Goal: Task Accomplishment & Management: Manage account settings

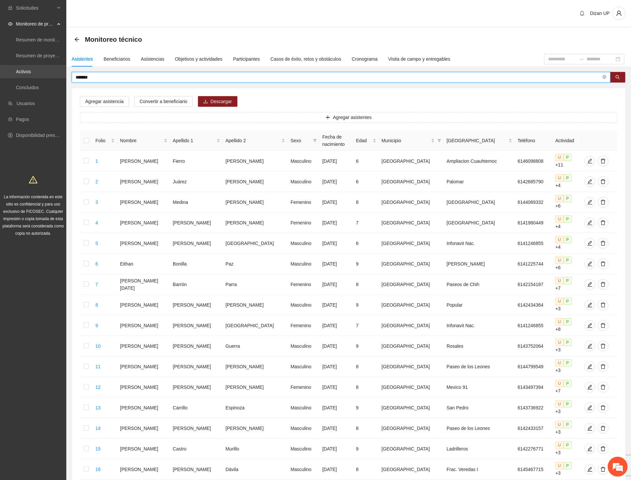
drag, startPoint x: 95, startPoint y: 77, endPoint x: 12, endPoint y: 71, distance: 83.8
click at [12, 71] on section "Solicitudes Monitoreo de proyectos Resumen de monitoreo Resumen de proyectos ap…" at bounding box center [315, 314] width 631 height 629
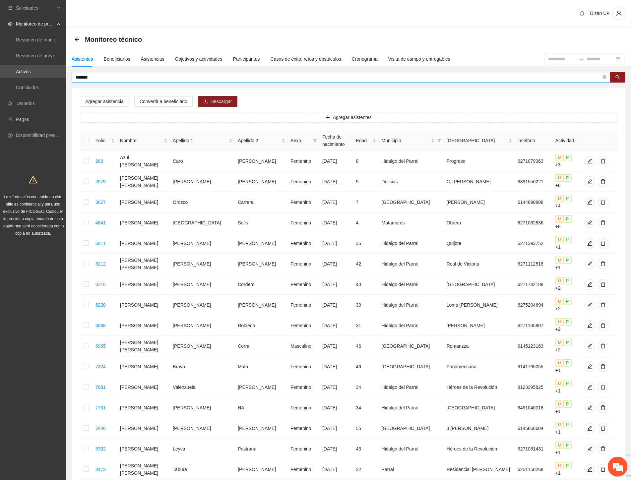
click at [116, 74] on input "******" at bounding box center [339, 77] width 526 height 7
type input "**********"
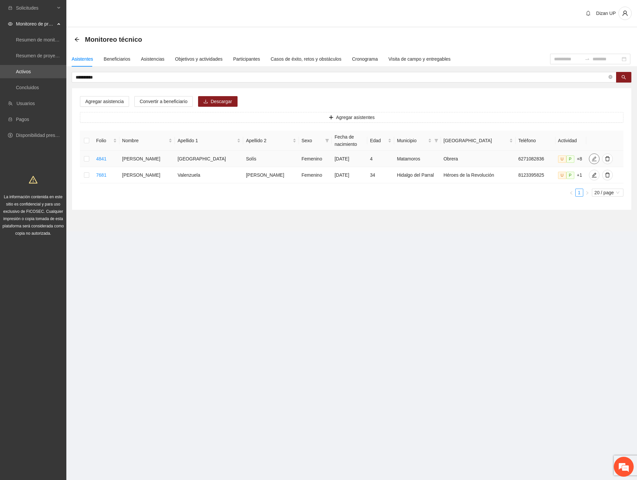
click at [591, 158] on icon "edit" at bounding box center [593, 158] width 5 height 5
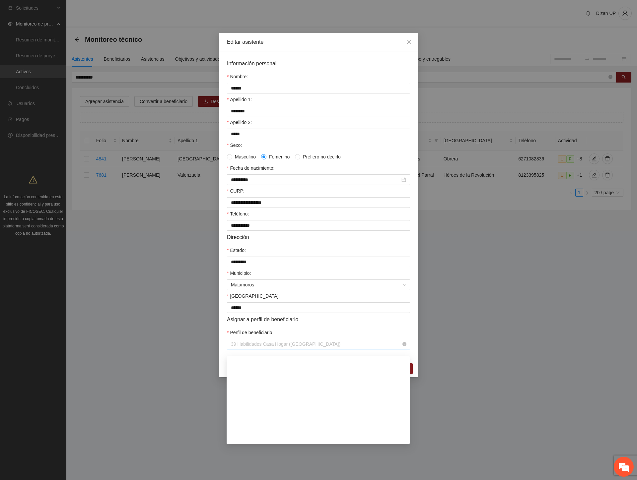
click at [318, 349] on span "39 Habilidades Casa Hogar ([GEOGRAPHIC_DATA])" at bounding box center [318, 344] width 175 height 10
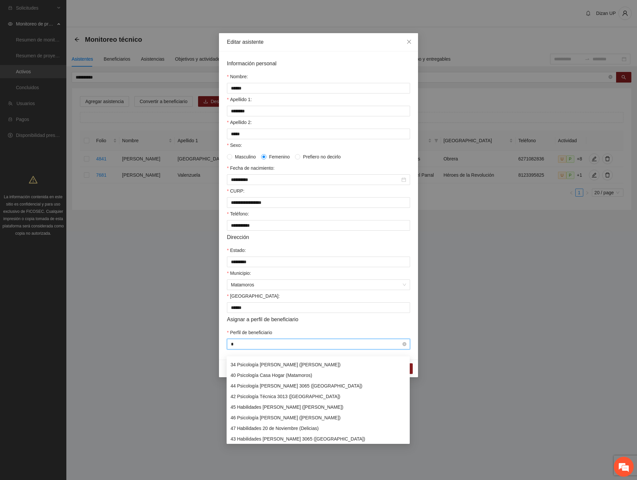
type input "**"
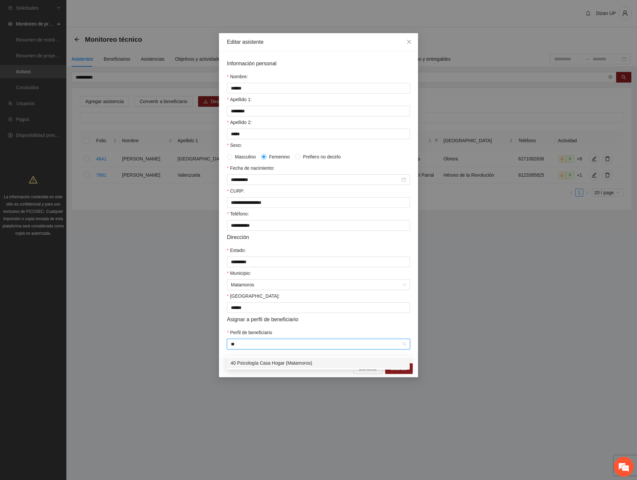
click at [300, 360] on div "40 Psicología Casa Hogar (Matamoros)" at bounding box center [318, 363] width 175 height 7
drag, startPoint x: 348, startPoint y: 335, endPoint x: 360, endPoint y: 344, distance: 15.5
click at [349, 335] on div "Perfil de beneficiario" at bounding box center [318, 334] width 183 height 10
click at [396, 372] on span "Guardar" at bounding box center [398, 368] width 17 height 7
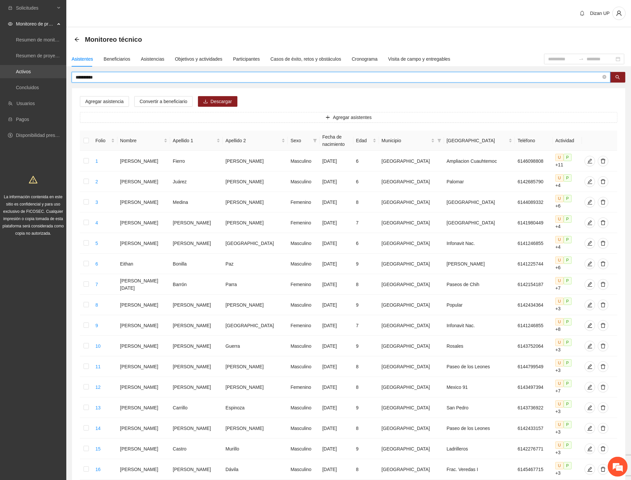
drag, startPoint x: 102, startPoint y: 78, endPoint x: 19, endPoint y: 74, distance: 82.7
click at [19, 74] on section "**********" at bounding box center [315, 314] width 631 height 629
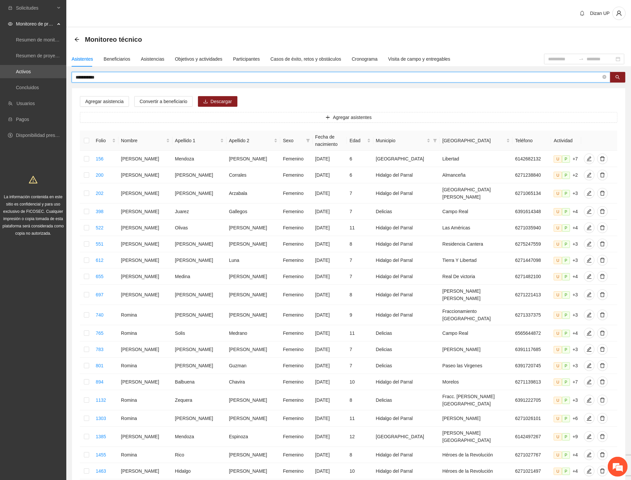
type input "**********"
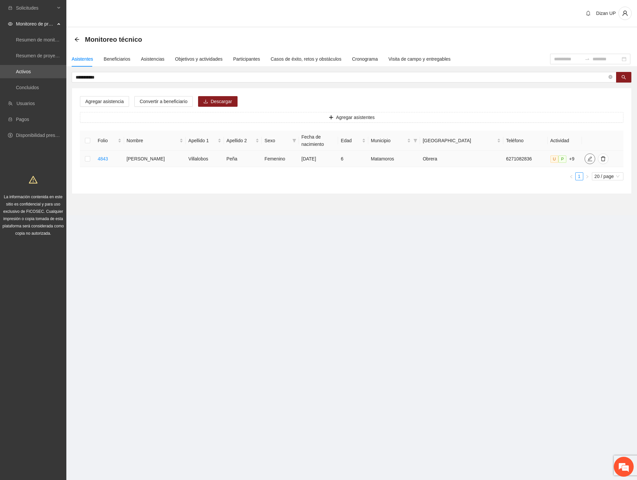
click at [584, 162] on button "button" at bounding box center [589, 159] width 11 height 11
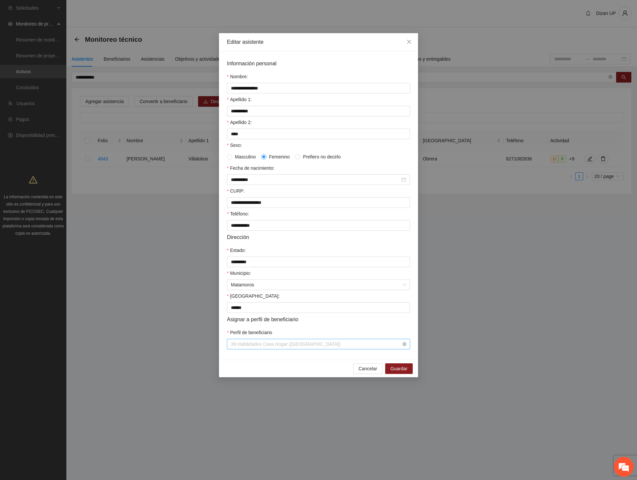
click at [296, 349] on span "39 Habilidades Casa Hogar ([GEOGRAPHIC_DATA])" at bounding box center [318, 344] width 175 height 10
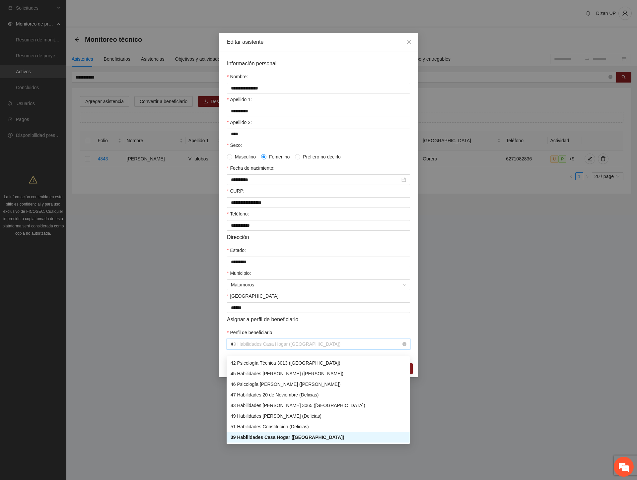
type input "**"
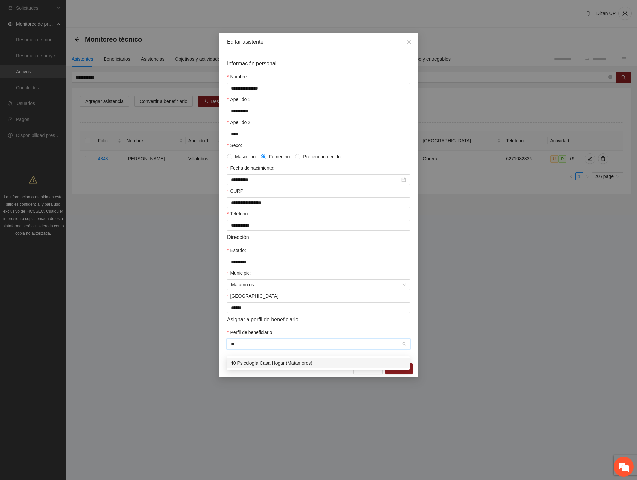
click at [296, 361] on div "40 Psicología Casa Hogar (Matamoros)" at bounding box center [318, 363] width 175 height 7
click at [393, 372] on span "Guardar" at bounding box center [398, 368] width 17 height 7
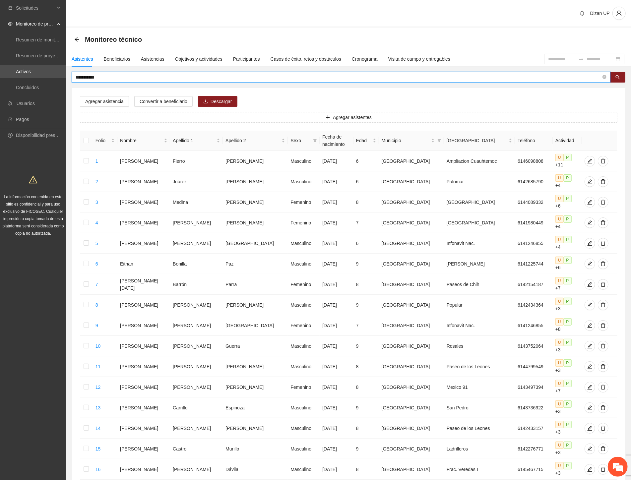
click at [0, 71] on html "**********" at bounding box center [315, 240] width 631 height 480
type input "**********"
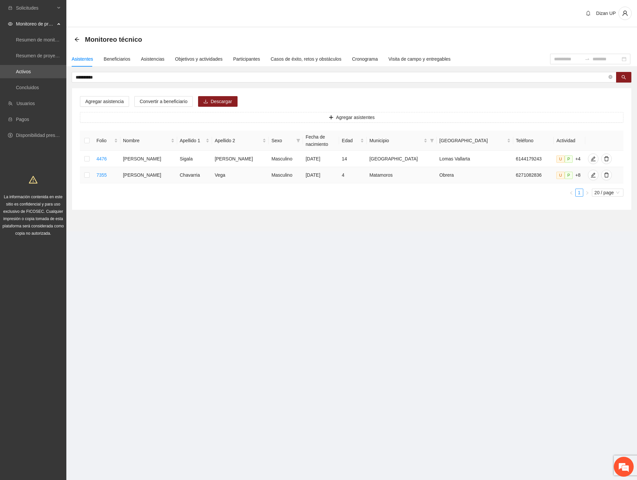
click at [259, 176] on td "Vega" at bounding box center [240, 175] width 57 height 16
click at [590, 176] on icon "edit" at bounding box center [592, 174] width 5 height 5
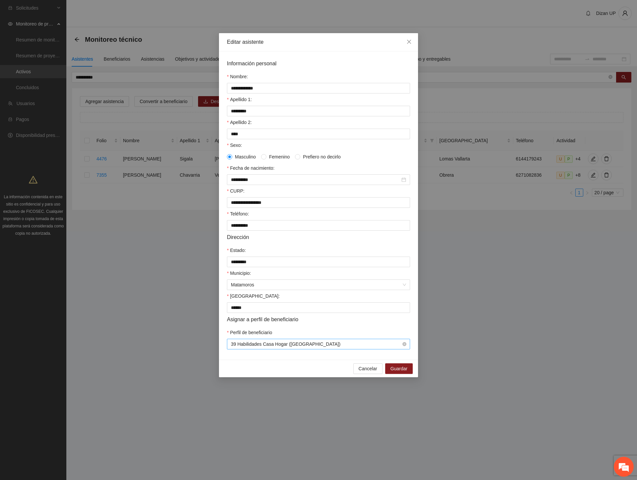
click at [315, 349] on span "39 Habilidades Casa Hogar ([GEOGRAPHIC_DATA])" at bounding box center [318, 344] width 175 height 10
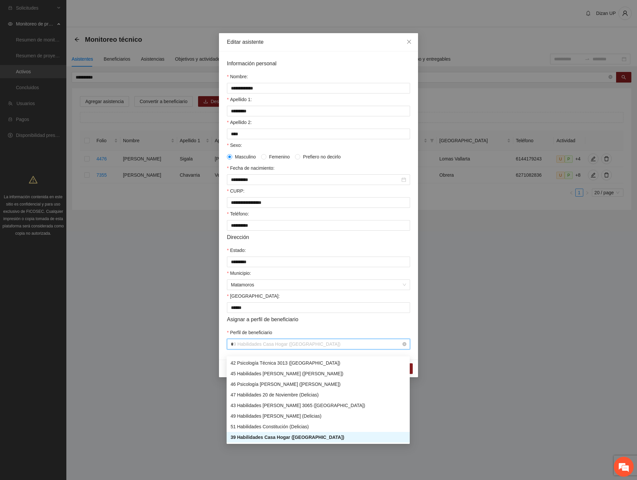
scroll to position [74, 0]
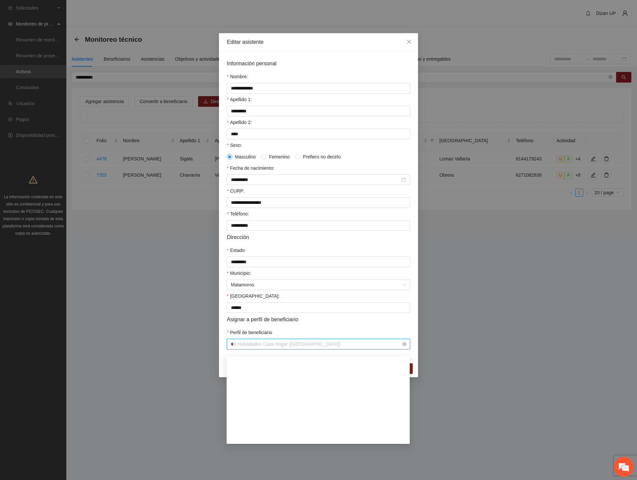
type input "**"
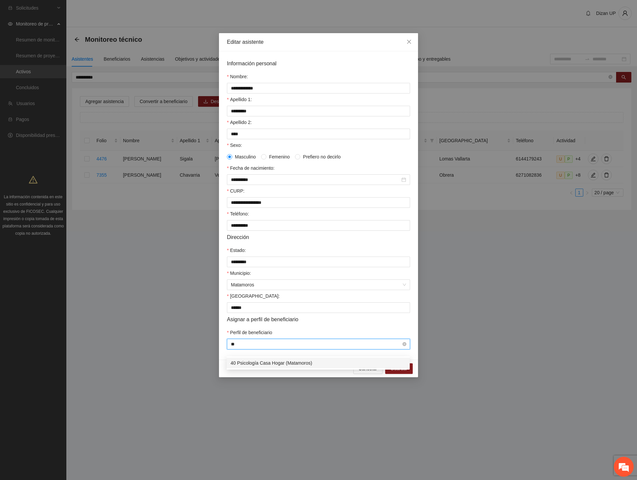
scroll to position [0, 0]
click at [294, 362] on div "40 Psicología Casa Hogar (Matamoros)" at bounding box center [318, 363] width 175 height 7
click at [400, 372] on span "Guardar" at bounding box center [398, 368] width 17 height 7
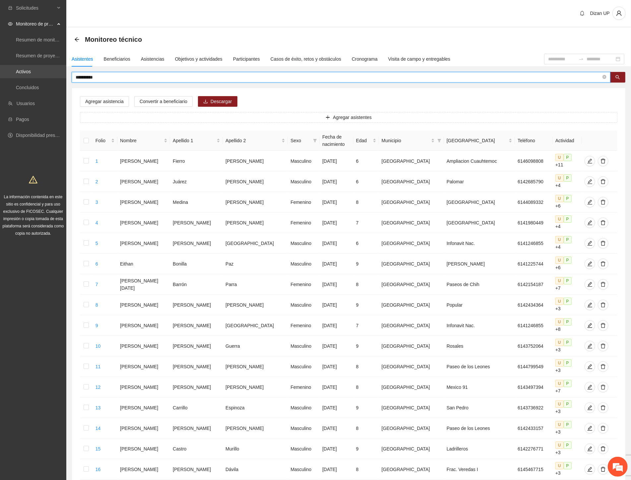
drag, startPoint x: 61, startPoint y: 72, endPoint x: 0, endPoint y: 67, distance: 60.6
click at [0, 67] on section "**********" at bounding box center [315, 314] width 631 height 629
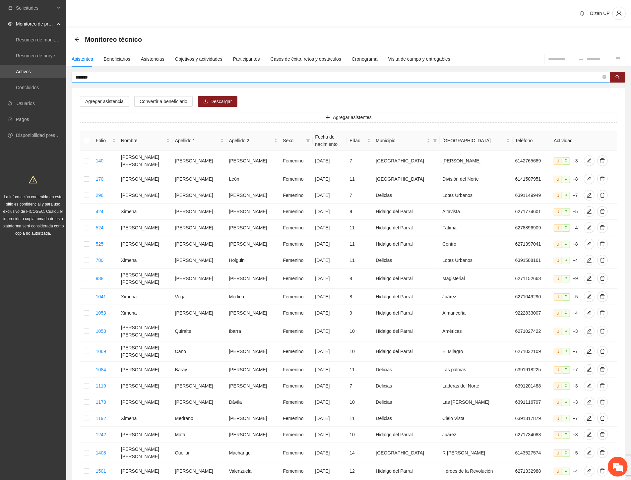
click at [104, 76] on input "******" at bounding box center [339, 77] width 526 height 7
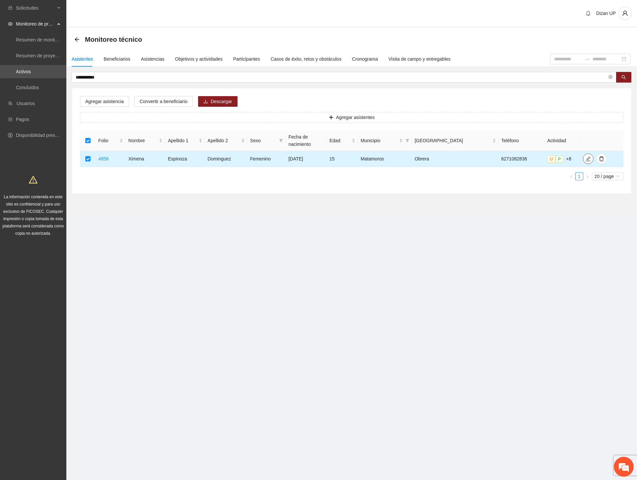
click at [586, 160] on icon "edit" at bounding box center [587, 158] width 5 height 5
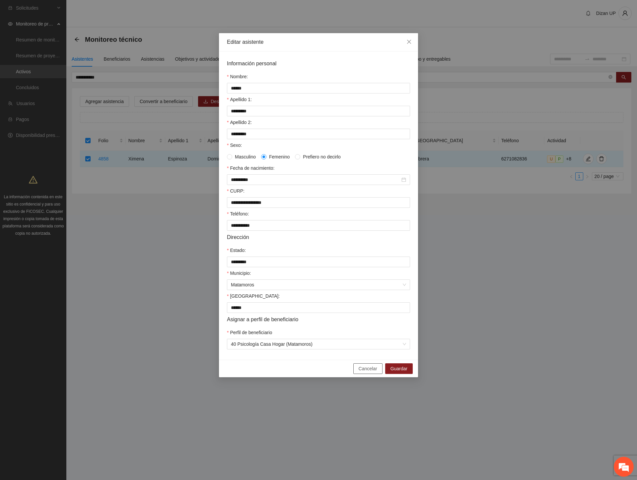
click at [360, 372] on span "Cancelar" at bounding box center [368, 368] width 19 height 7
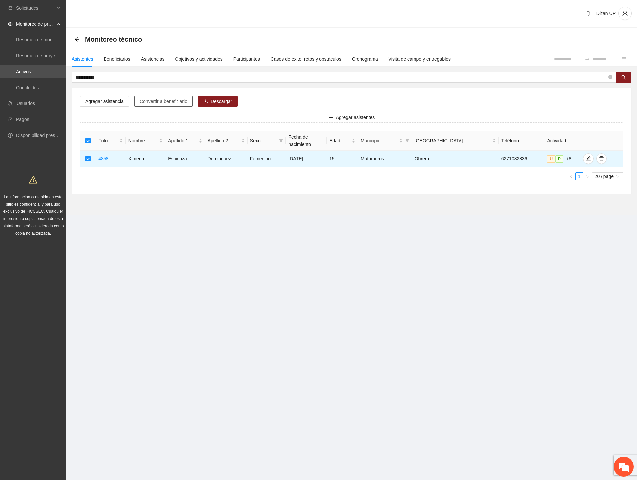
drag, startPoint x: 174, startPoint y: 99, endPoint x: 428, endPoint y: 94, distance: 253.8
click at [176, 99] on span "Convertir a beneficiario" at bounding box center [164, 101] width 48 height 7
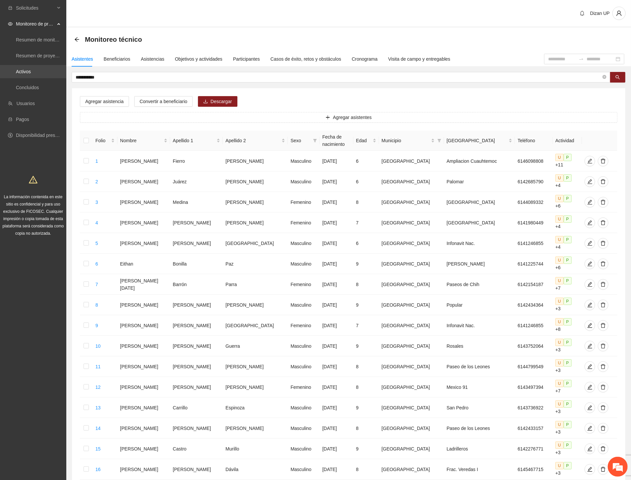
drag, startPoint x: 108, startPoint y: 74, endPoint x: 35, endPoint y: 75, distance: 72.6
click at [36, 75] on section "**********" at bounding box center [315, 314] width 631 height 629
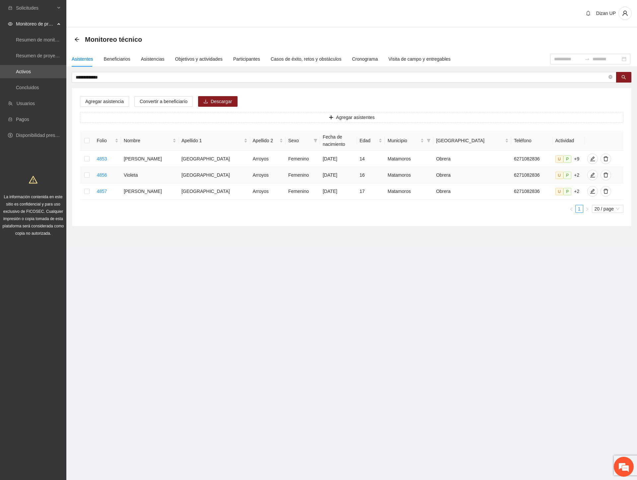
click at [199, 167] on td "[GEOGRAPHIC_DATA]" at bounding box center [214, 175] width 71 height 16
drag, startPoint x: 179, startPoint y: 160, endPoint x: 507, endPoint y: 162, distance: 327.3
click at [507, 162] on tr "4853 [PERSON_NAME] [PERSON_NAME] Femenino [DATE] 14 [PERSON_NAME] Obrera 627108…" at bounding box center [351, 159] width 543 height 16
click at [590, 159] on icon "edit" at bounding box center [592, 159] width 5 height 5
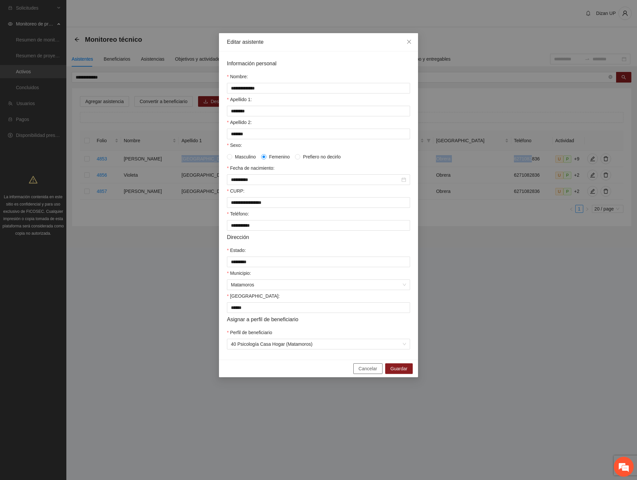
click at [362, 372] on span "Cancelar" at bounding box center [368, 368] width 19 height 7
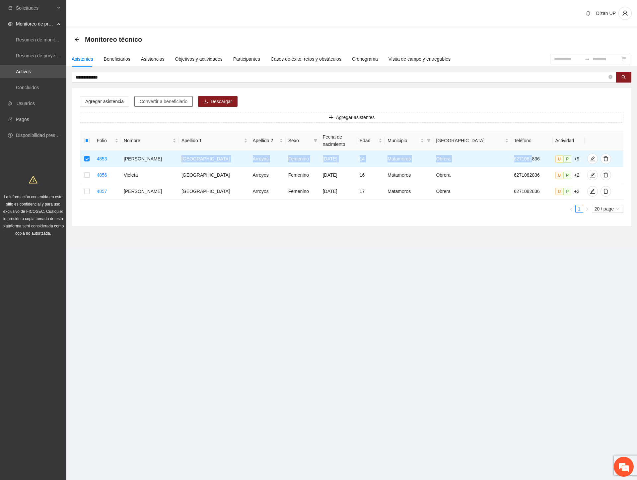
click at [172, 103] on span "Convertir a beneficiario" at bounding box center [164, 101] width 48 height 7
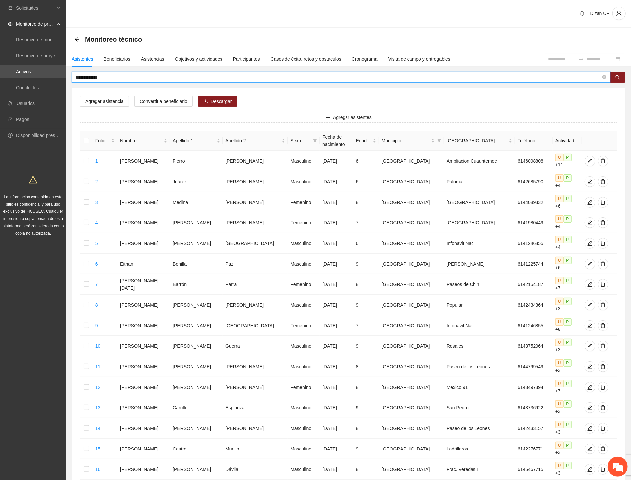
drag, startPoint x: 114, startPoint y: 77, endPoint x: 2, endPoint y: 78, distance: 111.4
click at [3, 78] on section "**********" at bounding box center [315, 314] width 631 height 629
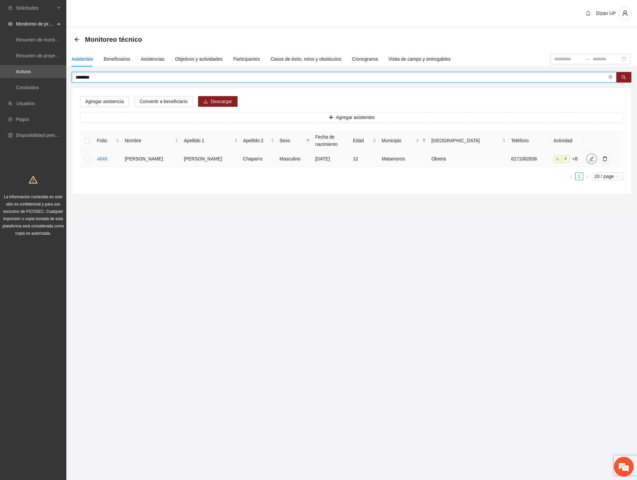
click at [589, 160] on icon "edit" at bounding box center [591, 158] width 5 height 5
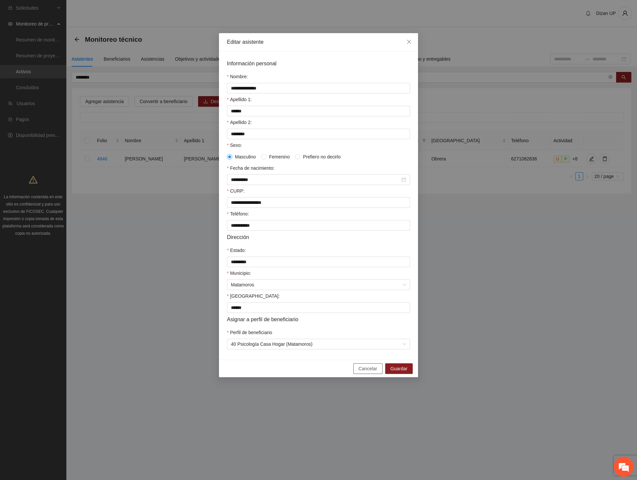
click at [360, 372] on span "Cancelar" at bounding box center [368, 368] width 19 height 7
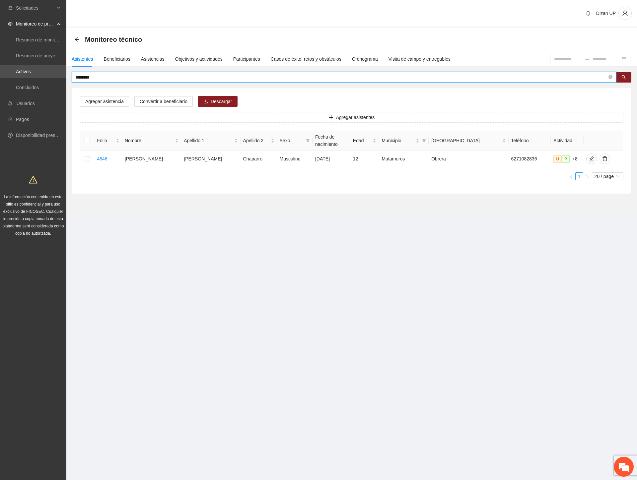
drag, startPoint x: 94, startPoint y: 78, endPoint x: -1, endPoint y: 76, distance: 94.9
click at [0, 76] on html "Solicitudes Monitoreo de proyectos Resumen de monitoreo Resumen de proyectos ap…" at bounding box center [318, 240] width 637 height 480
type input "*******"
click at [589, 160] on icon "edit" at bounding box center [591, 158] width 5 height 5
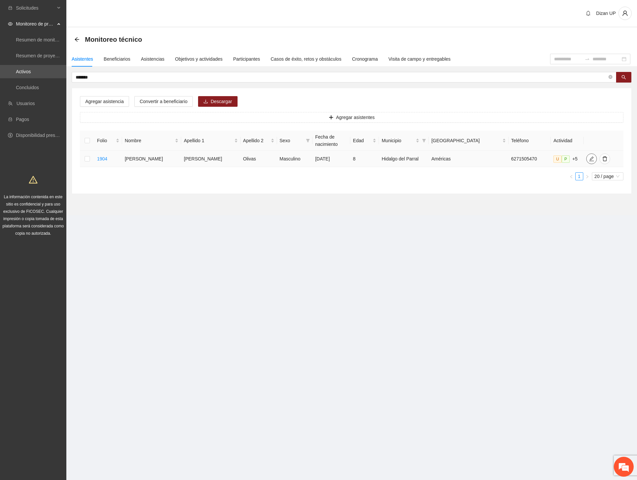
type input "**********"
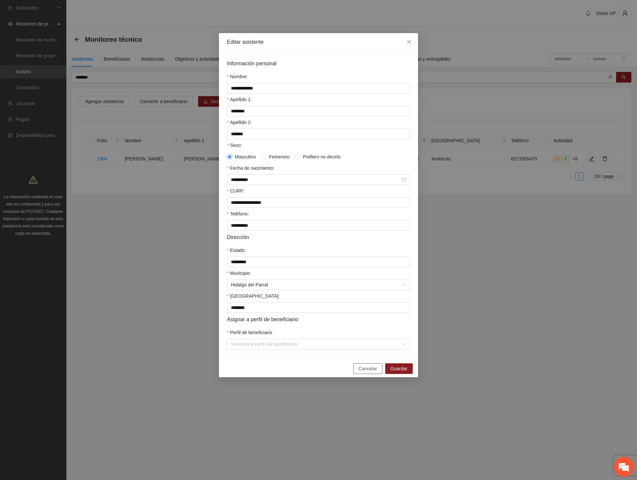
click at [363, 372] on span "Cancelar" at bounding box center [368, 368] width 19 height 7
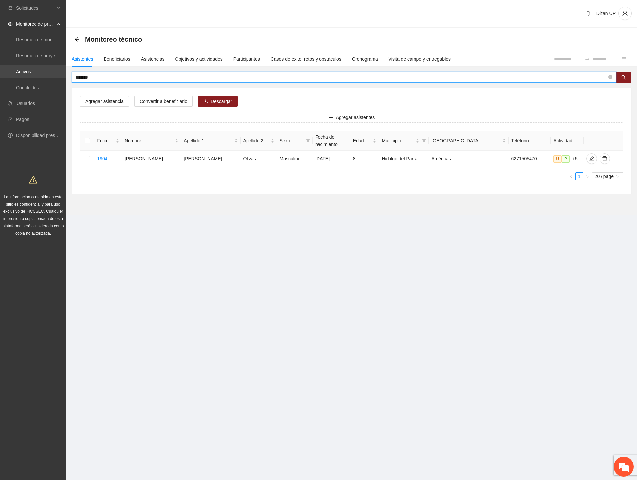
drag, startPoint x: 97, startPoint y: 77, endPoint x: 39, endPoint y: 71, distance: 58.3
click at [39, 71] on section "Solicitudes Monitoreo de proyectos Resumen de monitoreo Resumen de proyectos ap…" at bounding box center [318, 240] width 637 height 480
type input "*******"
click at [589, 159] on icon "edit" at bounding box center [591, 158] width 5 height 5
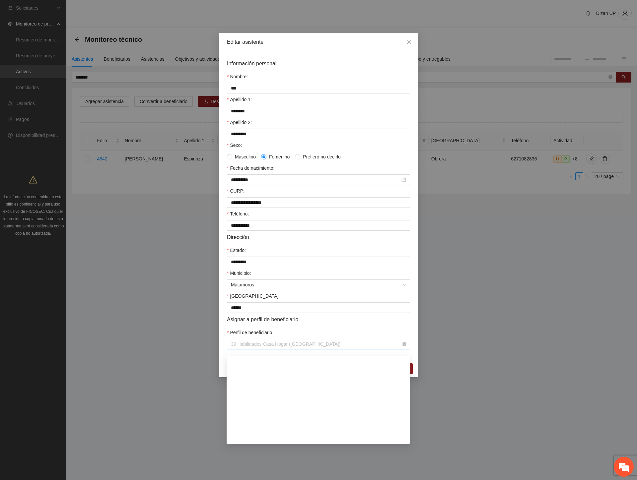
click at [279, 349] on span "39 Habilidades Casa Hogar ([GEOGRAPHIC_DATA])" at bounding box center [318, 344] width 175 height 10
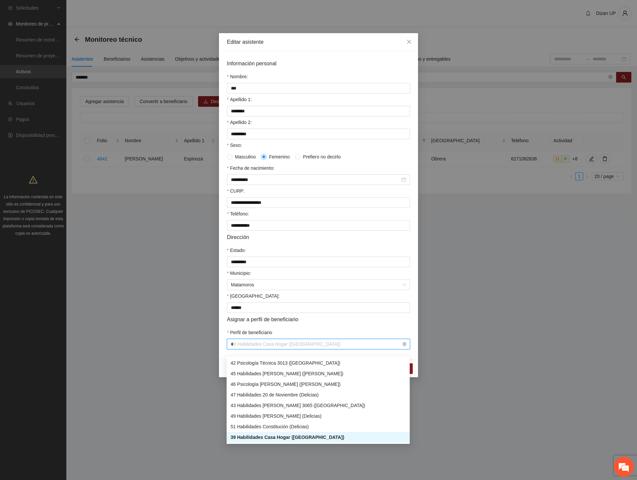
scroll to position [74, 0]
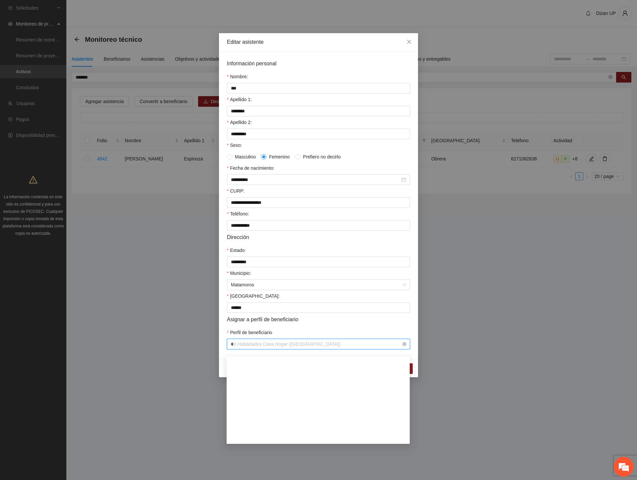
type input "**"
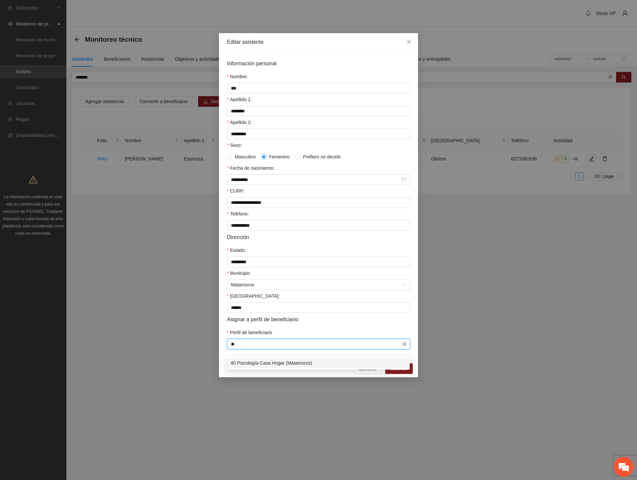
scroll to position [0, 0]
click at [283, 362] on div "40 Psicología Casa Hogar (Matamoros)" at bounding box center [318, 363] width 175 height 7
click at [409, 374] on button "Guardar" at bounding box center [399, 368] width 28 height 11
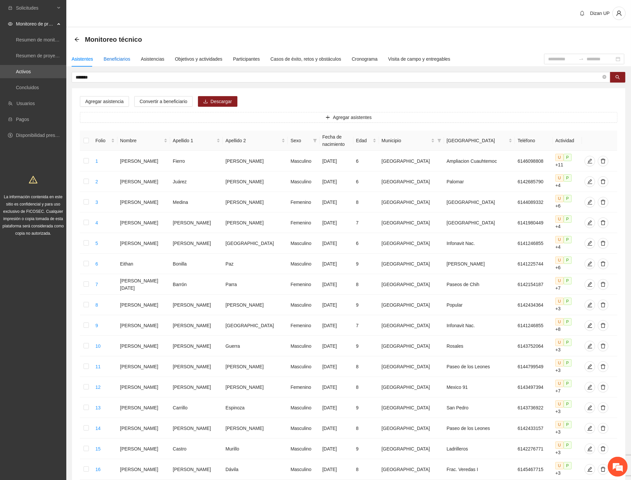
click at [113, 58] on div "Beneficiarios" at bounding box center [117, 58] width 27 height 7
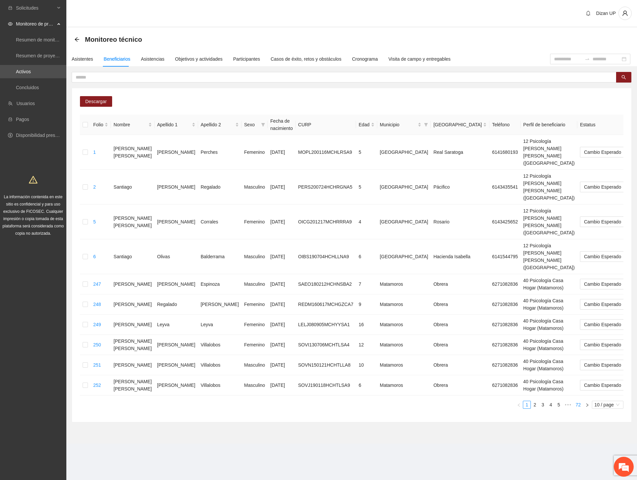
click at [575, 401] on link "72" at bounding box center [577, 404] width 9 height 7
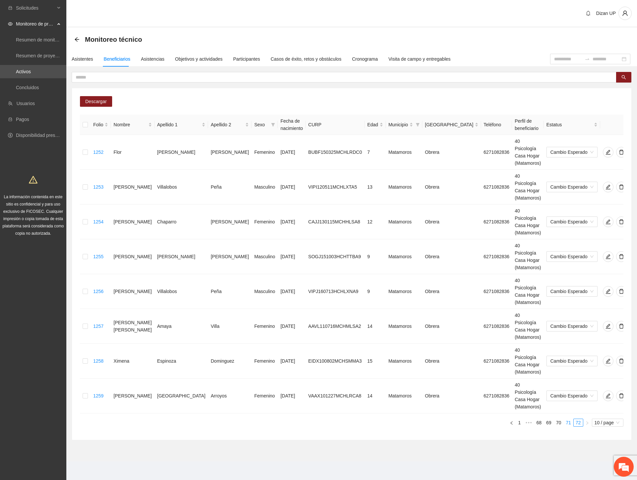
click at [569, 419] on link "71" at bounding box center [567, 422] width 9 height 7
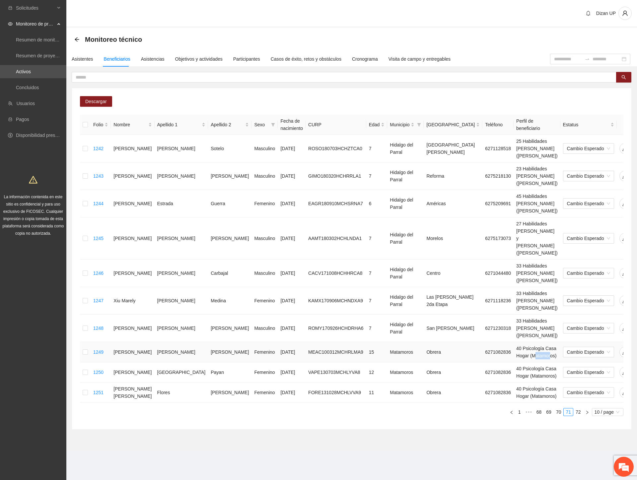
drag, startPoint x: 485, startPoint y: 293, endPoint x: 509, endPoint y: 298, distance: 24.4
click at [513, 342] on td "40 Psicología Casa Hogar (Matamoros)" at bounding box center [536, 352] width 46 height 20
drag, startPoint x: 495, startPoint y: 314, endPoint x: 492, endPoint y: 326, distance: 12.1
click at [513, 362] on td "40 Psicología Casa Hogar (Matamoros)" at bounding box center [536, 372] width 46 height 20
drag, startPoint x: 483, startPoint y: 337, endPoint x: 539, endPoint y: 343, distance: 56.0
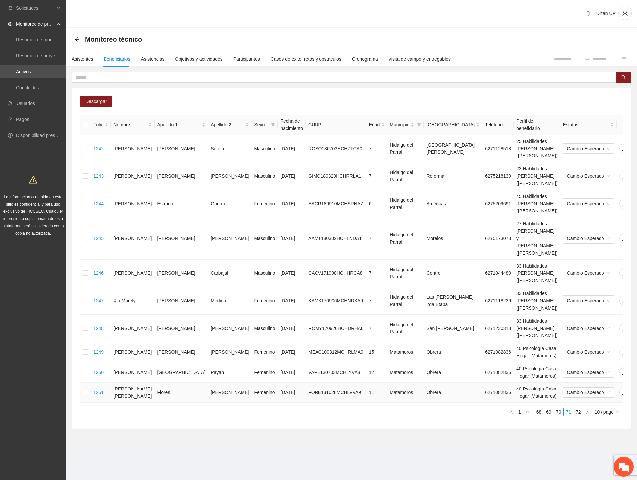
click at [513, 383] on td "40 Psicología Casa Hogar (Matamoros)" at bounding box center [536, 393] width 46 height 20
click at [578, 409] on link "72" at bounding box center [577, 412] width 9 height 7
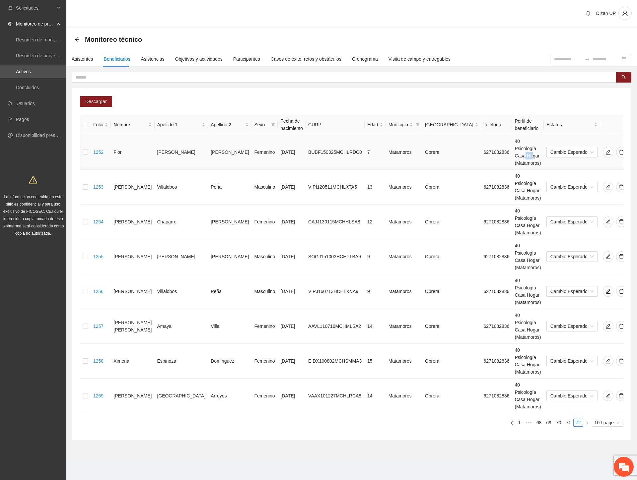
click at [512, 143] on td "40 Psicología Casa Hogar (Matamoros)" at bounding box center [528, 152] width 32 height 35
drag, startPoint x: 473, startPoint y: 160, endPoint x: 481, endPoint y: 164, distance: 9.5
click at [512, 170] on td "40 Psicología Casa Hogar (Matamoros)" at bounding box center [528, 187] width 32 height 35
click at [512, 205] on td "40 Psicología Casa Hogar (Matamoros)" at bounding box center [528, 222] width 32 height 35
drag, startPoint x: 484, startPoint y: 199, endPoint x: 491, endPoint y: 206, distance: 9.4
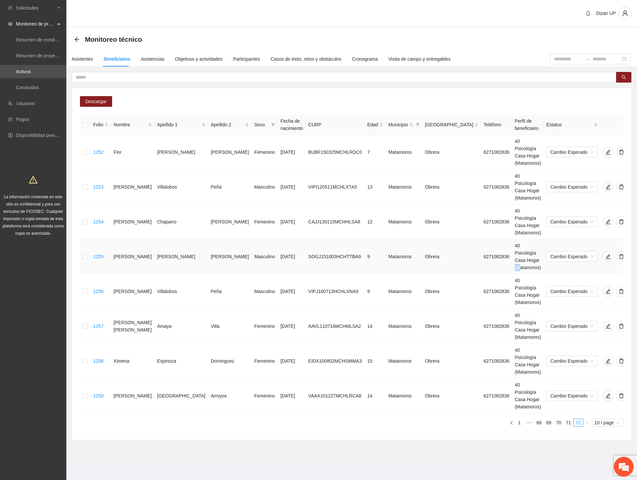
click at [512, 239] on td "40 Psicología Casa Hogar (Matamoros)" at bounding box center [528, 256] width 32 height 35
drag, startPoint x: 488, startPoint y: 220, endPoint x: 492, endPoint y: 225, distance: 6.1
click at [512, 274] on td "40 Psicología Casa Hogar (Matamoros)" at bounding box center [528, 291] width 32 height 35
drag, startPoint x: 500, startPoint y: 245, endPoint x: 505, endPoint y: 247, distance: 5.9
click at [512, 309] on td "40 Psicología Casa Hogar (Matamoros)" at bounding box center [528, 326] width 32 height 35
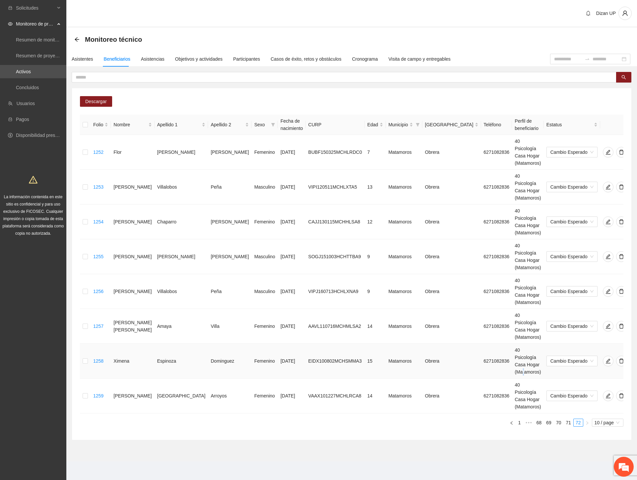
drag, startPoint x: 496, startPoint y: 262, endPoint x: 500, endPoint y: 264, distance: 3.7
click at [512, 344] on td "40 Psicología Casa Hogar (Matamoros)" at bounding box center [528, 361] width 32 height 35
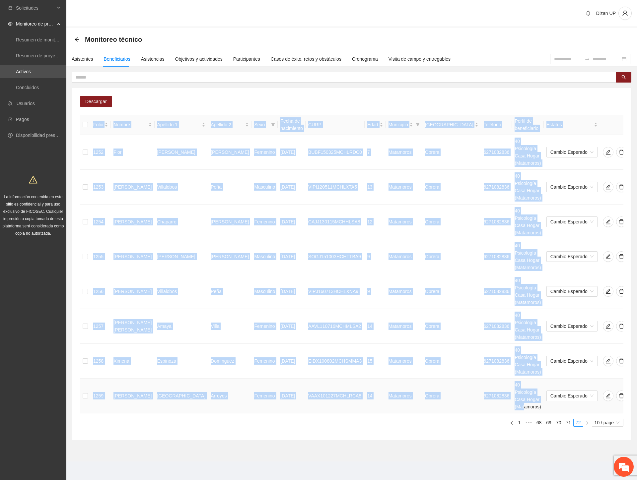
drag, startPoint x: 527, startPoint y: 284, endPoint x: 545, endPoint y: 285, distance: 17.7
click at [542, 379] on tr "1259 [PERSON_NAME] [PERSON_NAME] Femenino [DATE] VAAX101227MCHLRCA8 14 [PERSON_…" at bounding box center [362, 396] width 565 height 35
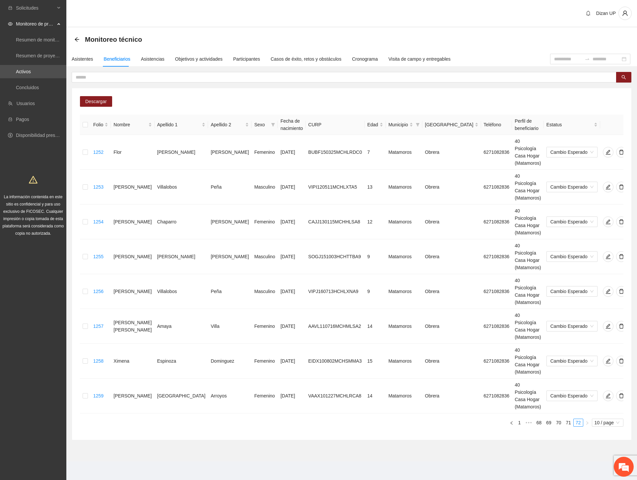
click at [472, 313] on div "Descargar Folio Nombre Apellido 1 Apellido 2 Sexo Fecha de nacimiento CURP Edad…" at bounding box center [351, 264] width 559 height 352
click at [512, 379] on td "40 Psicología Casa Hogar (Matamoros)" at bounding box center [528, 396] width 32 height 35
drag, startPoint x: 463, startPoint y: 265, endPoint x: 454, endPoint y: 237, distance: 28.4
click at [512, 344] on td "40 Psicología Casa Hogar (Matamoros)" at bounding box center [528, 361] width 32 height 35
click at [512, 309] on td "40 Psicología Casa Hogar (Matamoros)" at bounding box center [528, 326] width 32 height 35
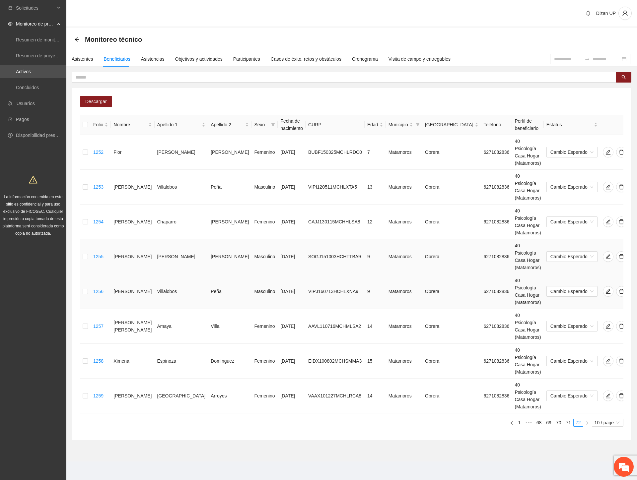
drag, startPoint x: 443, startPoint y: 220, endPoint x: 439, endPoint y: 203, distance: 17.2
click at [512, 274] on td "40 Psicología Casa Hogar (Matamoros)" at bounding box center [528, 291] width 32 height 35
click at [512, 239] on td "40 Psicología Casa Hogar (Matamoros)" at bounding box center [528, 256] width 32 height 35
click at [512, 205] on td "40 Psicología Casa Hogar (Matamoros)" at bounding box center [528, 222] width 32 height 35
click at [512, 170] on td "40 Psicología Casa Hogar (Matamoros)" at bounding box center [528, 187] width 32 height 35
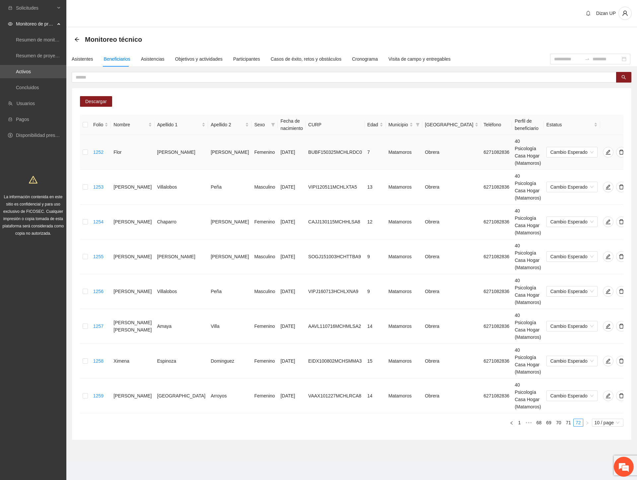
click at [512, 137] on td "40 Psicología Casa Hogar (Matamoros)" at bounding box center [528, 152] width 32 height 35
drag, startPoint x: 413, startPoint y: 259, endPoint x: 446, endPoint y: 249, distance: 34.5
click at [443, 344] on tr "1258 [PERSON_NAME] [DATE] EIDX100802MCHSMMA3 15 [PERSON_NAME] Obrera 6271082836…" at bounding box center [362, 361] width 565 height 35
click at [512, 274] on td "40 Psicología Casa Hogar (Matamoros)" at bounding box center [528, 291] width 32 height 35
drag, startPoint x: 456, startPoint y: 174, endPoint x: 474, endPoint y: 173, distance: 17.9
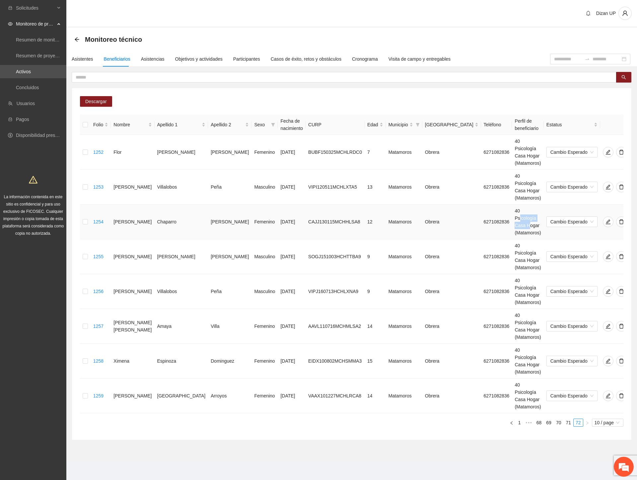
click at [512, 205] on td "40 Psicología Casa Hogar (Matamoros)" at bounding box center [528, 222] width 32 height 35
drag, startPoint x: 458, startPoint y: 143, endPoint x: 473, endPoint y: 151, distance: 16.6
click at [512, 144] on td "40 Psicología Casa Hogar (Matamoros)" at bounding box center [528, 152] width 32 height 35
click at [568, 419] on link "71" at bounding box center [567, 422] width 9 height 7
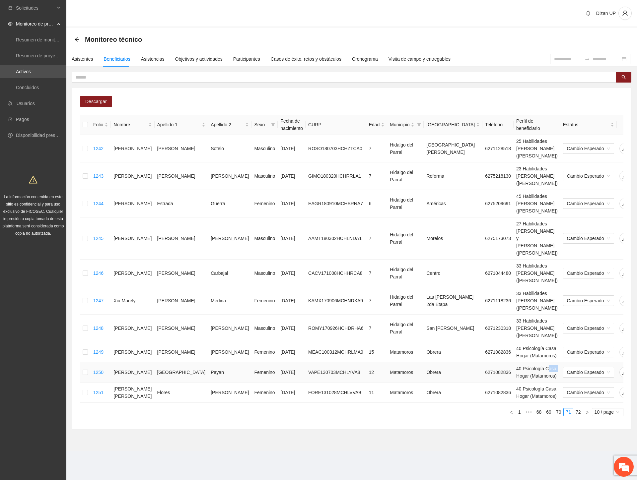
drag, startPoint x: 460, startPoint y: 313, endPoint x: 469, endPoint y: 312, distance: 9.0
click at [513, 362] on td "40 Psicología Casa Hogar (Matamoros)" at bounding box center [536, 372] width 46 height 20
click at [513, 342] on td "40 Psicología Casa Hogar (Matamoros)" at bounding box center [536, 352] width 46 height 20
click at [560, 409] on link "70" at bounding box center [558, 412] width 9 height 7
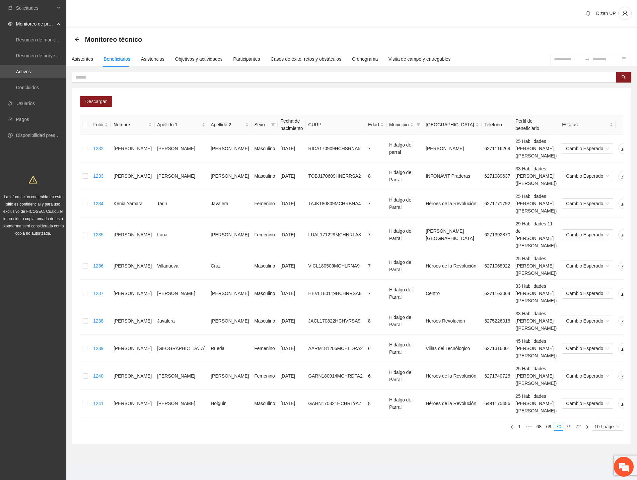
click at [478, 102] on div "Descargar Folio Nombre Apellido 1 Apellido 2 Sexo Fecha de nacimiento CURP Edad…" at bounding box center [351, 266] width 559 height 356
click at [389, 125] on div "Municipio" at bounding box center [401, 124] width 25 height 7
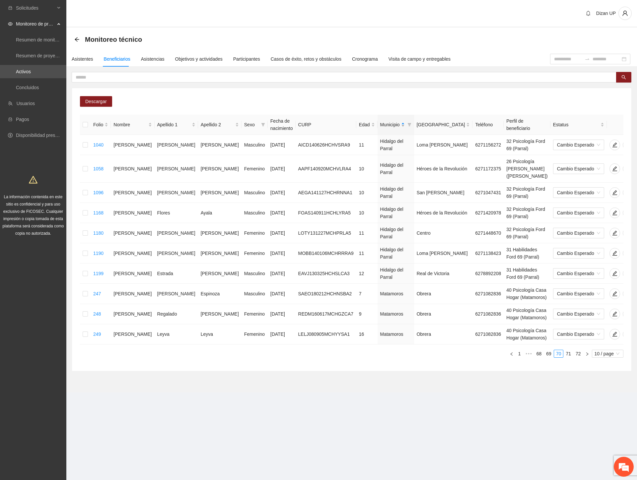
click at [380, 125] on div "Municipio" at bounding box center [392, 124] width 25 height 7
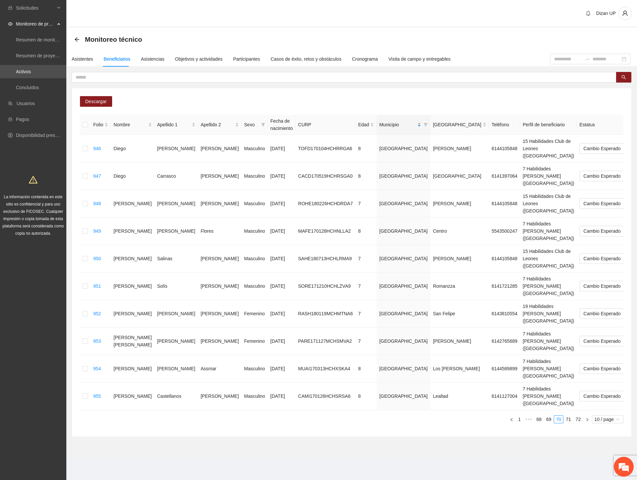
click at [379, 125] on div "Municipio" at bounding box center [400, 124] width 42 height 7
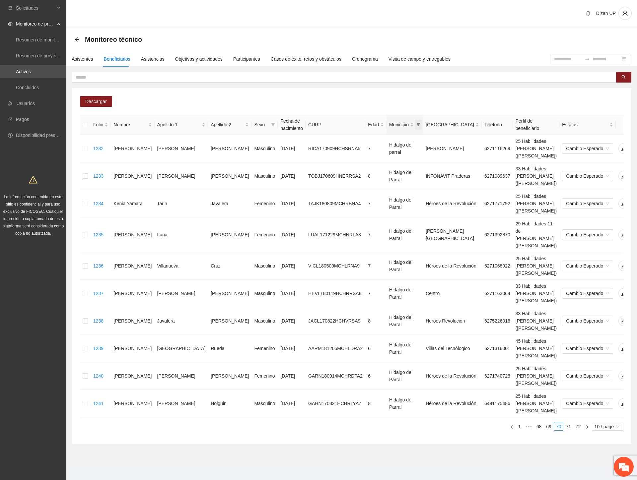
click at [415, 122] on span "Municipio" at bounding box center [418, 125] width 7 height 10
click at [368, 180] on span "OK" at bounding box center [371, 181] width 7 height 7
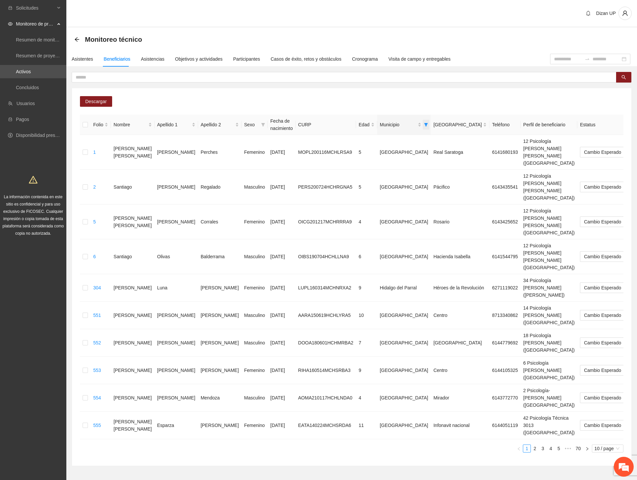
click at [424, 124] on icon "filter" at bounding box center [426, 124] width 4 height 3
click at [320, 172] on li "Delicias" at bounding box center [346, 169] width 64 height 11
click at [366, 181] on span "OK" at bounding box center [369, 181] width 7 height 7
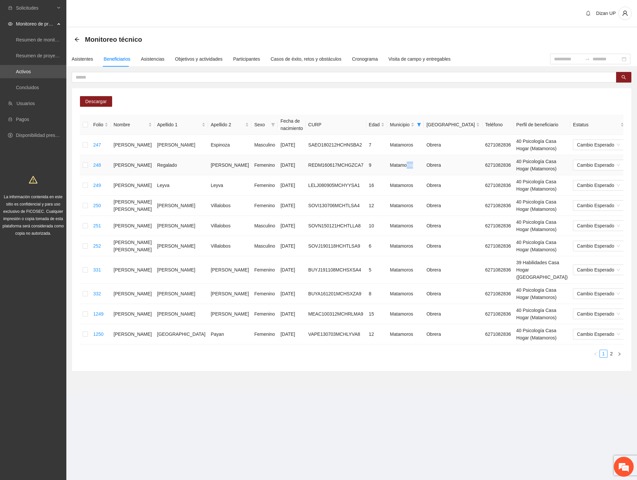
drag, startPoint x: 362, startPoint y: 169, endPoint x: 379, endPoint y: 173, distance: 18.4
click at [379, 173] on tr "248 [PERSON_NAME] [PERSON_NAME] Femenino [DATE] REDM160617MCHGZCA7 9 [PERSON_NA…" at bounding box center [376, 165] width 592 height 20
click at [382, 206] on tr "250 [PERSON_NAME] [PERSON_NAME] Femenino [DATE] SOVI130706MCHTLSA4 12 [PERSON_N…" at bounding box center [376, 206] width 592 height 20
drag, startPoint x: 350, startPoint y: 236, endPoint x: 353, endPoint y: 256, distance: 19.5
click at [387, 239] on td "Matamoros" at bounding box center [405, 246] width 36 height 20
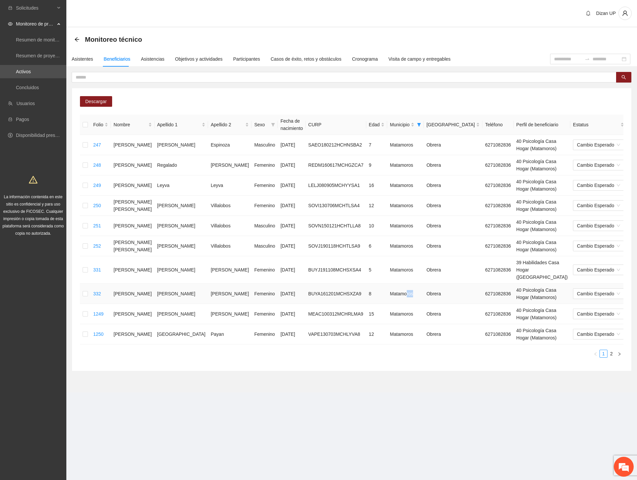
click at [387, 284] on td "Matamoros" at bounding box center [405, 294] width 36 height 20
click at [612, 350] on link "2" at bounding box center [611, 353] width 7 height 7
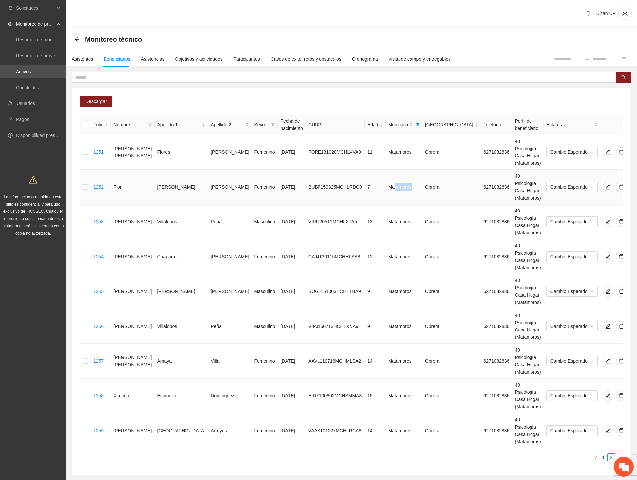
drag, startPoint x: 347, startPoint y: 163, endPoint x: 388, endPoint y: 166, distance: 40.9
click at [385, 170] on tr "1252 [PERSON_NAME] Femenino [DATE] BUBF150325MCHLRDC0 7 [PERSON_NAME] Obrera 62…" at bounding box center [362, 187] width 565 height 35
drag, startPoint x: 366, startPoint y: 200, endPoint x: 376, endPoint y: 204, distance: 10.8
click at [376, 239] on tr "1254 [PERSON_NAME] [PERSON_NAME] [DATE] CAJJ130115MCHHLSA8 12 [PERSON_NAME] Obr…" at bounding box center [362, 256] width 565 height 35
click at [386, 309] on tr "1256 [PERSON_NAME] [PERSON_NAME] Masculino [DATE] VIPJ160713HCHLXNA9 9 [PERSON_…" at bounding box center [362, 326] width 565 height 35
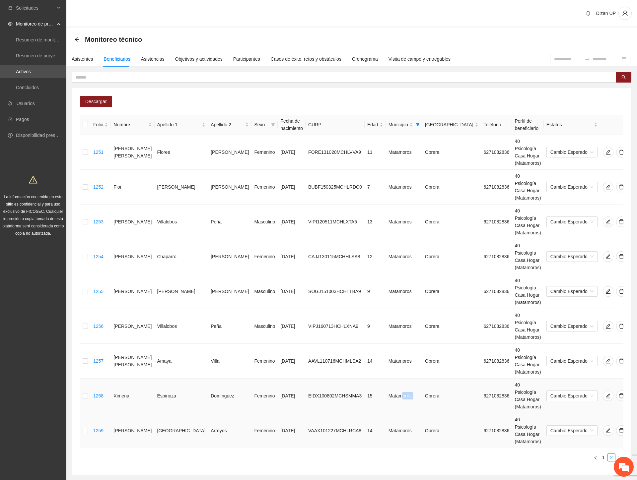
drag, startPoint x: 349, startPoint y: 278, endPoint x: 397, endPoint y: 291, distance: 50.0
click at [385, 379] on tr "1258 [PERSON_NAME] [DATE] EIDX100802MCHSMMA3 15 [PERSON_NAME] Obrera 6271082836…" at bounding box center [362, 396] width 565 height 35
drag, startPoint x: 347, startPoint y: 304, endPoint x: 399, endPoint y: 303, distance: 51.4
click at [399, 414] on tr "1259 [PERSON_NAME] [PERSON_NAME] Femenino [DATE] VAAX101227MCHLRCA8 14 [PERSON_…" at bounding box center [362, 431] width 565 height 35
click at [604, 454] on link "1" at bounding box center [603, 457] width 7 height 7
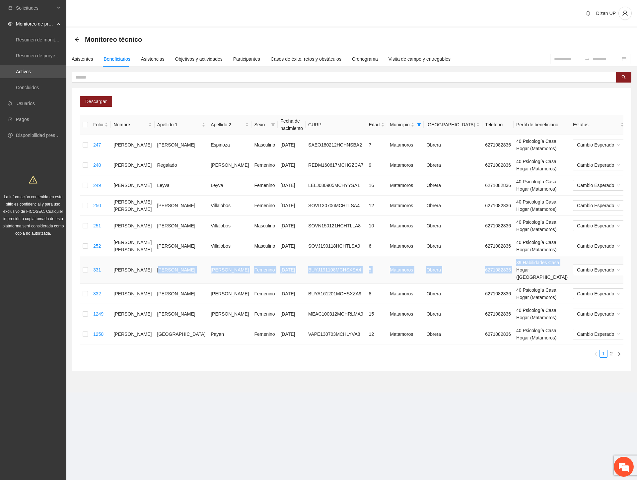
drag, startPoint x: 146, startPoint y: 256, endPoint x: 488, endPoint y: 267, distance: 342.1
click at [476, 268] on tr "331 [PERSON_NAME] [PERSON_NAME] Femenino [DATE] BUYJ191108MCHSXSA4 5 [PERSON_NA…" at bounding box center [376, 270] width 592 height 28
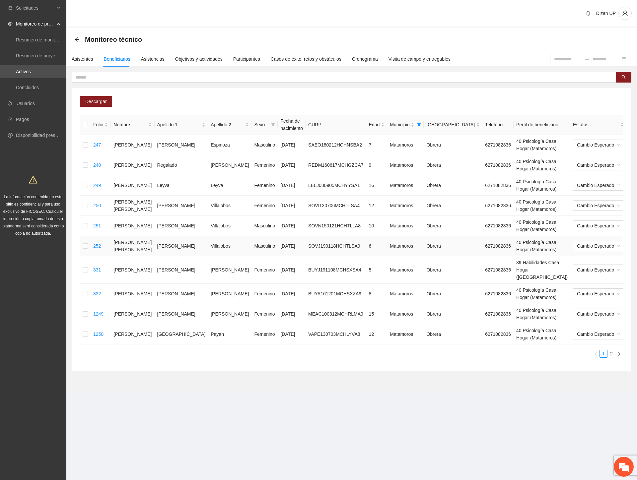
click at [482, 242] on td "6271082836" at bounding box center [497, 246] width 31 height 20
click at [631, 267] on icon "delete" at bounding box center [647, 269] width 5 height 5
click at [623, 235] on span "Eliminar" at bounding box center [621, 236] width 17 height 7
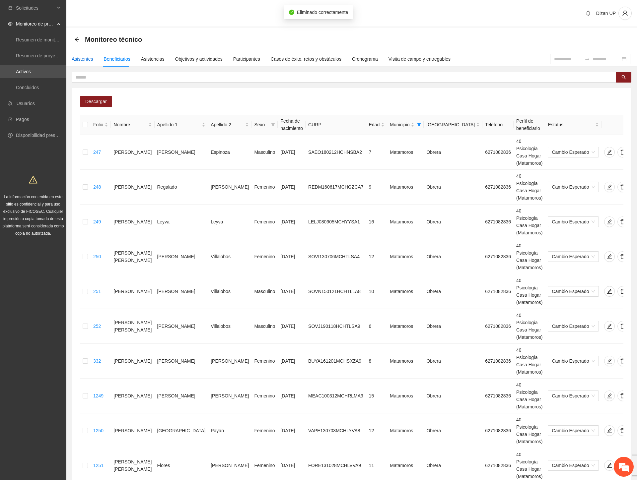
click at [75, 58] on div "Asistentes" at bounding box center [83, 58] width 22 height 7
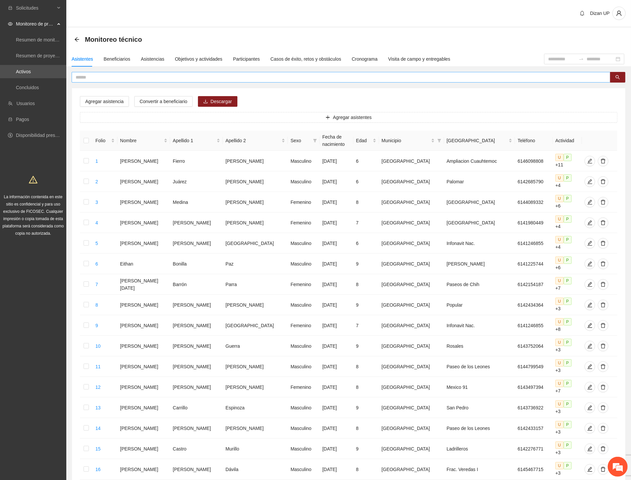
click at [85, 76] on input "text" at bounding box center [339, 77] width 526 height 7
type input "*********"
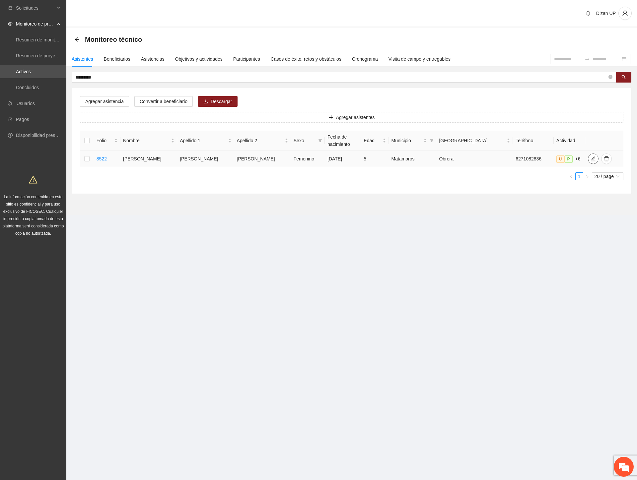
click at [590, 160] on icon "edit" at bounding box center [592, 158] width 5 height 5
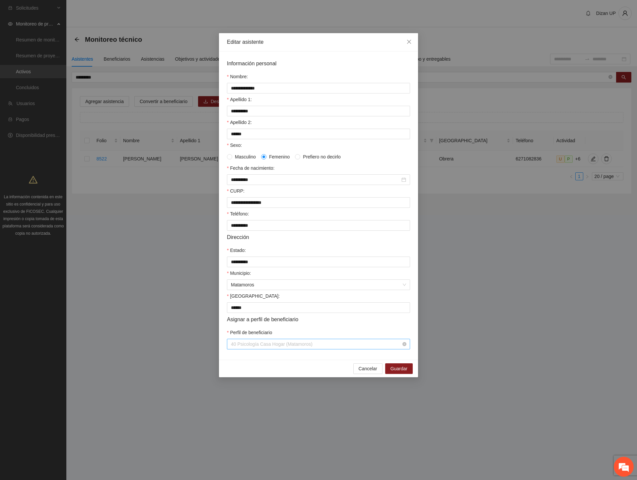
click at [266, 349] on span "40 Psicología Casa Hogar (Matamoros)" at bounding box center [318, 344] width 175 height 10
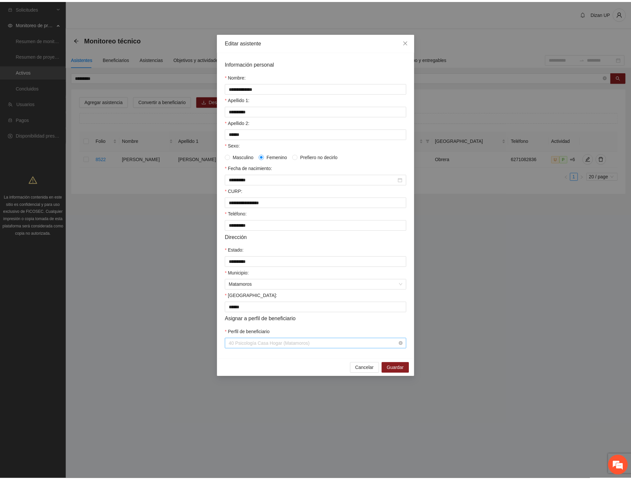
scroll to position [310, 0]
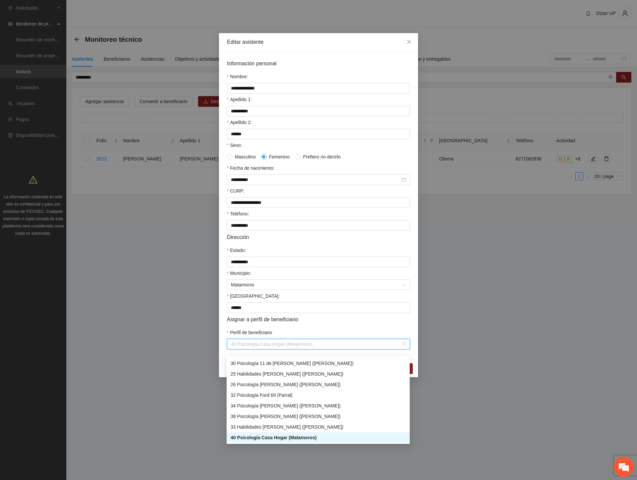
click at [311, 337] on div "Perfil de beneficiario" at bounding box center [318, 334] width 183 height 10
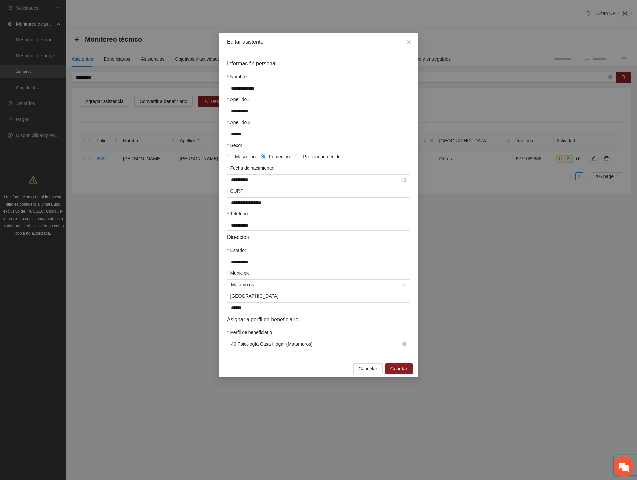
click at [386, 349] on span "40 Psicología Casa Hogar (Matamoros)" at bounding box center [318, 344] width 175 height 10
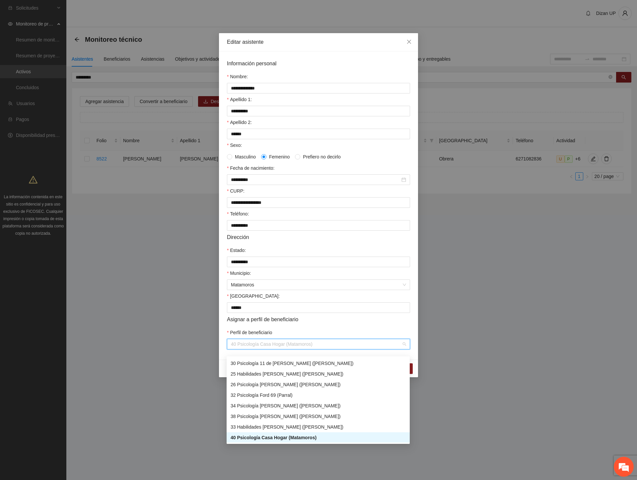
click at [267, 437] on div "40 Psicología Casa Hogar (Matamoros)" at bounding box center [318, 437] width 175 height 7
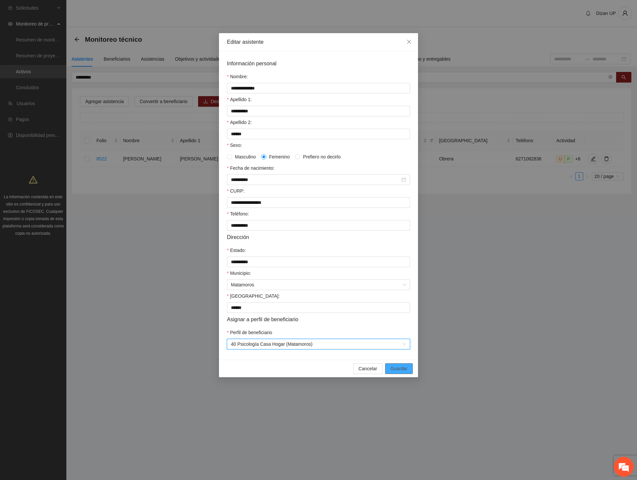
click at [399, 372] on span "Guardar" at bounding box center [398, 368] width 17 height 7
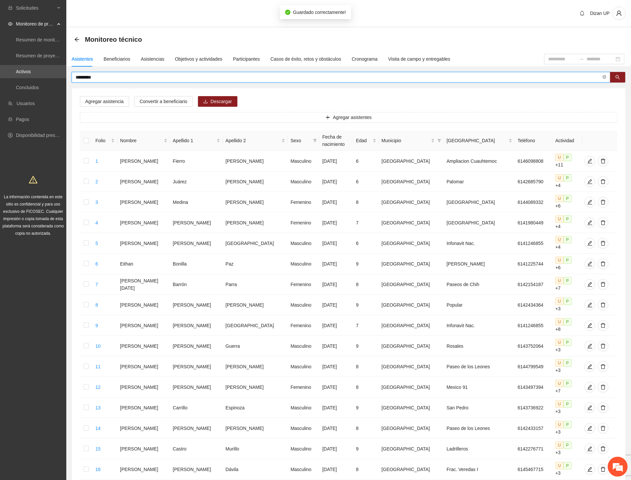
click at [100, 75] on input "*********" at bounding box center [339, 77] width 526 height 7
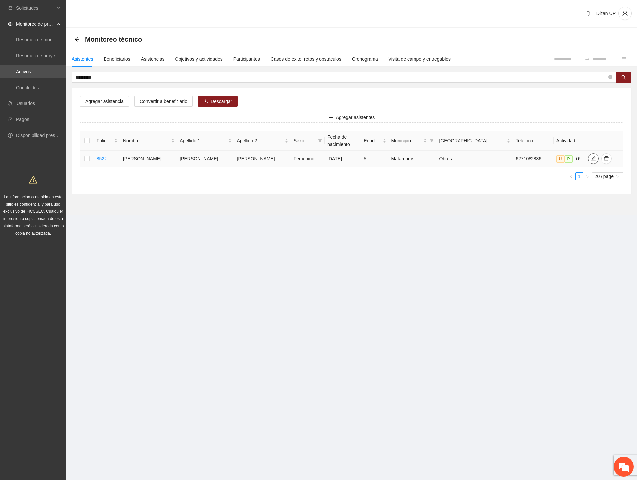
click at [590, 158] on icon "edit" at bounding box center [592, 158] width 5 height 5
type input "**********"
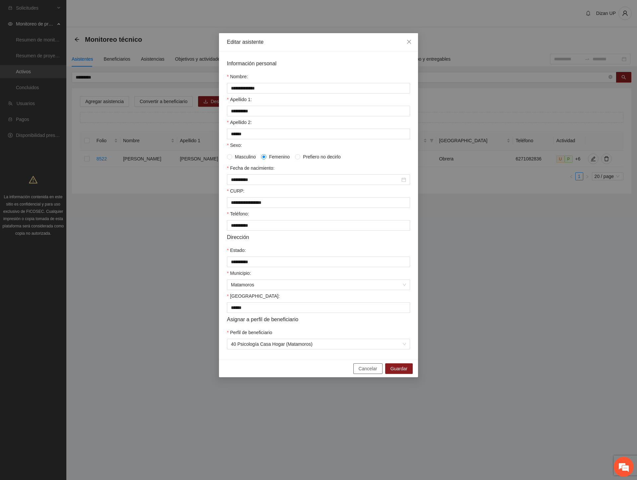
click at [370, 372] on span "Cancelar" at bounding box center [368, 368] width 19 height 7
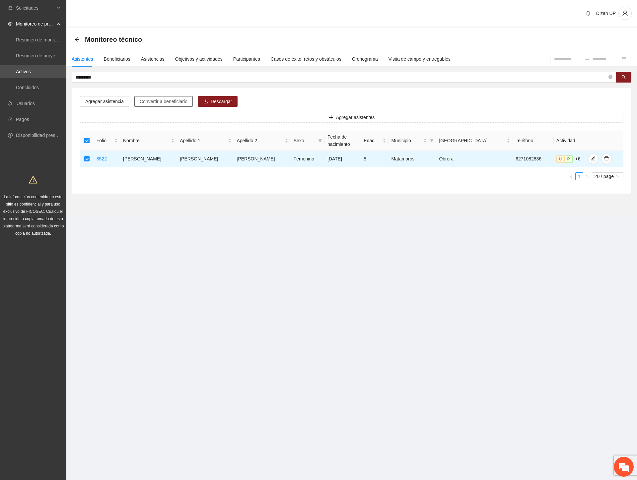
click at [151, 101] on span "Convertir a beneficiario" at bounding box center [164, 101] width 48 height 7
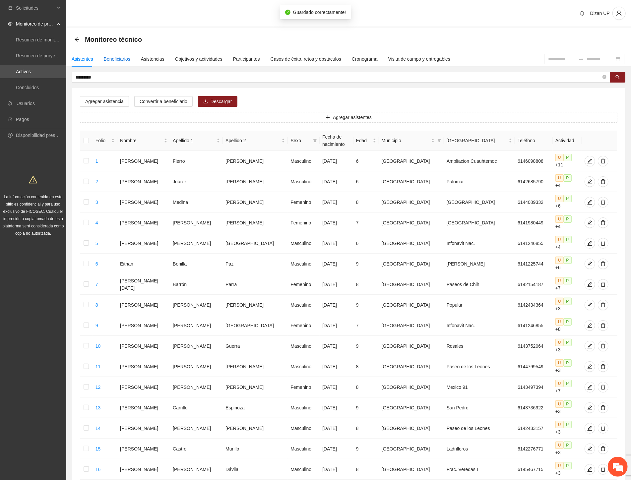
click at [117, 58] on div "Beneficiarios" at bounding box center [117, 58] width 27 height 7
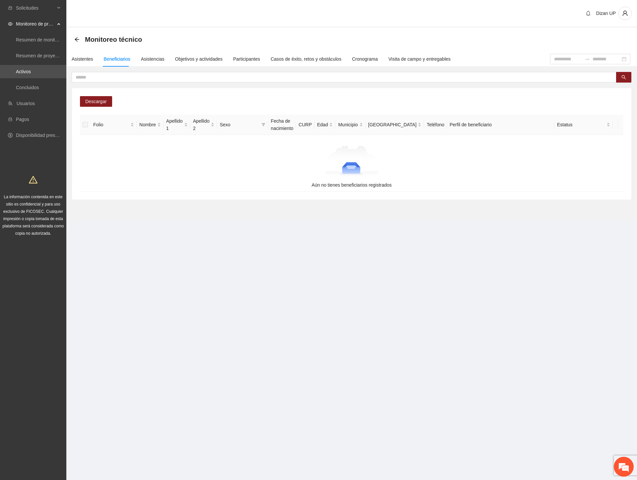
click at [122, 59] on div "Beneficiarios" at bounding box center [117, 58] width 27 height 7
click at [149, 56] on div "Asistencias" at bounding box center [153, 58] width 24 height 7
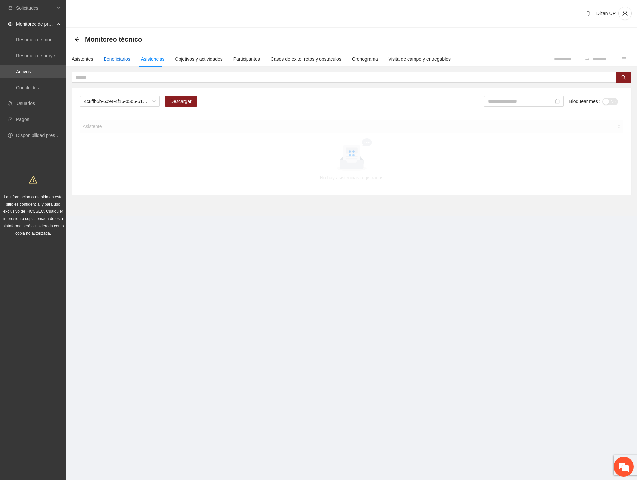
click at [115, 59] on div "Beneficiarios" at bounding box center [117, 58] width 27 height 7
click at [24, 289] on div "Solicitudes Monitoreo de proyectos Resumen de monitoreo Resumen de proyectos ap…" at bounding box center [33, 240] width 66 height 480
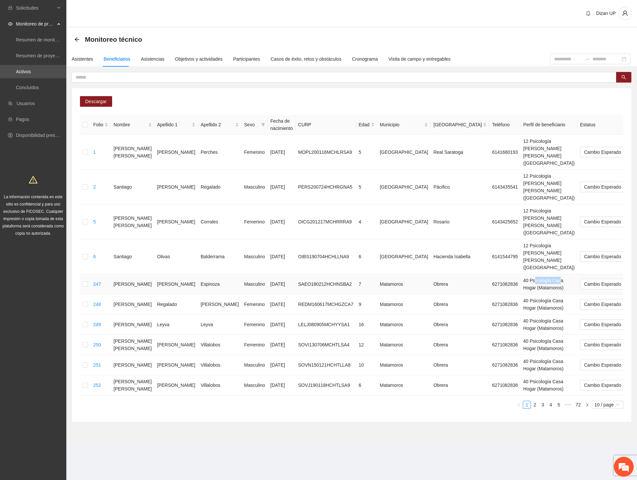
click at [520, 274] on td "40 Psicología Casa Hogar (Matamoros)" at bounding box center [548, 284] width 57 height 20
click at [520, 295] on td "40 Psicología Casa Hogar (Matamoros)" at bounding box center [548, 305] width 57 height 20
drag, startPoint x: 461, startPoint y: 261, endPoint x: 470, endPoint y: 267, distance: 10.8
click at [520, 315] on td "40 Psicología Casa Hogar (Matamoros)" at bounding box center [548, 325] width 57 height 20
drag, startPoint x: 452, startPoint y: 280, endPoint x: 468, endPoint y: 281, distance: 16.3
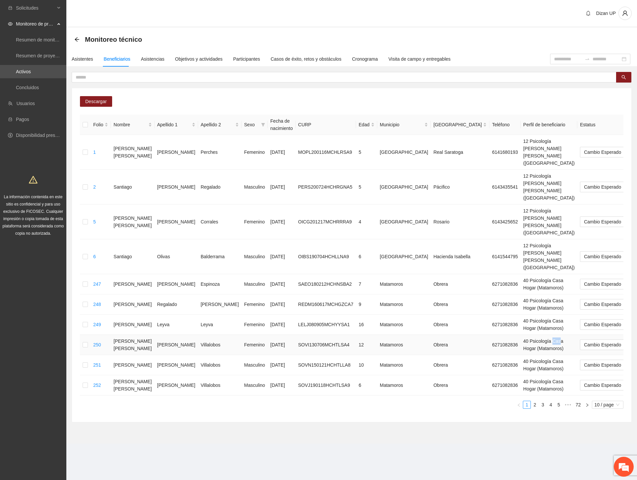
click at [520, 335] on td "40 Psicología Casa Hogar (Matamoros)" at bounding box center [548, 345] width 57 height 20
click at [520, 355] on td "40 Psicología Casa Hogar (Matamoros)" at bounding box center [548, 365] width 57 height 20
drag, startPoint x: 484, startPoint y: 329, endPoint x: 498, endPoint y: 332, distance: 14.6
click at [495, 331] on div "Folio Nombre Apellido 1 Apellido 2 Sexo Fecha de nacimiento CURP Edad Municipio…" at bounding box center [351, 262] width 543 height 294
click at [578, 401] on link "72" at bounding box center [577, 404] width 9 height 7
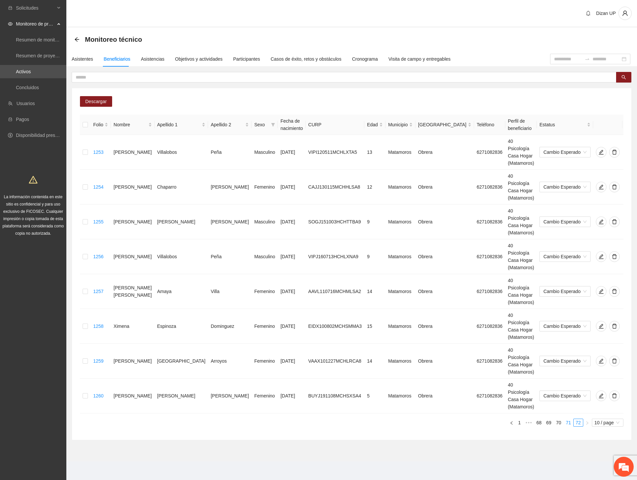
click at [568, 419] on link "71" at bounding box center [567, 422] width 9 height 7
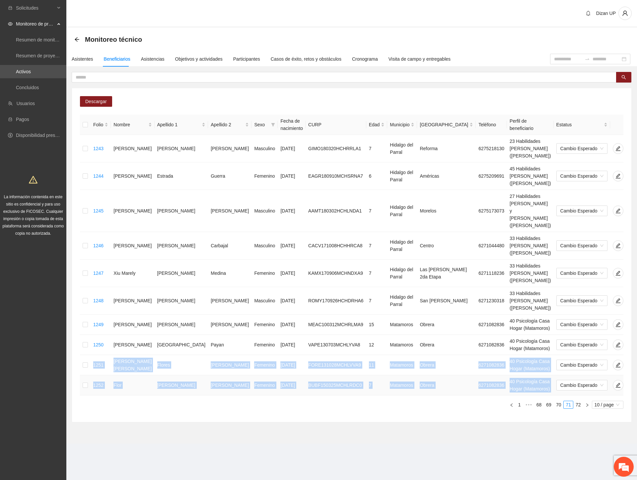
click at [507, 375] on td "40 Psicología Casa Hogar (Matamoros)" at bounding box center [530, 385] width 46 height 20
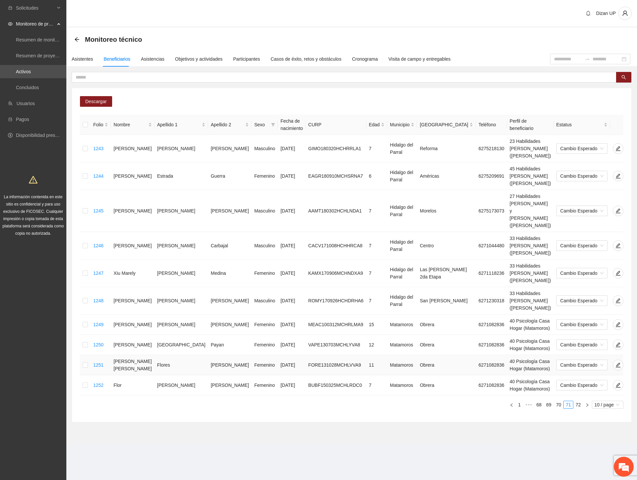
click at [507, 355] on td "40 Psicología Casa Hogar (Matamoros)" at bounding box center [530, 365] width 46 height 20
click at [507, 335] on td "40 Psicología Casa Hogar (Matamoros)" at bounding box center [530, 345] width 46 height 20
click at [507, 315] on td "40 Psicología Casa Hogar (Matamoros)" at bounding box center [530, 325] width 46 height 20
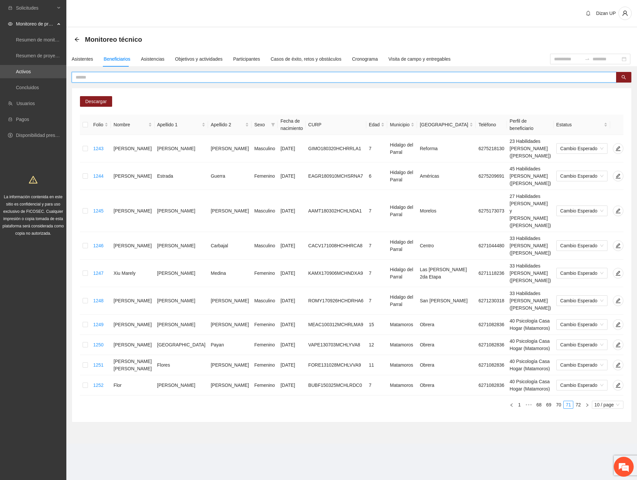
click at [109, 75] on input "text" at bounding box center [341, 77] width 531 height 7
type input "******"
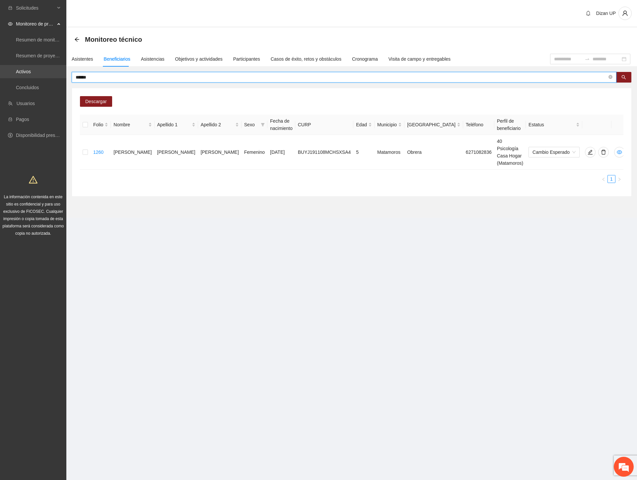
drag, startPoint x: 76, startPoint y: 72, endPoint x: 47, endPoint y: 67, distance: 29.3
click at [47, 67] on section "Solicitudes Monitoreo de proyectos Resumen de monitoreo Resumen de proyectos ap…" at bounding box center [318, 240] width 637 height 480
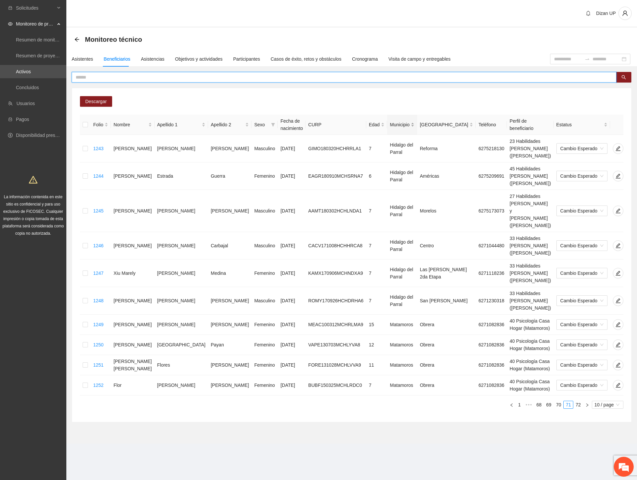
click at [390, 125] on span "Municipio" at bounding box center [400, 124] width 20 height 7
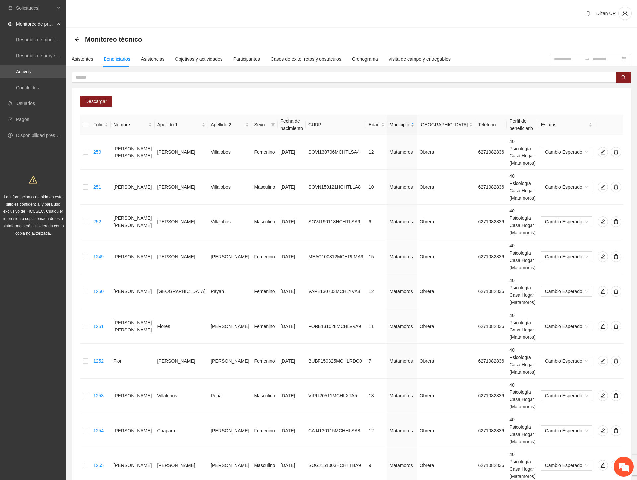
click at [390, 123] on div "Municipio" at bounding box center [402, 124] width 25 height 7
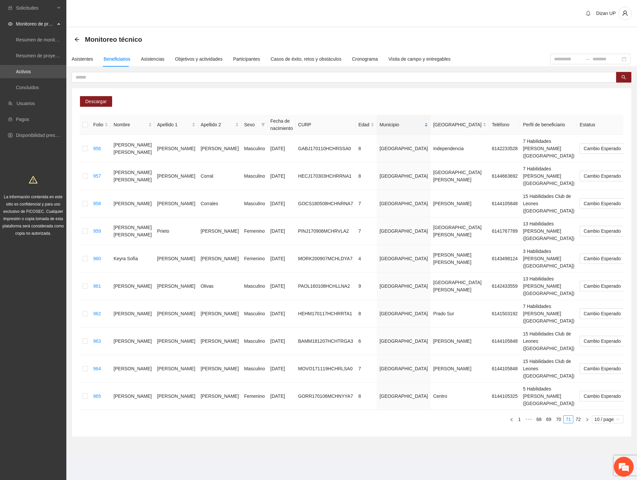
click at [379, 123] on div "Municipio" at bounding box center [403, 124] width 48 height 7
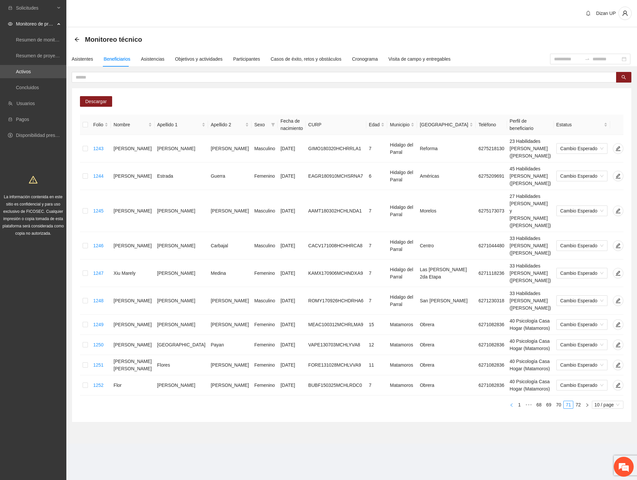
click at [511, 403] on icon "left" at bounding box center [511, 405] width 4 height 4
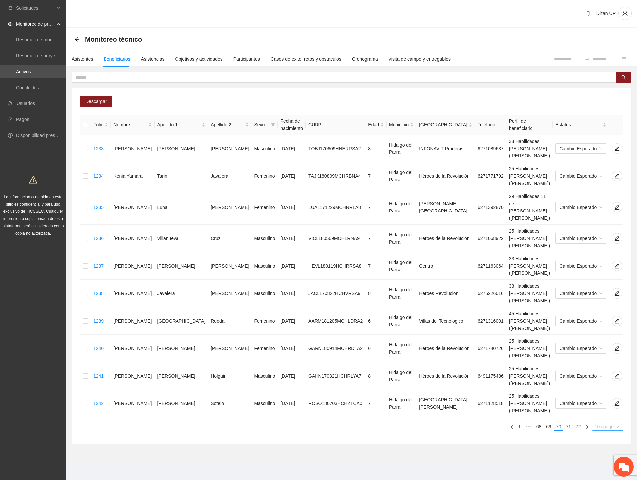
click at [594, 423] on span "10 / page" at bounding box center [607, 426] width 26 height 7
click at [601, 412] on div "100 / page" at bounding box center [608, 415] width 24 height 7
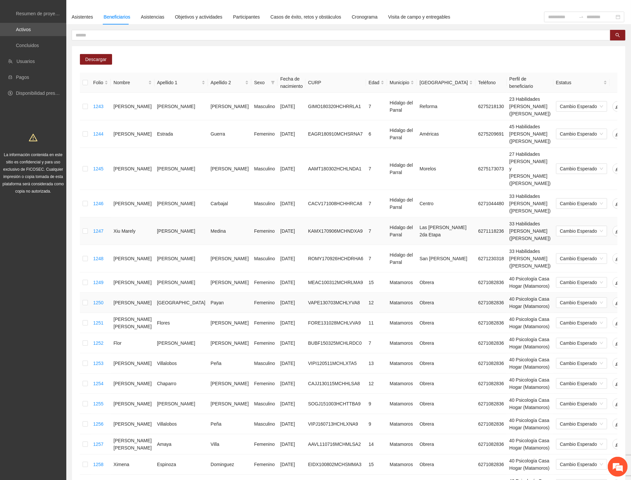
scroll to position [77, 0]
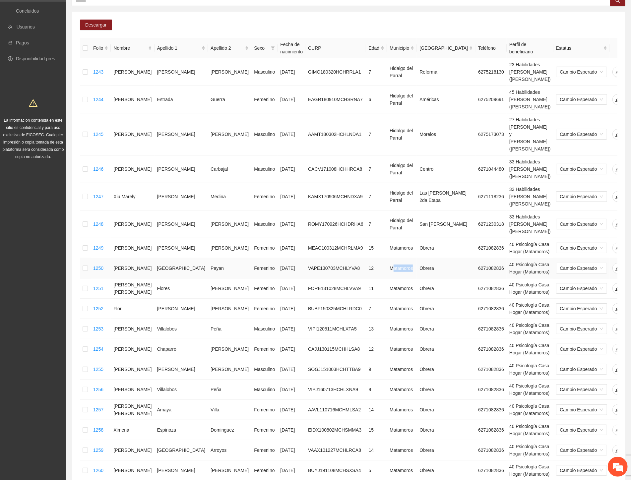
click at [387, 258] on td "Matamoros" at bounding box center [402, 268] width 30 height 20
drag, startPoint x: 342, startPoint y: 256, endPoint x: 463, endPoint y: 264, distance: 121.6
click at [463, 299] on tr "1252 [PERSON_NAME] Femenino [DATE] BUBF150325MCHLRDC0 7 [PERSON_NAME] Obrera 62…" at bounding box center [367, 309] width 575 height 20
click at [476, 339] on td "6271082836" at bounding box center [491, 349] width 31 height 20
drag, startPoint x: 432, startPoint y: 328, endPoint x: 446, endPoint y: 330, distance: 13.7
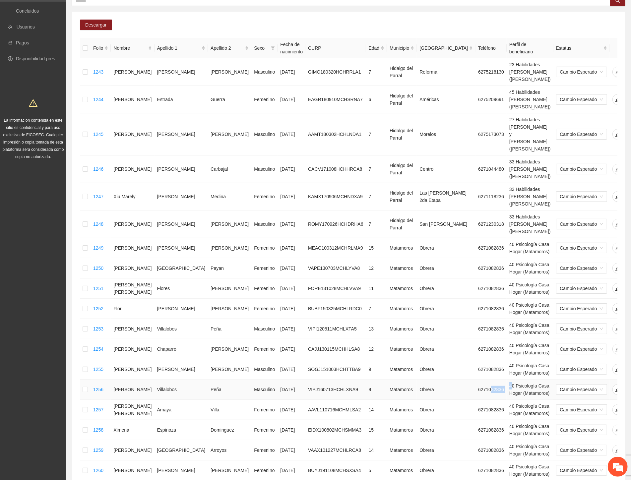
click at [443, 380] on tr "1256 [PERSON_NAME] [PERSON_NAME] Masculino [DATE] VIPJ160713HCHLXNA9 9 [PERSON_…" at bounding box center [367, 390] width 575 height 20
click at [438, 420] on tr "1258 [PERSON_NAME] [DATE] EIDX100802MCHSMMA3 15 [PERSON_NAME] Obrera 6271082836…" at bounding box center [367, 430] width 575 height 20
click at [507, 461] on td "40 Psicología Casa Hogar (Matamoros)" at bounding box center [530, 471] width 46 height 20
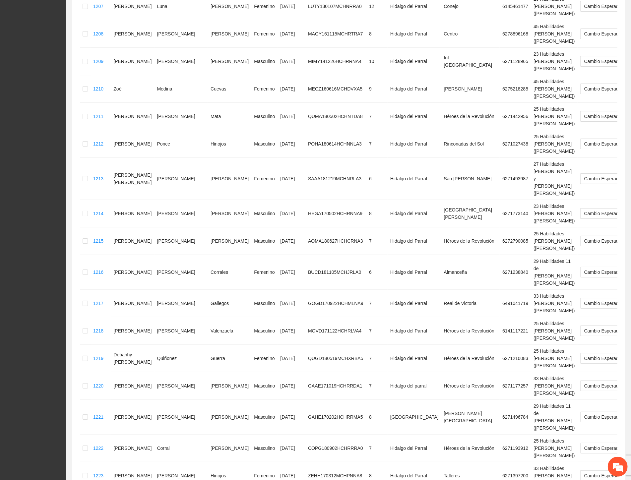
scroll to position [1906, 0]
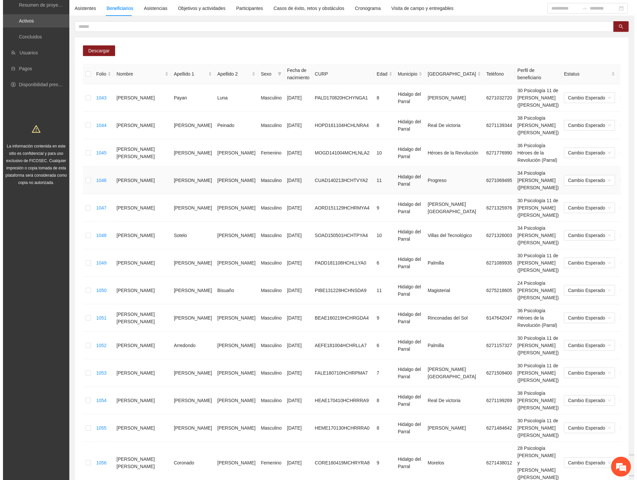
scroll to position [0, 0]
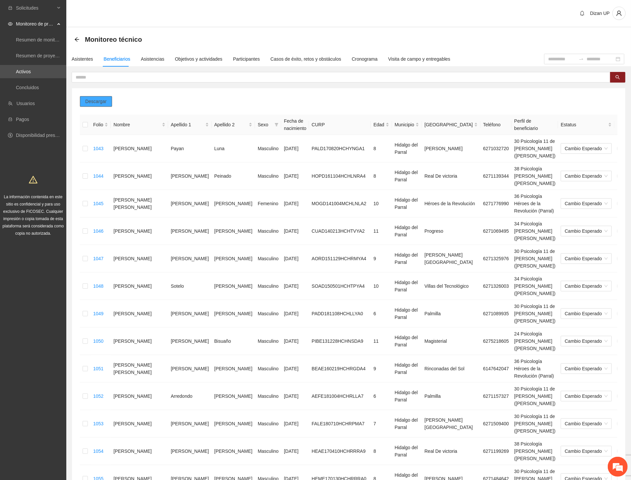
click at [101, 99] on span "Descargar" at bounding box center [96, 101] width 22 height 7
click at [145, 57] on div "Asistencias" at bounding box center [153, 58] width 24 height 7
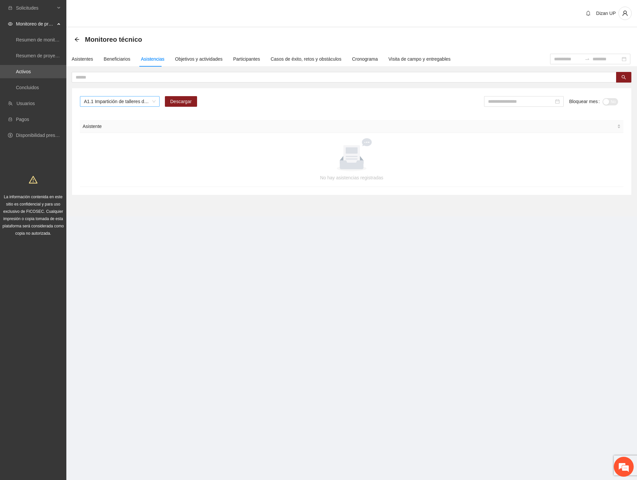
click at [151, 100] on span "A1.1 Impartición de talleres de habilidades para la vida-[GEOGRAPHIC_DATA]" at bounding box center [120, 102] width 72 height 10
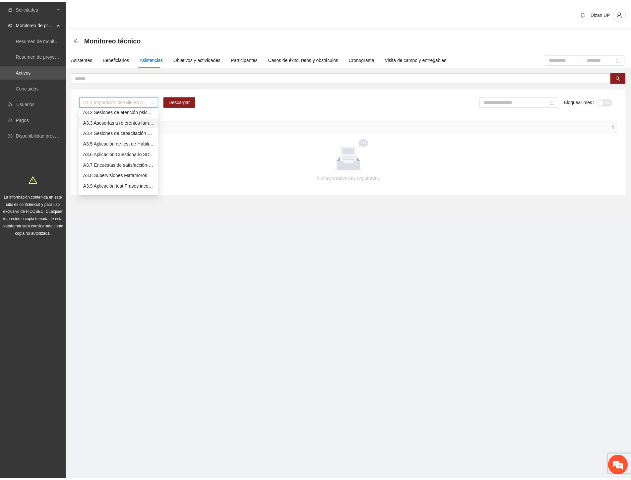
scroll to position [258, 0]
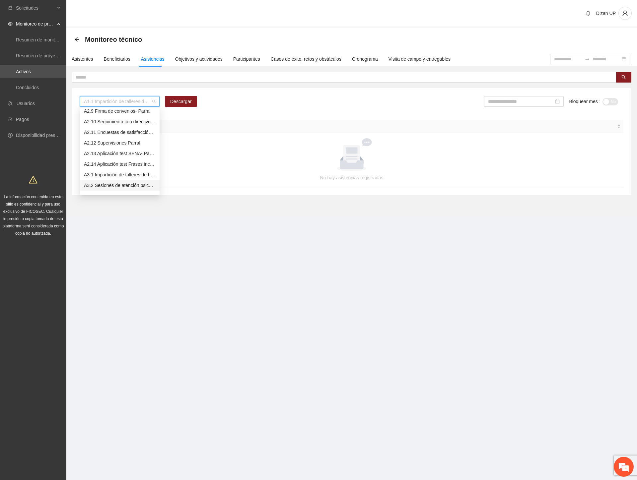
click at [98, 183] on div "A3.2 Sesiones de atención psicológica a NNA detectados con factores de riesgo -…" at bounding box center [120, 185] width 72 height 7
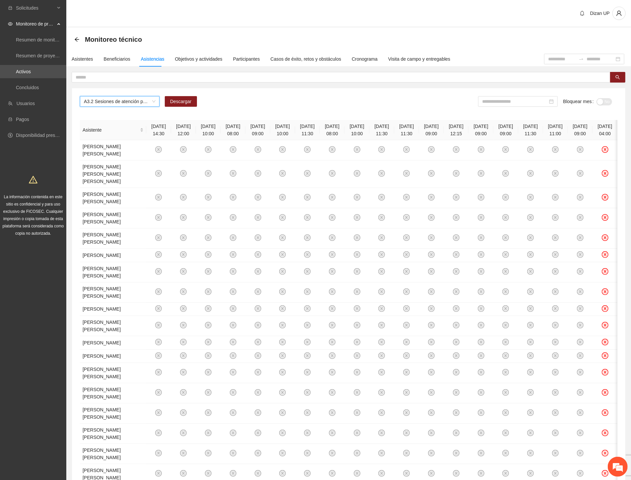
click at [290, 104] on div "A3.2 Sesiones de atención psicológica a NNA detectados con factores [PERSON_NAM…" at bounding box center [349, 104] width 538 height 16
click at [274, 103] on div "A3.2 Sesiones de atención psicológica a NNA detectados con factores [PERSON_NAM…" at bounding box center [349, 104] width 538 height 16
click at [180, 100] on span "Descargar" at bounding box center [181, 101] width 22 height 7
click at [515, 100] on input at bounding box center [515, 101] width 66 height 7
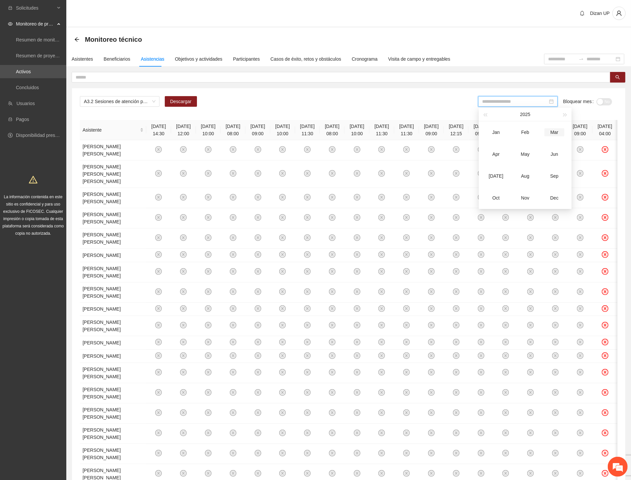
type input "*******"
click at [524, 157] on div "May" at bounding box center [525, 154] width 20 height 8
click at [601, 100] on div "button" at bounding box center [600, 102] width 6 height 6
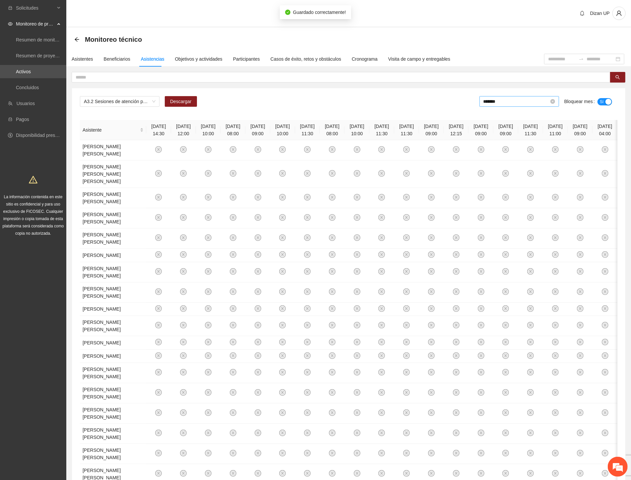
click at [508, 102] on input "*******" at bounding box center [517, 101] width 66 height 7
click at [553, 155] on div "Jun" at bounding box center [556, 154] width 20 height 8
click at [603, 101] on div "button" at bounding box center [600, 102] width 6 height 6
click at [512, 103] on input "*******" at bounding box center [517, 101] width 66 height 7
click at [501, 155] on div "Apr" at bounding box center [498, 154] width 20 height 8
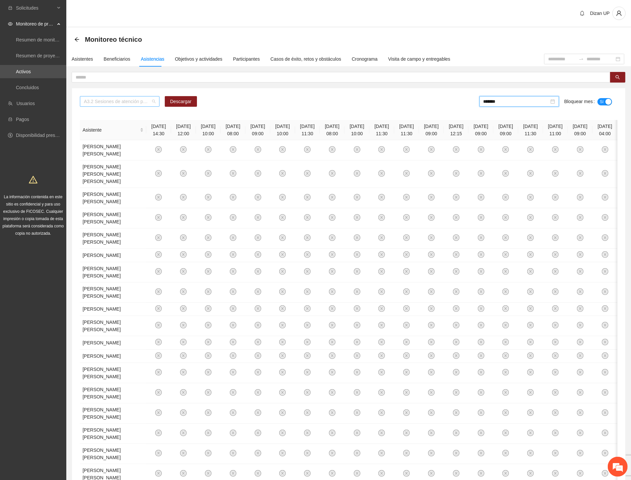
click at [144, 99] on span "A3.2 Sesiones de atención psicológica a NNA detectados con factores de riesgo -…" at bounding box center [120, 102] width 72 height 10
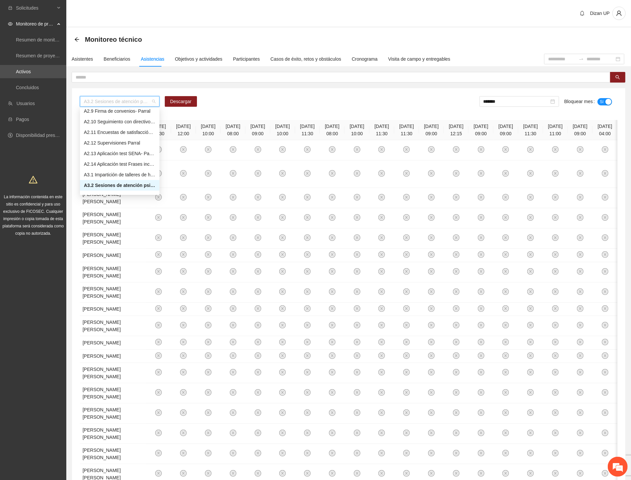
scroll to position [332, 0]
click at [110, 123] on div "A3.3 Asesorías a referentes familiares de NNA canalizados a terapia - Matamoros" at bounding box center [120, 121] width 72 height 7
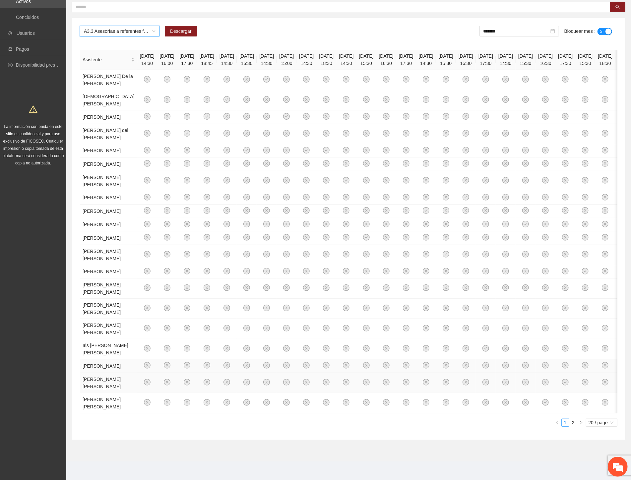
scroll to position [355, 0]
click at [571, 425] on link "2" at bounding box center [573, 422] width 7 height 7
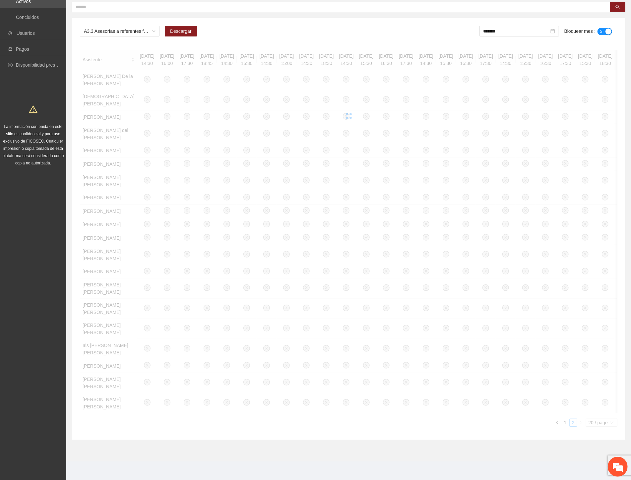
scroll to position [0, 0]
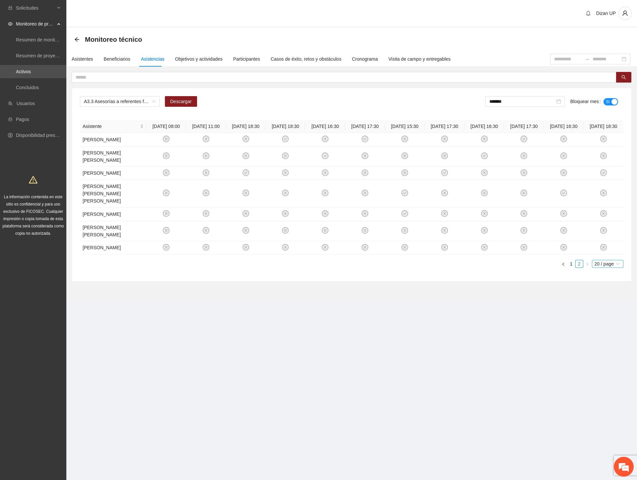
click at [605, 260] on span "Page Size" at bounding box center [603, 263] width 19 height 7
click at [605, 304] on div "100 / page" at bounding box center [608, 307] width 24 height 7
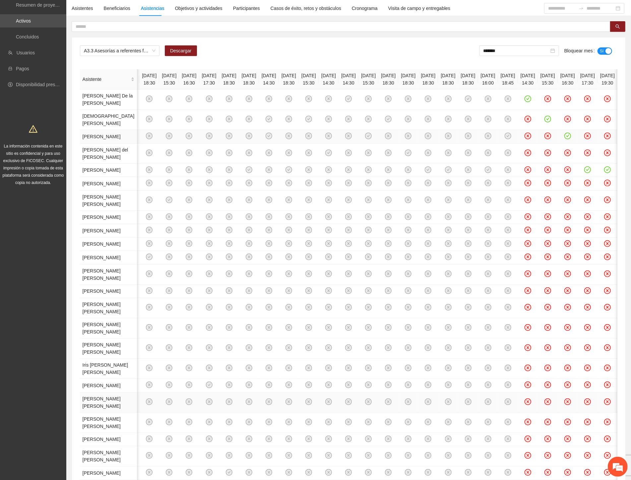
scroll to position [17, 0]
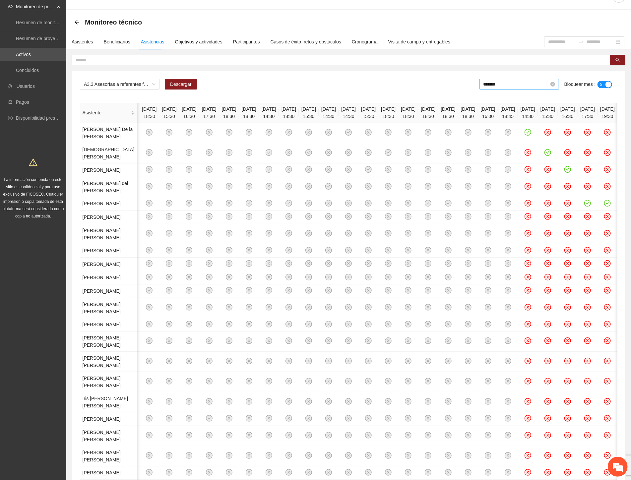
click at [505, 81] on input "*******" at bounding box center [517, 84] width 66 height 7
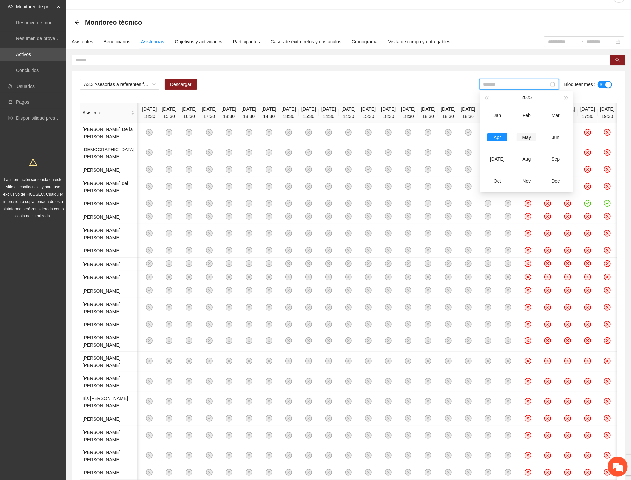
click at [532, 135] on div "May" at bounding box center [527, 137] width 20 height 8
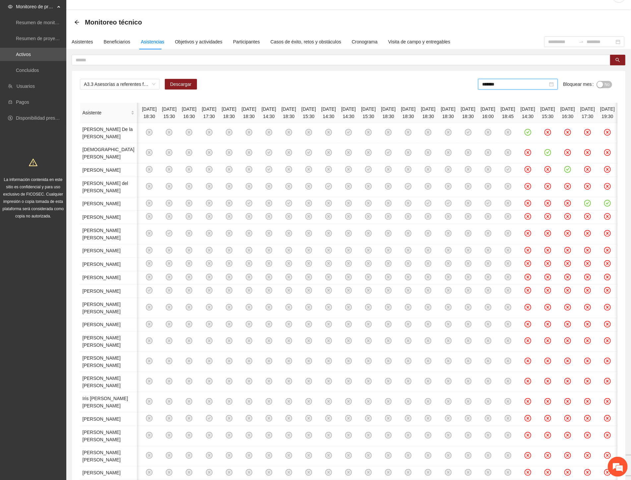
click at [606, 81] on span "No" at bounding box center [607, 84] width 5 height 7
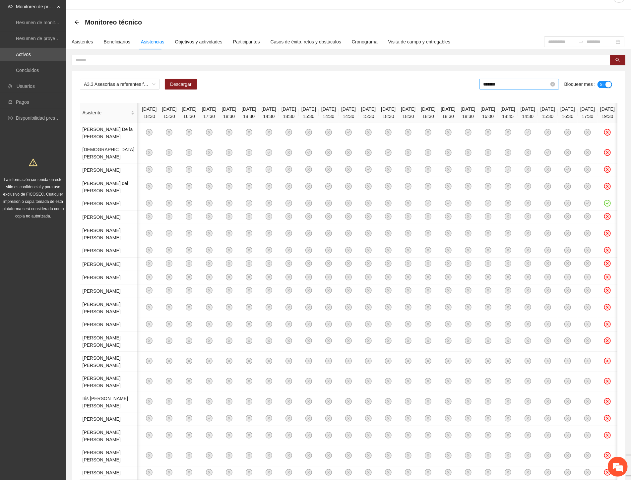
click at [509, 87] on input "*******" at bounding box center [517, 84] width 66 height 7
drag, startPoint x: 552, startPoint y: 138, endPoint x: 580, endPoint y: 111, distance: 38.7
click at [552, 138] on div "Jun" at bounding box center [556, 137] width 20 height 8
click at [602, 83] on div "button" at bounding box center [600, 85] width 6 height 6
click at [129, 86] on span "A3.3 Asesorías a referentes familiares de NNA canalizados a terapia - Matamoros" at bounding box center [120, 84] width 72 height 10
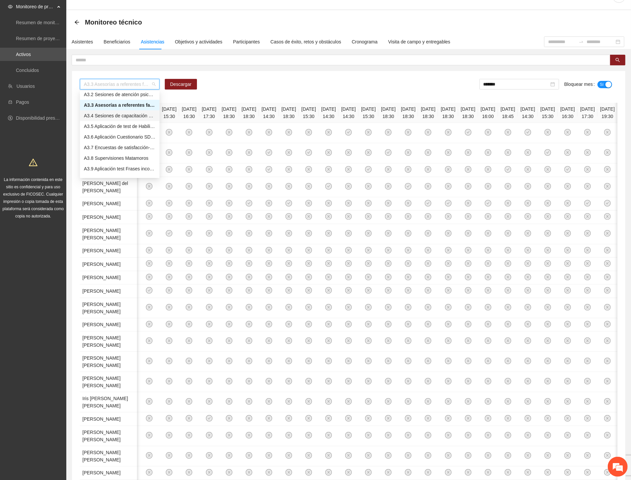
drag, startPoint x: 111, startPoint y: 116, endPoint x: 179, endPoint y: 108, distance: 68.8
click at [111, 116] on div "A3.4 Sesiones de capacitación a referentes familiares sobre factores de riesgo …" at bounding box center [120, 115] width 72 height 7
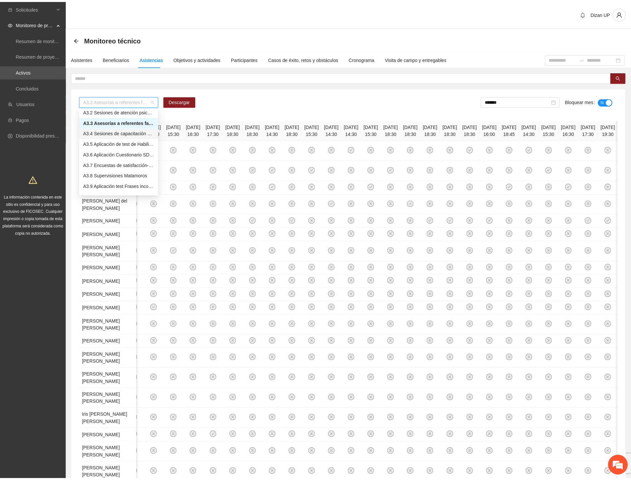
scroll to position [0, 0]
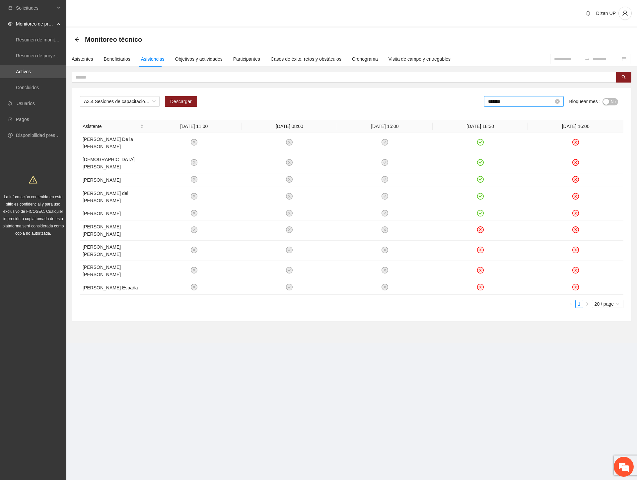
drag, startPoint x: 438, startPoint y: 111, endPoint x: 491, endPoint y: 101, distance: 53.7
click at [438, 111] on div "A3.4 Sesiones de capacitación a referentes familiares sobre factores de riesgo …" at bounding box center [351, 104] width 543 height 16
click at [524, 100] on input "*******" at bounding box center [521, 101] width 66 height 7
click at [538, 154] on div "May" at bounding box center [531, 154] width 20 height 8
type input "*******"
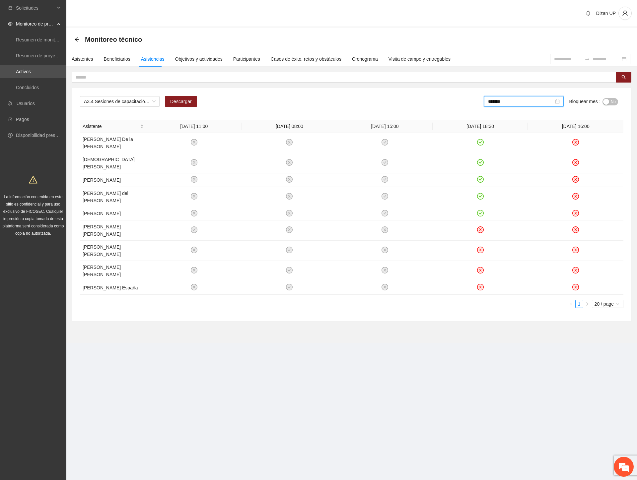
click at [603, 99] on div "button" at bounding box center [606, 102] width 6 height 6
click at [123, 102] on span "A3.4 Sesiones de capacitación a referentes familiares sobre factores de riesgo …" at bounding box center [120, 102] width 72 height 10
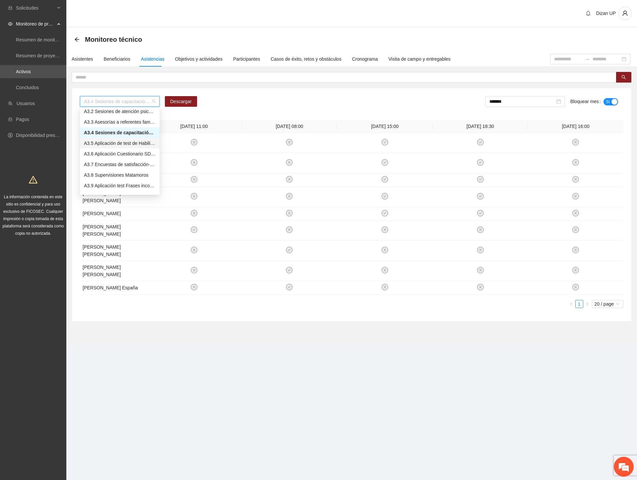
click at [99, 143] on div "A3.5 Aplicación de test de Habilidades para la vida- Matamoros" at bounding box center [120, 143] width 72 height 7
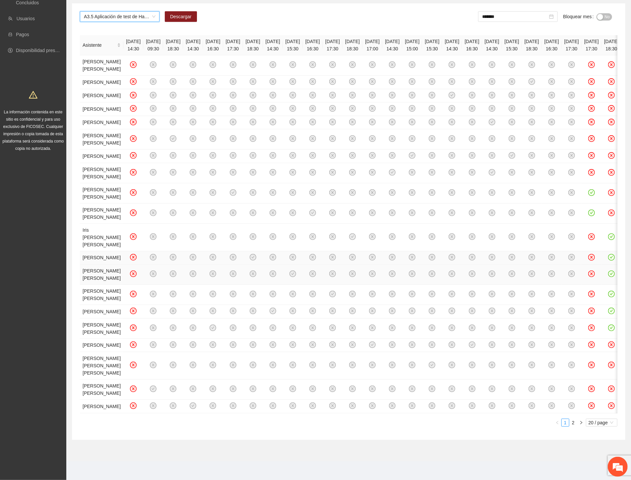
scroll to position [362, 0]
click at [593, 424] on span "20 / page" at bounding box center [602, 422] width 26 height 7
click at [591, 467] on div "100 / page" at bounding box center [602, 465] width 24 height 7
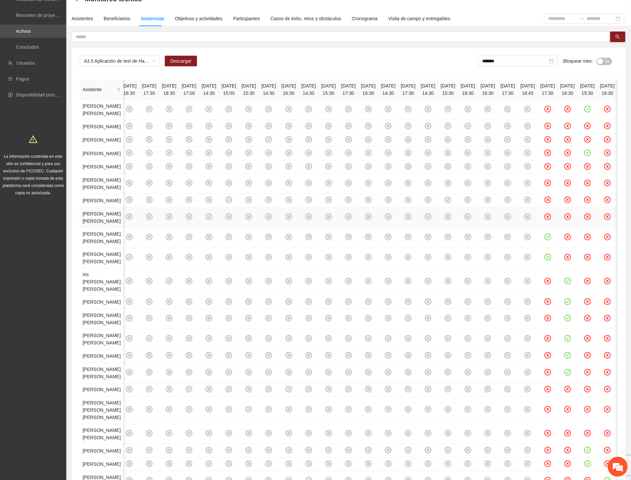
scroll to position [0, 0]
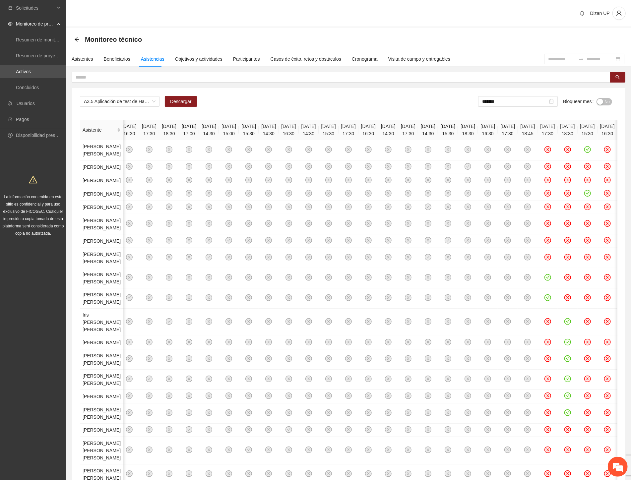
click at [605, 100] on span "No" at bounding box center [607, 101] width 5 height 7
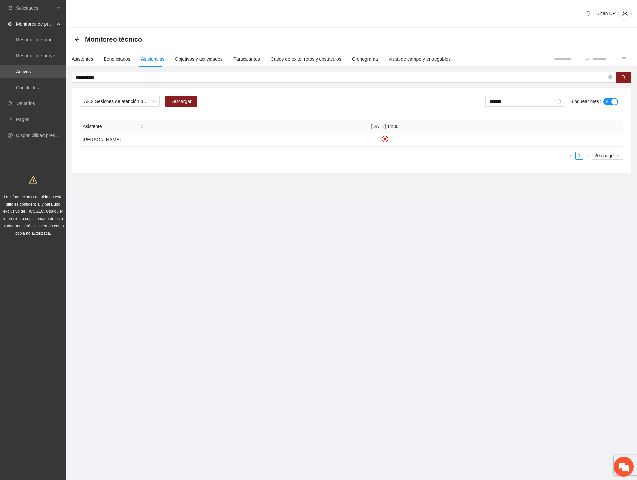
drag, startPoint x: 101, startPoint y: 77, endPoint x: -1, endPoint y: 65, distance: 102.8
click at [0, 65] on html "**********" at bounding box center [318, 240] width 637 height 480
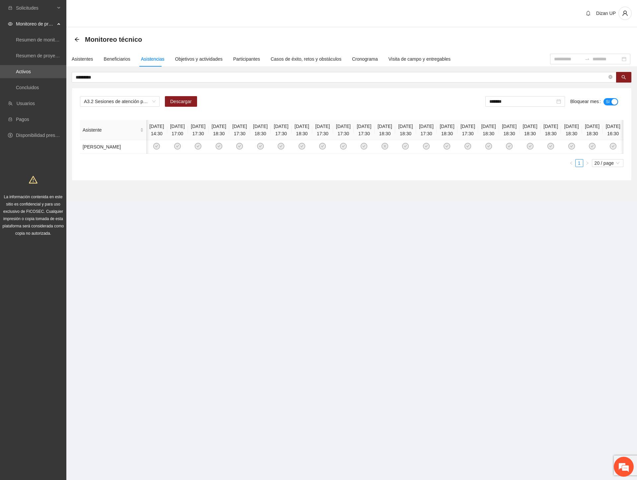
scroll to position [0, 12]
drag, startPoint x: 62, startPoint y: 71, endPoint x: 4, endPoint y: 67, distance: 57.9
click at [4, 67] on section "Solicitudes Monitoreo de proyectos Resumen de monitoreo Resumen de proyectos ap…" at bounding box center [318, 240] width 637 height 480
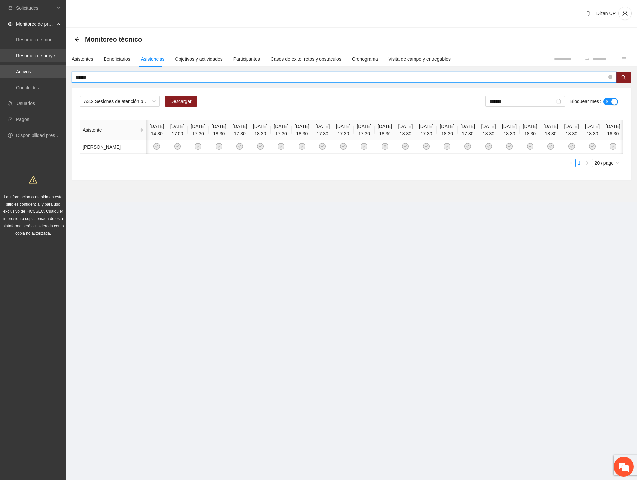
type input "******"
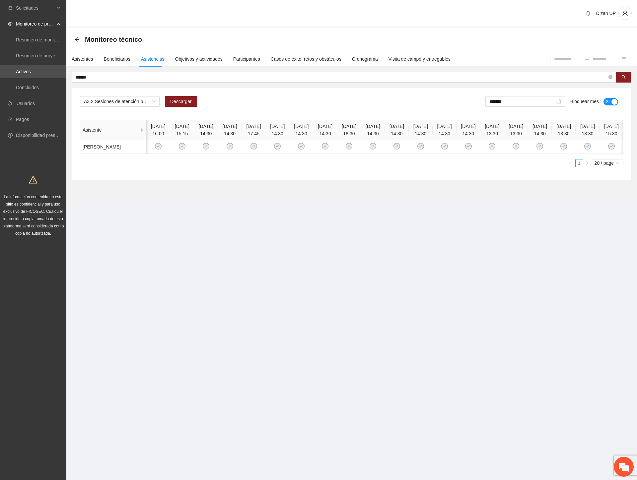
scroll to position [0, 81]
click at [210, 58] on div "Objetivos y actividades" at bounding box center [198, 58] width 47 height 7
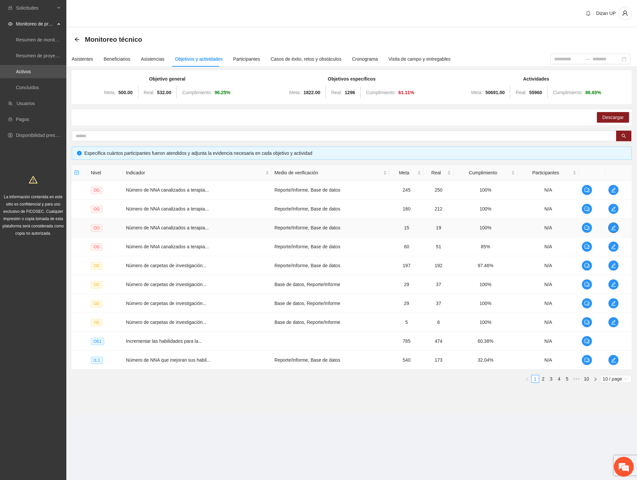
click at [611, 230] on icon "edit" at bounding box center [613, 228] width 5 height 5
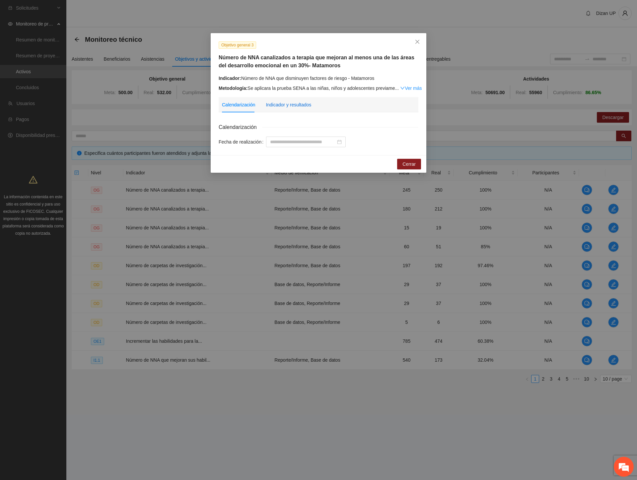
click at [289, 104] on div "Indicador y resultados" at bounding box center [288, 104] width 45 height 7
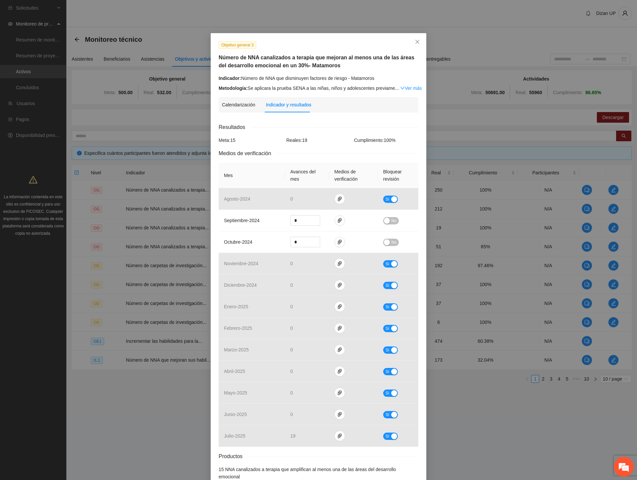
click at [330, 459] on div "Productos" at bounding box center [319, 456] width 200 height 8
click at [9, 171] on div "Objetivo general 3 Número de NNA canalizados a terapia que mejoran al menos una…" at bounding box center [318, 240] width 637 height 480
drag, startPoint x: 408, startPoint y: 88, endPoint x: 397, endPoint y: 85, distance: 11.7
click at [407, 88] on link "Ver más" at bounding box center [411, 88] width 22 height 5
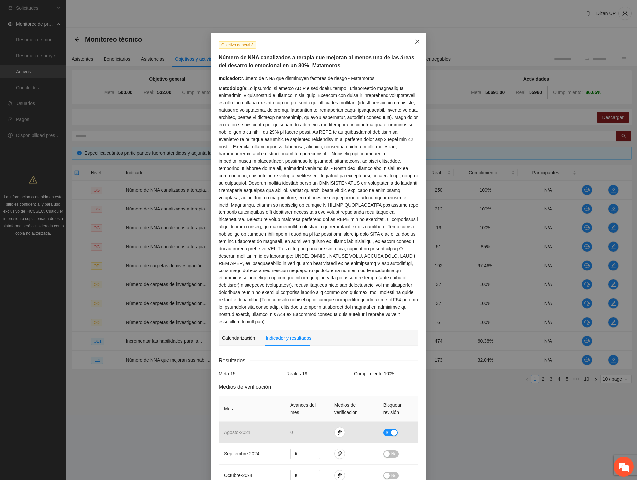
click at [412, 42] on span "Close" at bounding box center [417, 42] width 18 height 18
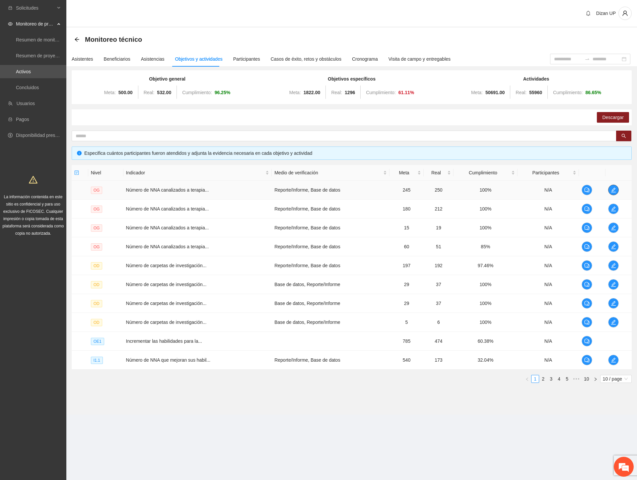
click at [611, 190] on icon "edit" at bounding box center [613, 189] width 5 height 5
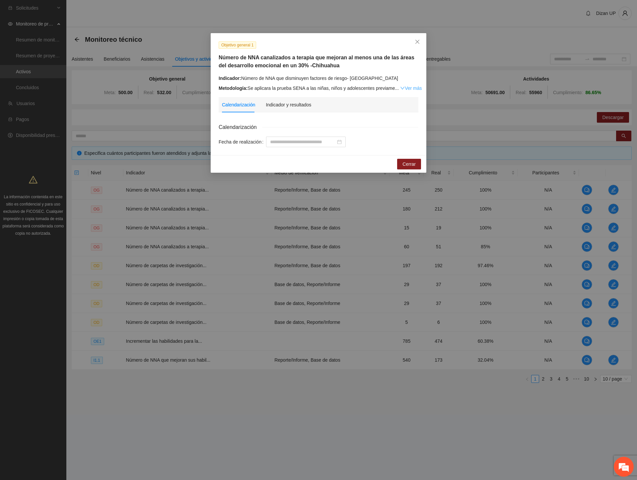
click at [403, 91] on link "Ver más" at bounding box center [411, 88] width 22 height 5
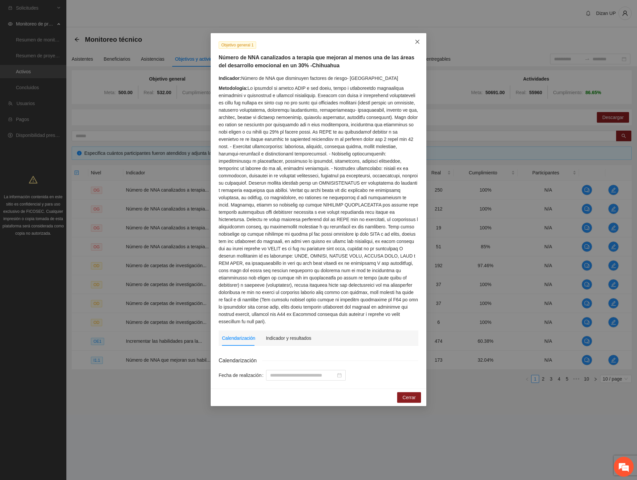
click at [415, 42] on icon "close" at bounding box center [417, 41] width 5 height 5
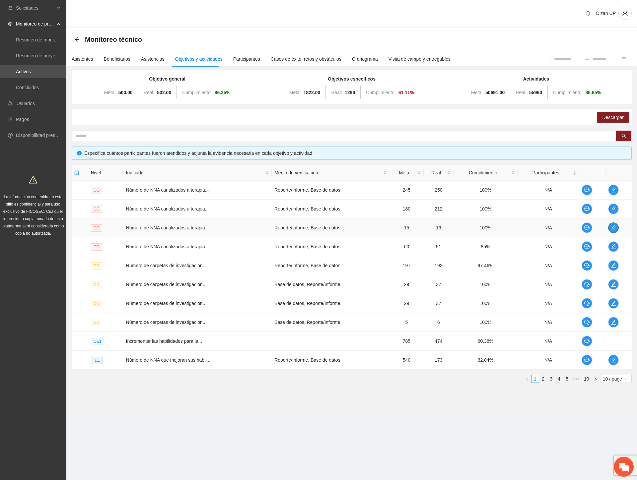
click at [613, 227] on icon "edit" at bounding box center [613, 227] width 5 height 5
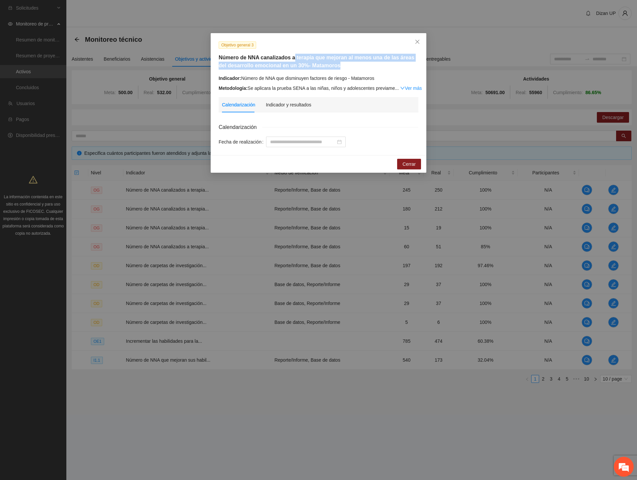
drag, startPoint x: 356, startPoint y: 61, endPoint x: 389, endPoint y: 63, distance: 32.9
click at [388, 63] on h5 "Número de NNA canalizados a terapia que mejoran al menos una de las áreas del d…" at bounding box center [319, 62] width 200 height 16
click at [408, 87] on link "Ver más" at bounding box center [411, 88] width 22 height 5
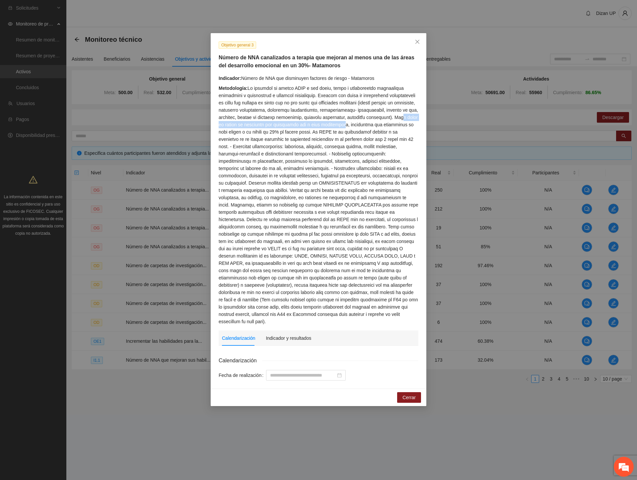
drag, startPoint x: 270, startPoint y: 125, endPoint x: 408, endPoint y: 128, distance: 137.7
click at [408, 128] on div "Metodología:" at bounding box center [319, 205] width 200 height 241
drag, startPoint x: 224, startPoint y: 131, endPoint x: 380, endPoint y: 133, distance: 156.6
click at [380, 133] on div "Metodología:" at bounding box center [319, 205] width 200 height 241
drag, startPoint x: 232, startPoint y: 140, endPoint x: 405, endPoint y: 138, distance: 172.1
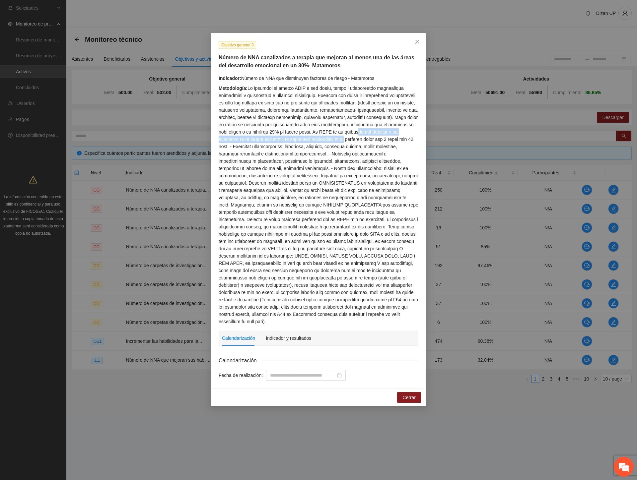
click at [405, 138] on div "Metodología:" at bounding box center [319, 205] width 200 height 241
drag, startPoint x: 266, startPoint y: 145, endPoint x: 393, endPoint y: 150, distance: 126.8
click at [393, 150] on div "Metodología:" at bounding box center [319, 205] width 200 height 241
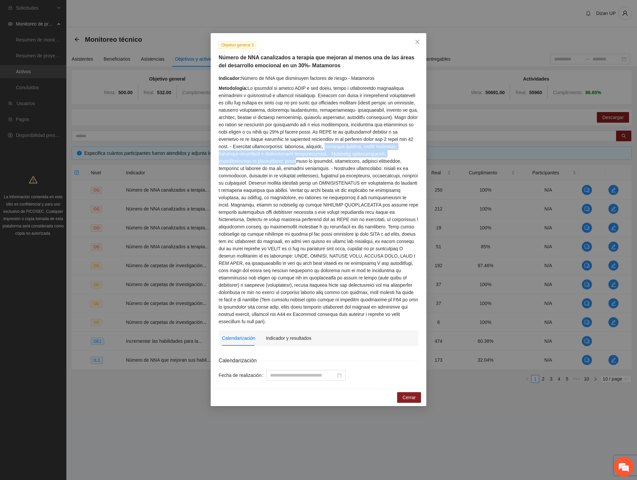
drag, startPoint x: 261, startPoint y: 154, endPoint x: 361, endPoint y: 159, distance: 99.9
click at [359, 159] on div "Metodología:" at bounding box center [319, 205] width 200 height 241
click at [341, 156] on div "Metodología:" at bounding box center [319, 205] width 200 height 241
drag, startPoint x: 377, startPoint y: 167, endPoint x: 334, endPoint y: 170, distance: 42.9
click at [406, 169] on div "Metodología:" at bounding box center [319, 205] width 200 height 241
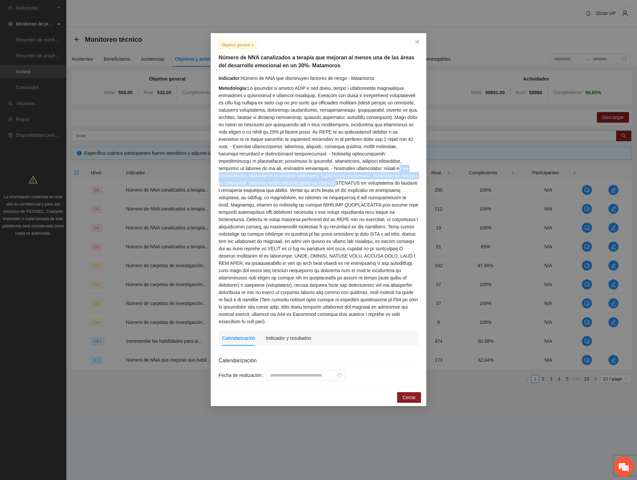
drag, startPoint x: 260, startPoint y: 176, endPoint x: 386, endPoint y: 181, distance: 126.1
click at [386, 181] on div "Metodología:" at bounding box center [319, 205] width 200 height 241
click at [313, 182] on div "Metodología:" at bounding box center [319, 205] width 200 height 241
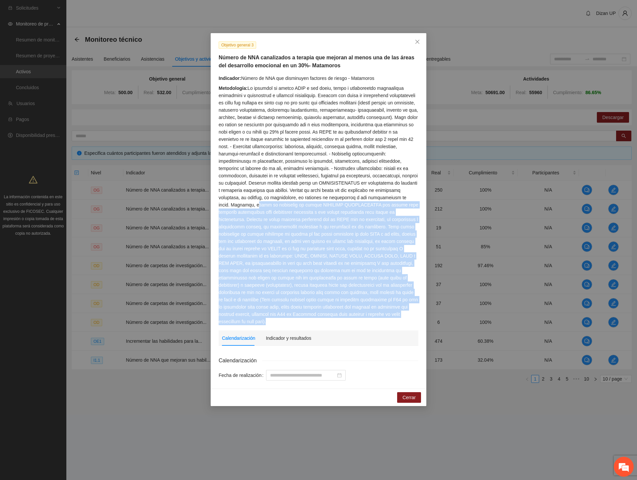
drag, startPoint x: 289, startPoint y: 204, endPoint x: 423, endPoint y: 207, distance: 134.0
click at [423, 207] on div "Objetivo general 3 Número de NNA canalizados a terapia que mejoran al menos una…" at bounding box center [319, 211] width 216 height 356
click at [229, 212] on div "Metodología:" at bounding box center [319, 205] width 200 height 241
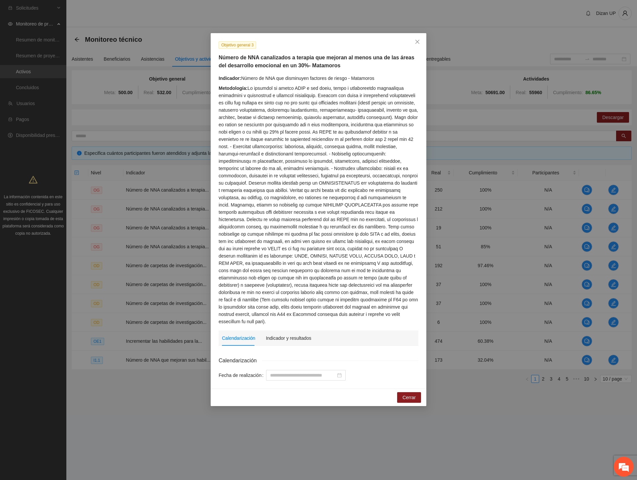
click at [20, 341] on div "Objetivo general 3 Número de NNA canalizados a terapia que mejoran al menos una…" at bounding box center [318, 240] width 637 height 480
click at [280, 340] on div "Indicador y resultados" at bounding box center [288, 338] width 45 height 7
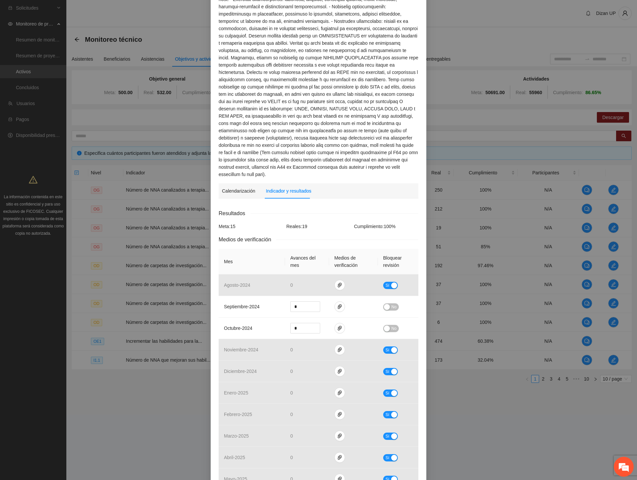
scroll to position [265, 0]
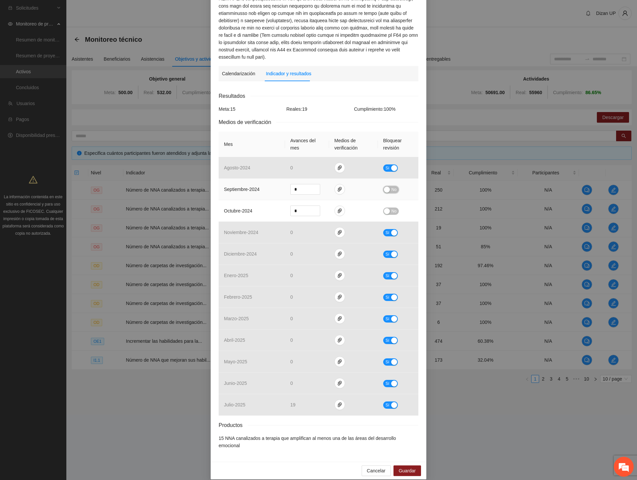
drag, startPoint x: 385, startPoint y: 187, endPoint x: 387, endPoint y: 196, distance: 8.9
click at [385, 187] on div "button" at bounding box center [387, 190] width 6 height 6
click at [391, 212] on span "No" at bounding box center [393, 211] width 5 height 7
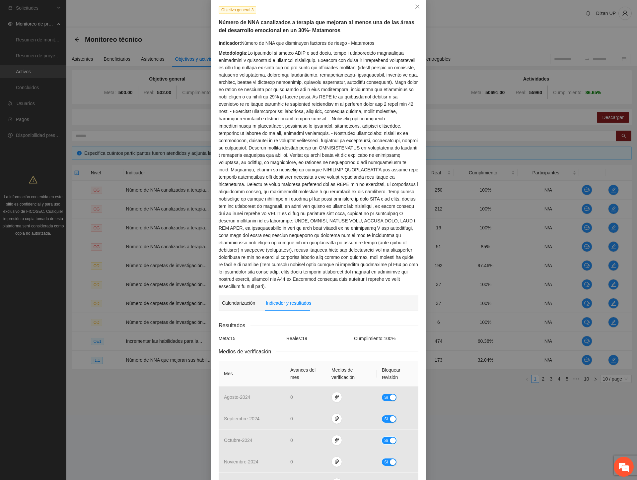
scroll to position [0, 0]
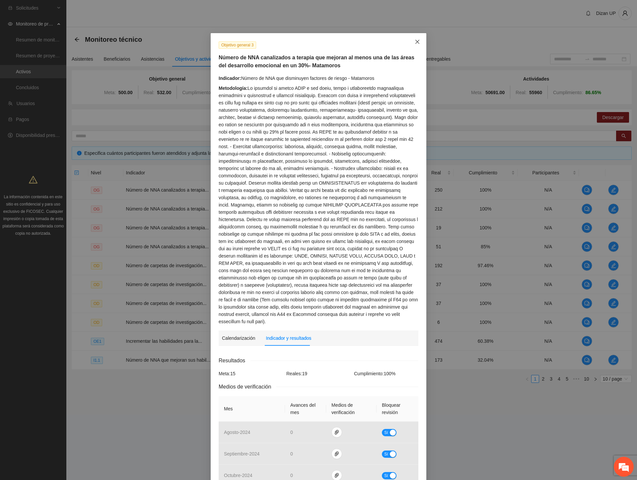
click at [415, 40] on icon "close" at bounding box center [417, 41] width 5 height 5
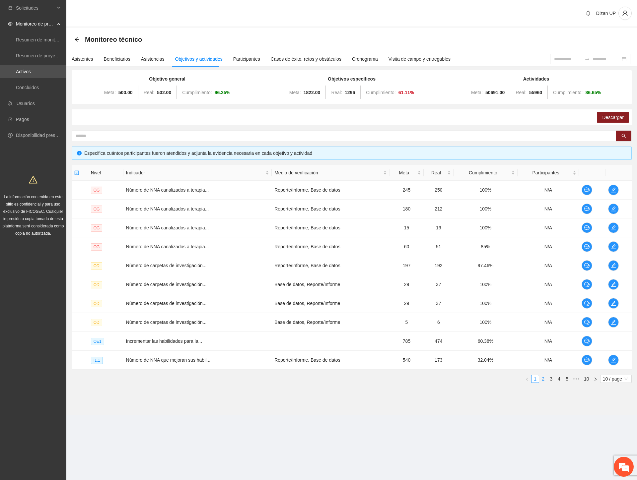
click at [543, 379] on link "2" at bounding box center [542, 378] width 7 height 7
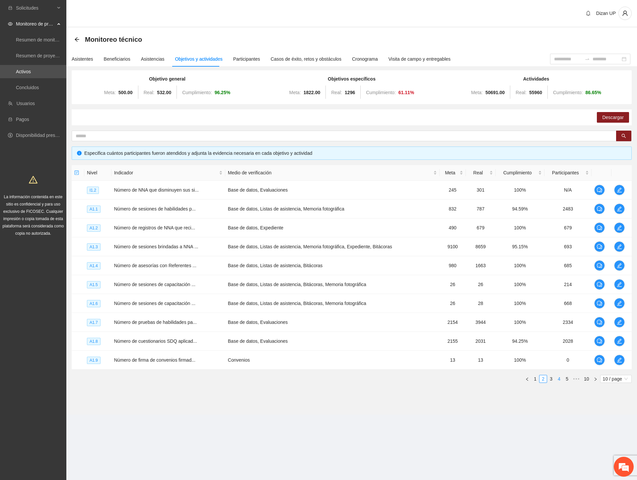
click at [561, 379] on link "4" at bounding box center [558, 378] width 7 height 7
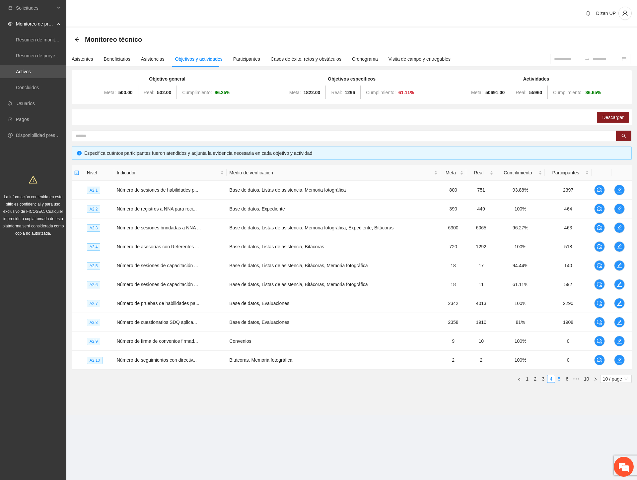
click at [560, 380] on link "5" at bounding box center [558, 378] width 7 height 7
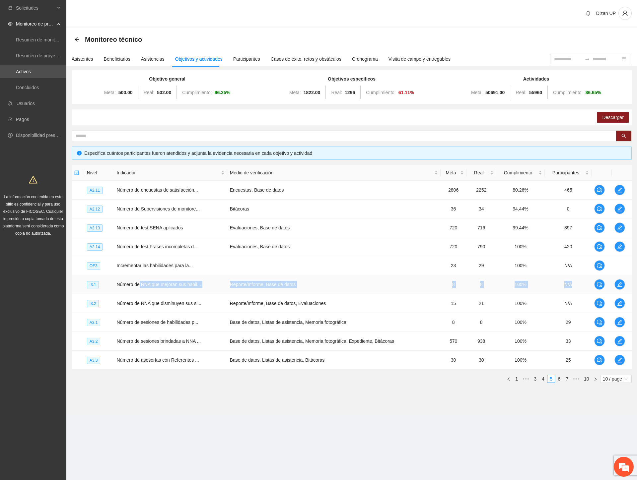
click at [600, 286] on tr "I3.1 Número de NNA que mejoran sus habil... Reporte/Informe, Base de datos 8 8 …" at bounding box center [352, 284] width 560 height 19
click at [621, 284] on icon "edit" at bounding box center [619, 284] width 5 height 5
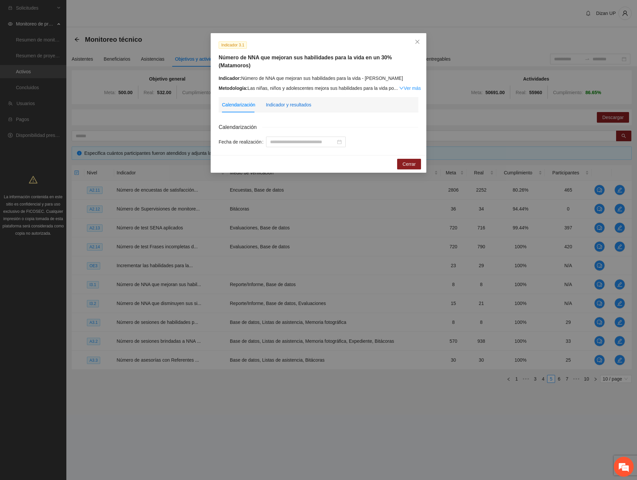
click at [293, 101] on div "Indicador y resultados" at bounding box center [288, 104] width 45 height 7
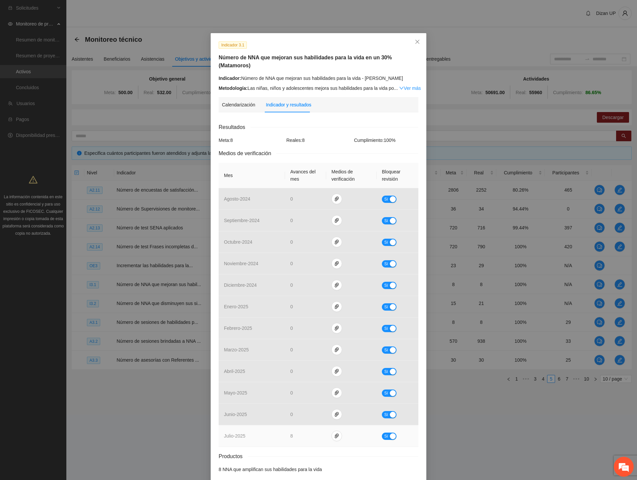
drag, startPoint x: 385, startPoint y: 428, endPoint x: 382, endPoint y: 427, distance: 3.4
click at [385, 433] on span "Sí" at bounding box center [386, 436] width 4 height 7
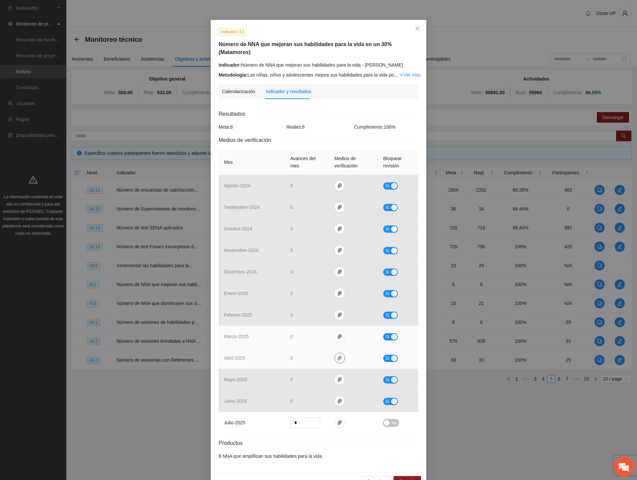
scroll to position [24, 0]
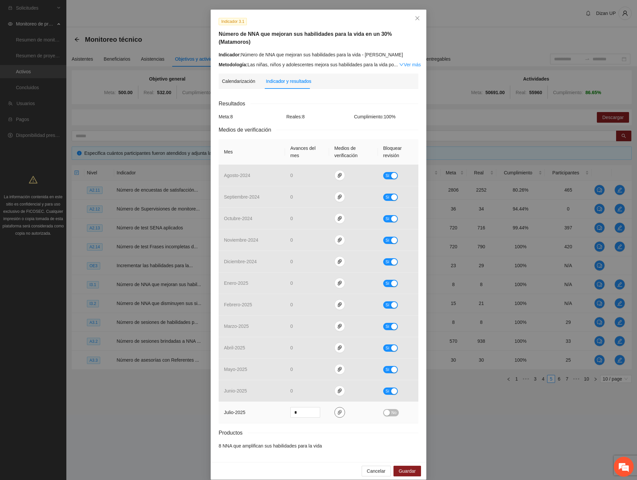
click at [338, 410] on icon "paper-clip" at bounding box center [340, 412] width 4 height 5
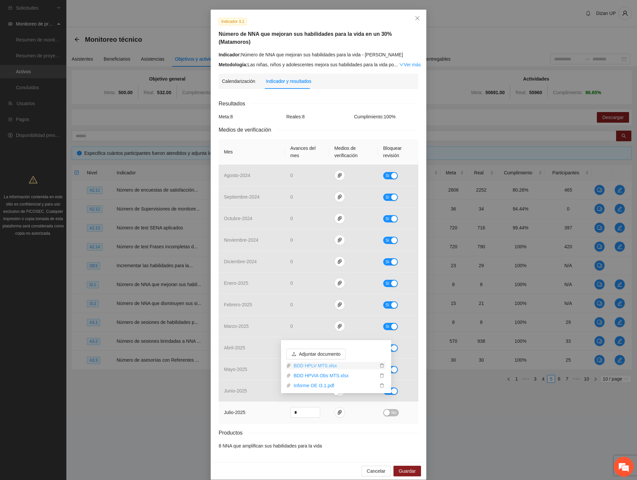
click at [308, 364] on link "BDD HPLV MTS.xlsx" at bounding box center [334, 365] width 87 height 7
click at [312, 375] on link "BDD HPVIA Obs MTS.xlsx" at bounding box center [334, 375] width 87 height 7
click at [312, 386] on link "Informe OE I3.1.pdf" at bounding box center [334, 385] width 87 height 7
click at [371, 113] on div "Cumplimiento: 100 %" at bounding box center [386, 116] width 68 height 7
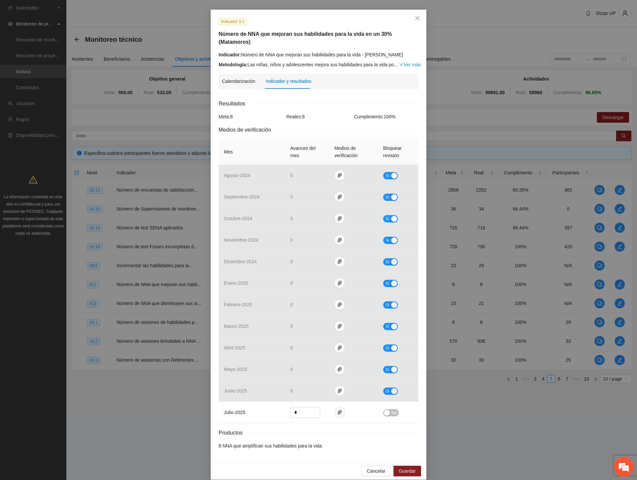
drag, startPoint x: 37, startPoint y: 237, endPoint x: 50, endPoint y: 228, distance: 15.7
click at [37, 237] on div "Indicador 3.1 Número de NNA que mejoran sus habilidades para la vida en un 30% …" at bounding box center [318, 240] width 637 height 480
click at [476, 138] on div "Indicador 3.1 Número de NNA que mejoran sus habilidades para la vida en un 30% …" at bounding box center [318, 240] width 637 height 480
click at [369, 468] on span "Cancelar" at bounding box center [376, 471] width 19 height 7
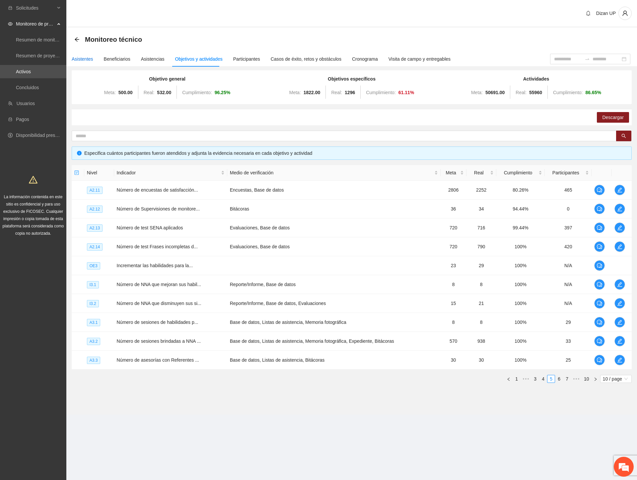
click at [81, 58] on div "Asistentes" at bounding box center [83, 58] width 22 height 7
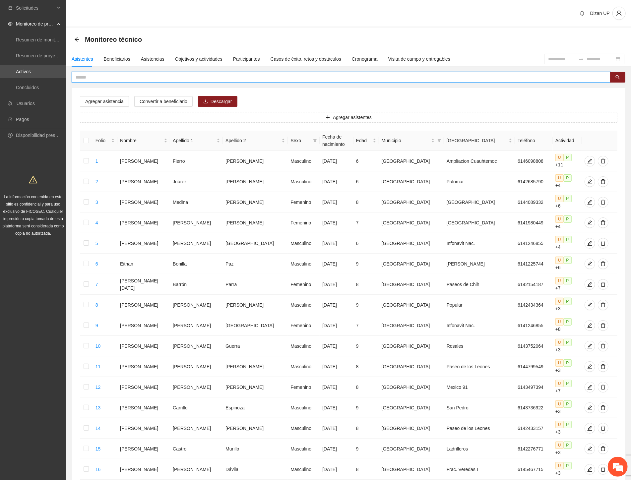
click at [107, 79] on input "text" at bounding box center [339, 77] width 526 height 7
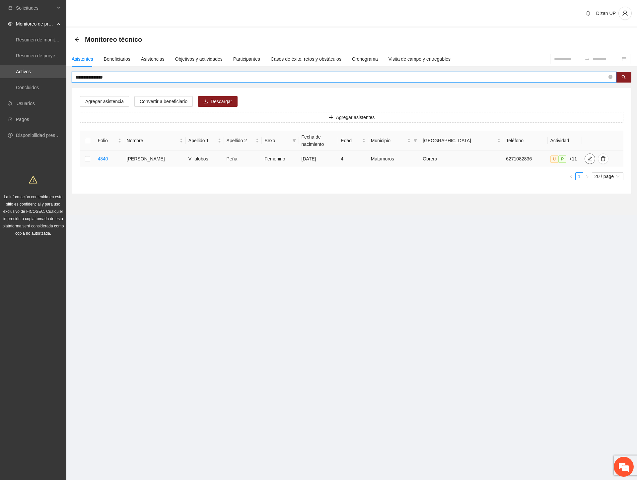
click at [585, 158] on span "edit" at bounding box center [590, 158] width 10 height 5
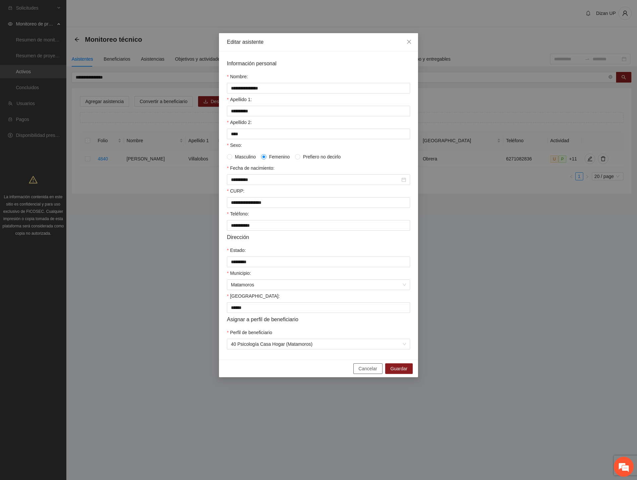
click at [357, 374] on button "Cancelar" at bounding box center [367, 368] width 29 height 11
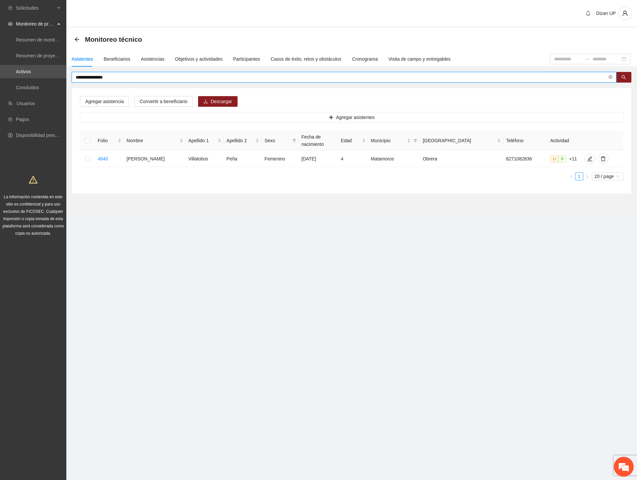
drag, startPoint x: 50, startPoint y: 65, endPoint x: 1, endPoint y: 65, distance: 49.4
click at [0, 66] on html "**********" at bounding box center [318, 240] width 637 height 480
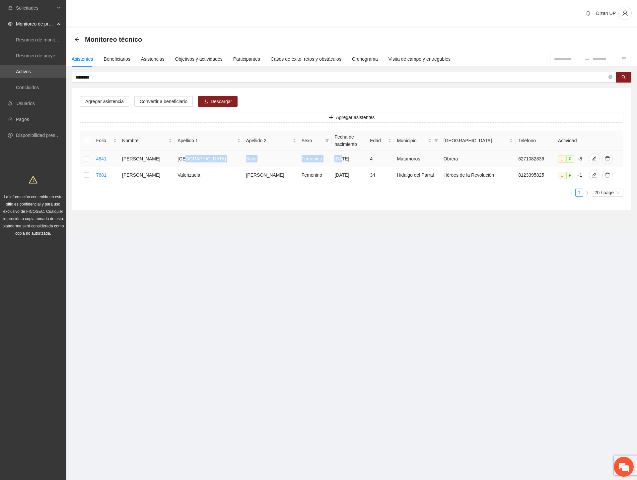
drag, startPoint x: 184, startPoint y: 161, endPoint x: 324, endPoint y: 160, distance: 140.6
click at [325, 160] on tr "4841 Raquel Valencia Solís Femenino 12/03/2021 4 Matamoros Obrera 6271082836 U …" at bounding box center [351, 159] width 543 height 16
click at [591, 160] on icon "edit" at bounding box center [593, 158] width 5 height 5
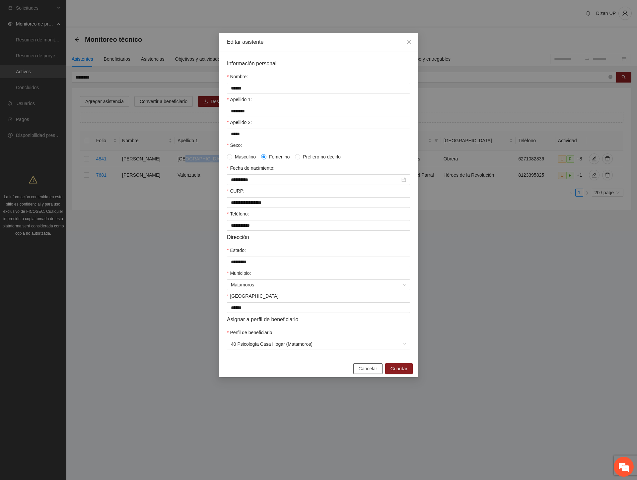
drag, startPoint x: 367, startPoint y: 373, endPoint x: 432, endPoint y: 300, distance: 98.2
click at [367, 372] on span "Cancelar" at bounding box center [368, 368] width 19 height 7
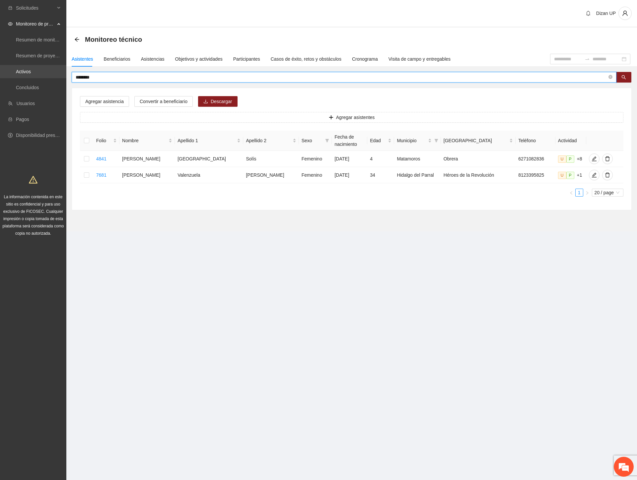
drag, startPoint x: 89, startPoint y: 77, endPoint x: 3, endPoint y: 73, distance: 86.3
click at [7, 73] on section "Solicitudes Monitoreo de proyectos Resumen de monitoreo Resumen de proyectos ap…" at bounding box center [318, 240] width 637 height 480
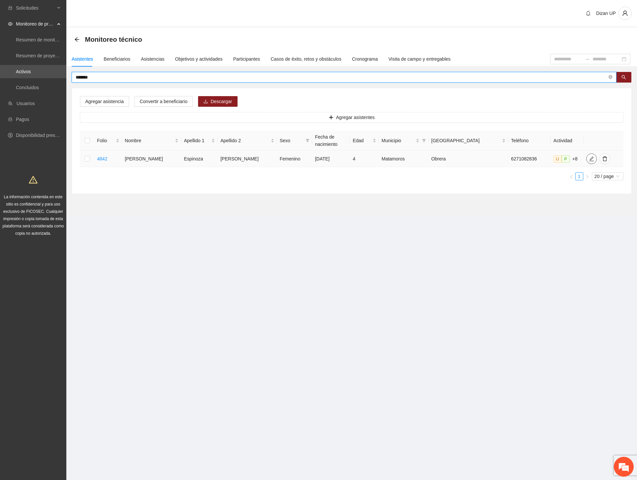
click at [589, 159] on icon "edit" at bounding box center [591, 158] width 5 height 5
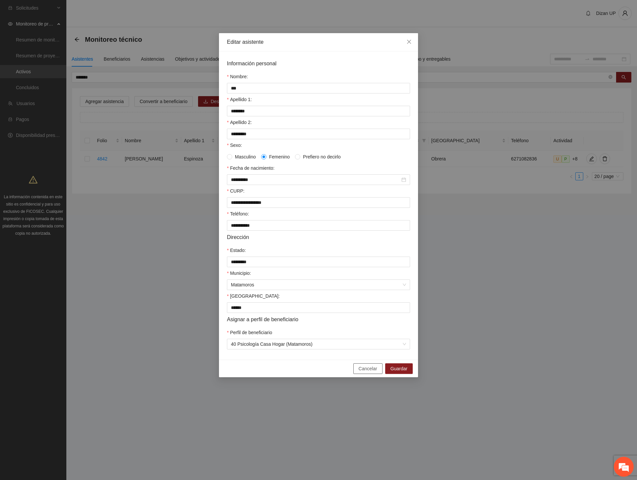
click at [367, 372] on span "Cancelar" at bounding box center [368, 368] width 19 height 7
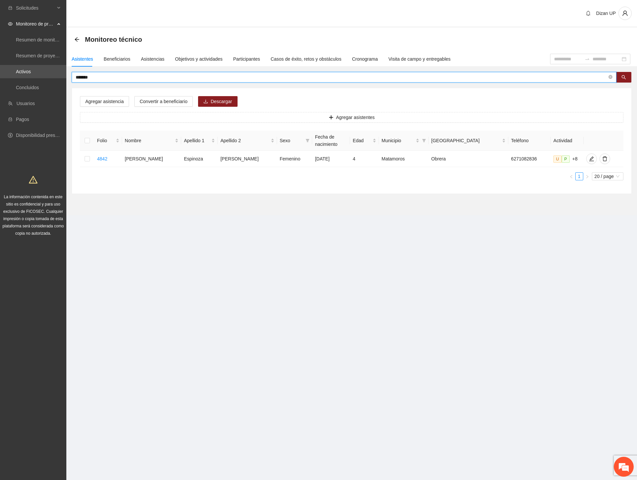
drag, startPoint x: 88, startPoint y: 78, endPoint x: -1, endPoint y: 78, distance: 88.6
click at [0, 78] on html "Solicitudes Monitoreo de proyectos Resumen de monitoreo Resumen de proyectos ap…" at bounding box center [318, 240] width 637 height 480
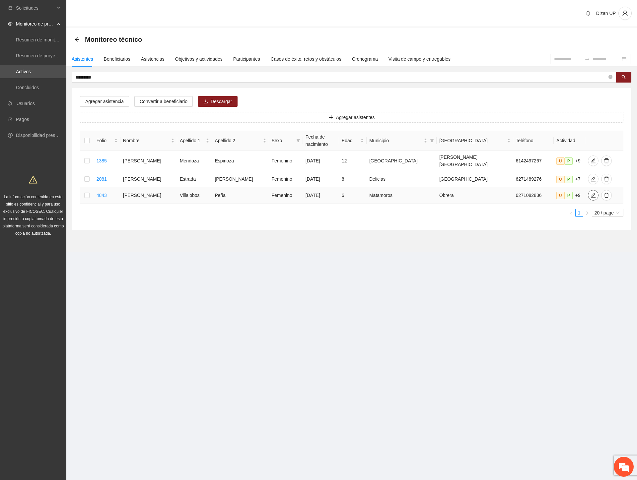
click at [588, 194] on button "button" at bounding box center [593, 195] width 11 height 11
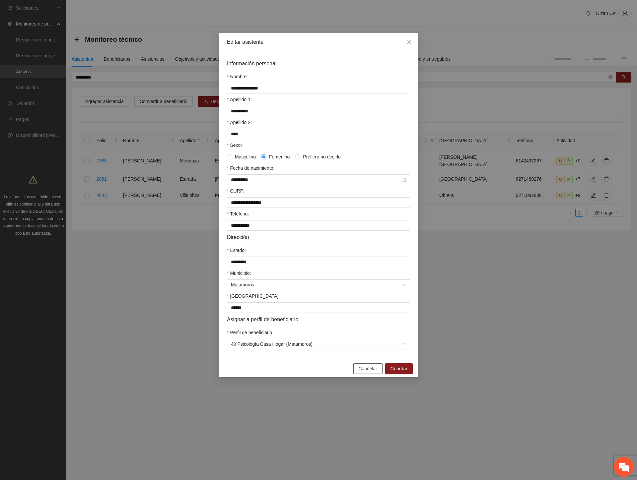
drag, startPoint x: 368, startPoint y: 375, endPoint x: 545, endPoint y: 229, distance: 229.4
click at [369, 372] on span "Cancelar" at bounding box center [368, 368] width 19 height 7
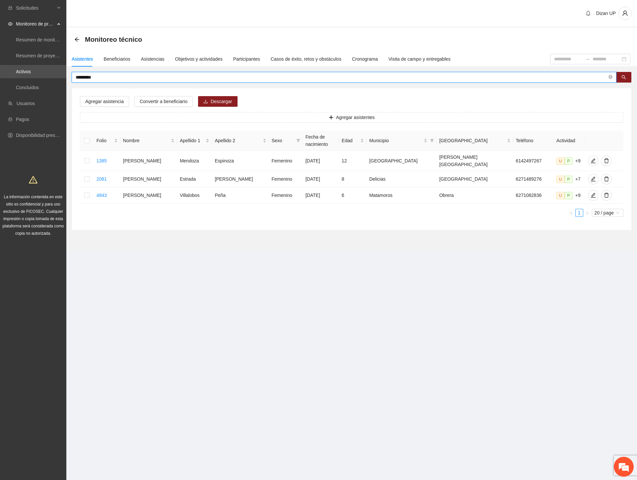
drag, startPoint x: 85, startPoint y: 77, endPoint x: -1, endPoint y: 79, distance: 85.6
click at [0, 79] on html "Solicitudes Monitoreo de proyectos Resumen de monitoreo Resumen de proyectos ap…" at bounding box center [318, 240] width 637 height 480
type input "**********"
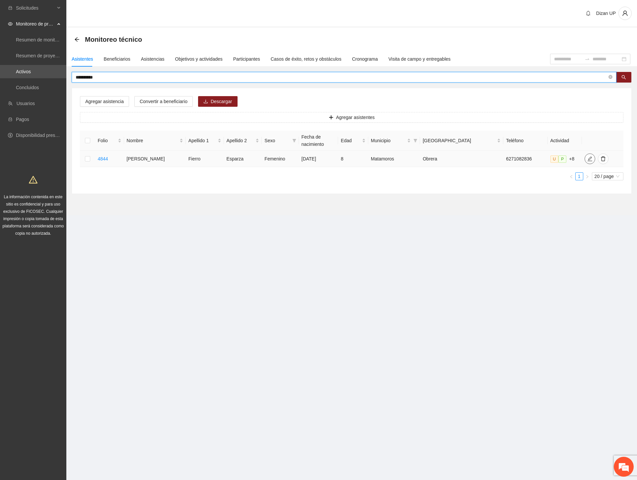
click at [587, 159] on icon "edit" at bounding box center [589, 158] width 5 height 5
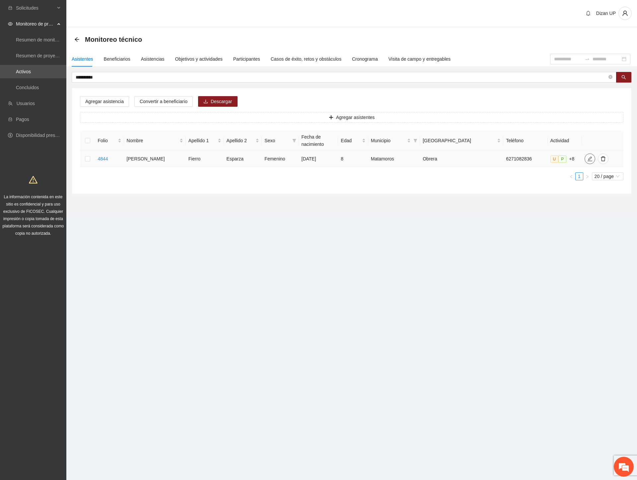
type input "**********"
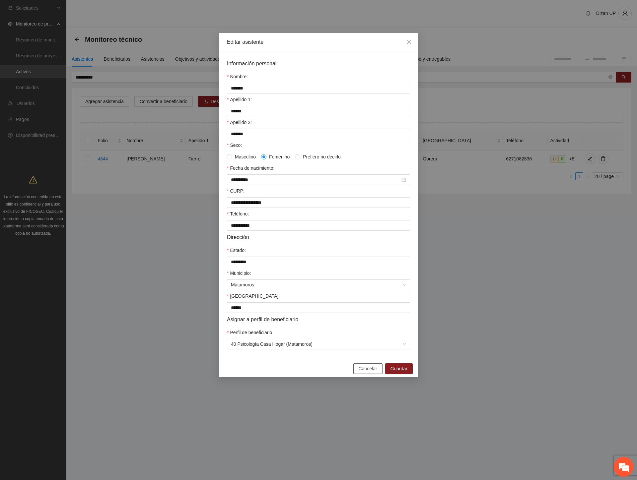
drag, startPoint x: 368, startPoint y: 373, endPoint x: 373, endPoint y: 370, distance: 5.4
click at [373, 370] on button "Cancelar" at bounding box center [367, 368] width 29 height 11
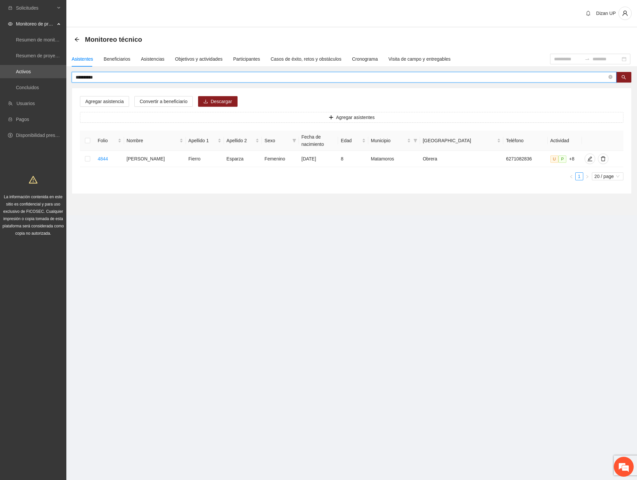
drag, startPoint x: 12, startPoint y: 74, endPoint x: -1, endPoint y: 79, distance: 13.4
click at [0, 79] on html "**********" at bounding box center [318, 240] width 637 height 480
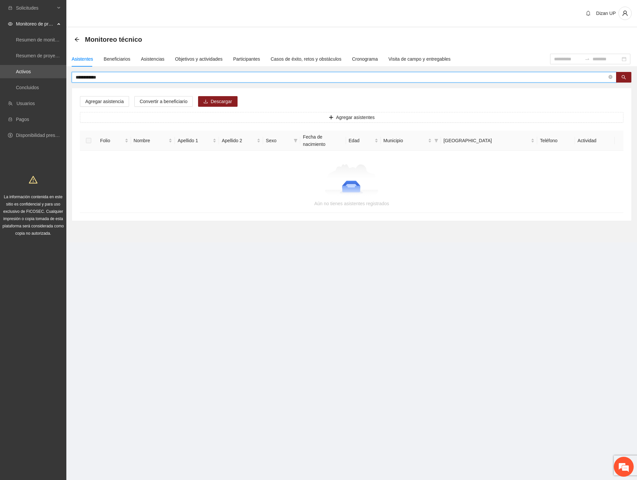
click at [90, 77] on input "**********" at bounding box center [341, 77] width 531 height 7
click at [623, 76] on icon "search" at bounding box center [623, 77] width 5 height 5
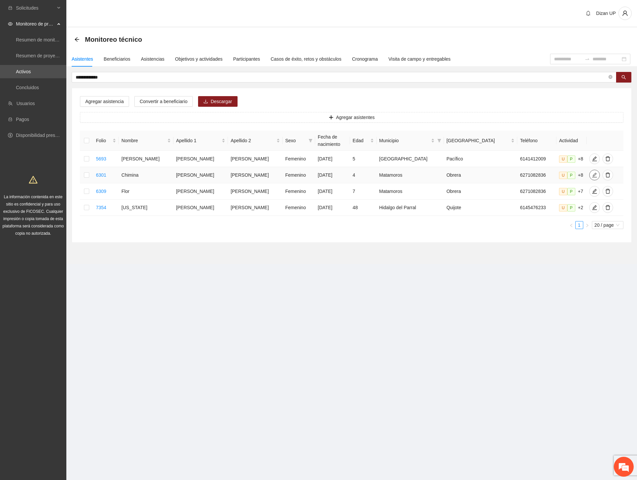
click at [592, 174] on icon "edit" at bounding box center [594, 174] width 5 height 5
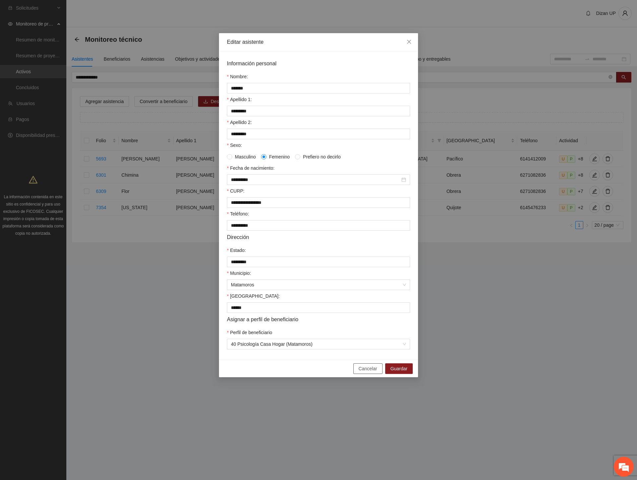
drag, startPoint x: 375, startPoint y: 377, endPoint x: 291, endPoint y: 349, distance: 89.0
click at [374, 372] on span "Cancelar" at bounding box center [368, 368] width 19 height 7
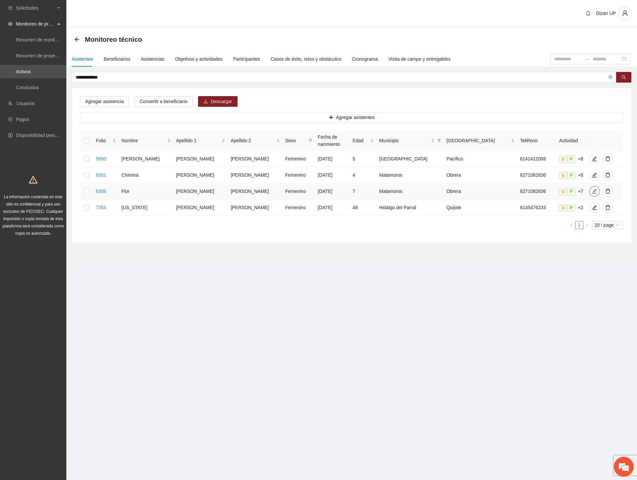
click at [592, 190] on icon "edit" at bounding box center [594, 191] width 5 height 5
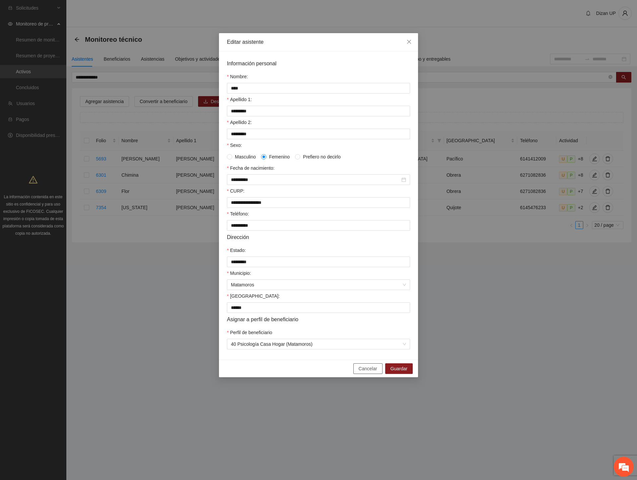
drag, startPoint x: 369, startPoint y: 373, endPoint x: 564, endPoint y: 225, distance: 245.0
click at [369, 372] on span "Cancelar" at bounding box center [368, 368] width 19 height 7
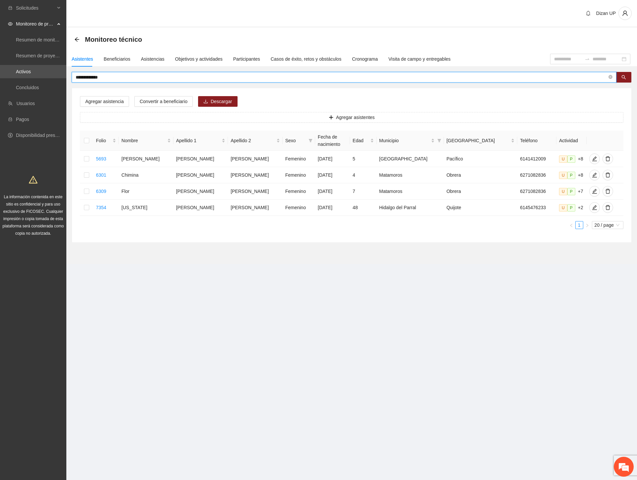
drag, startPoint x: 15, startPoint y: 78, endPoint x: -1, endPoint y: 75, distance: 16.2
click at [0, 75] on html "**********" at bounding box center [318, 240] width 637 height 480
type input "**********"
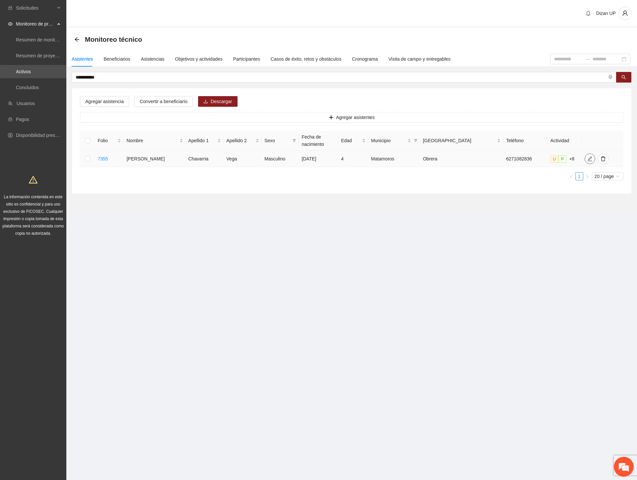
click at [587, 156] on icon "edit" at bounding box center [589, 158] width 5 height 5
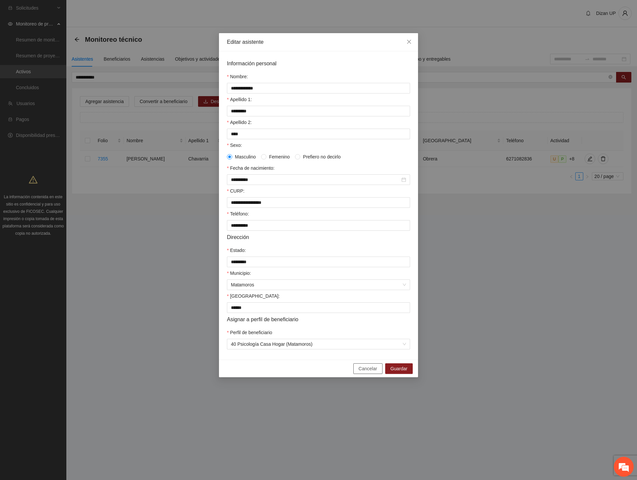
click at [366, 372] on span "Cancelar" at bounding box center [368, 368] width 19 height 7
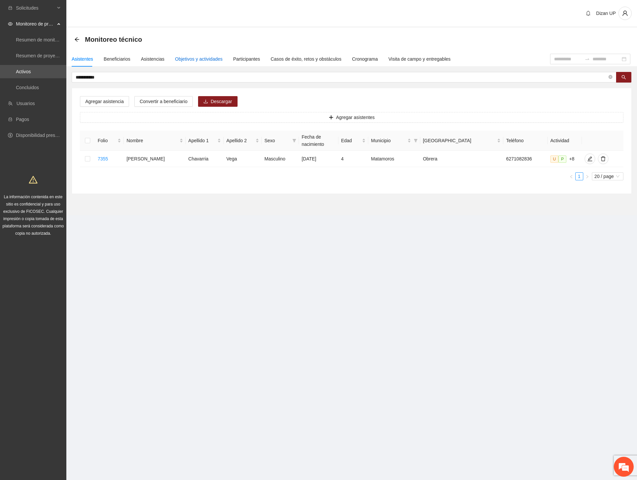
click at [188, 57] on div "Objetivos y actividades" at bounding box center [198, 58] width 47 height 7
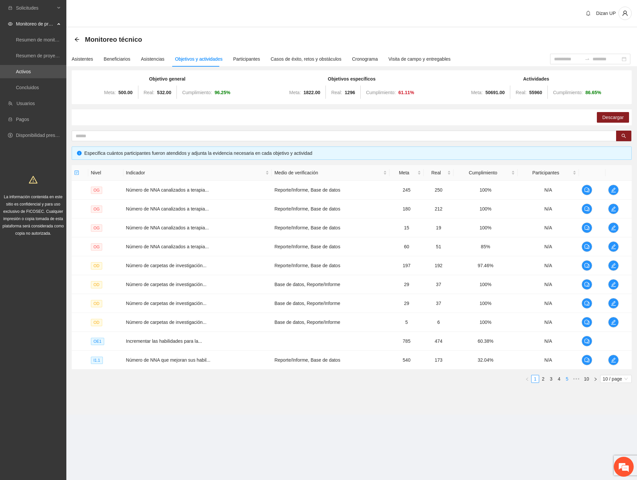
click at [566, 378] on link "5" at bounding box center [566, 378] width 7 height 7
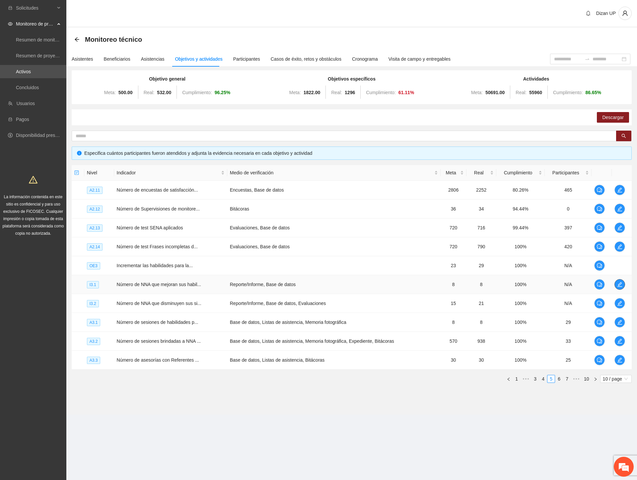
click at [615, 285] on span "edit" at bounding box center [620, 284] width 10 height 5
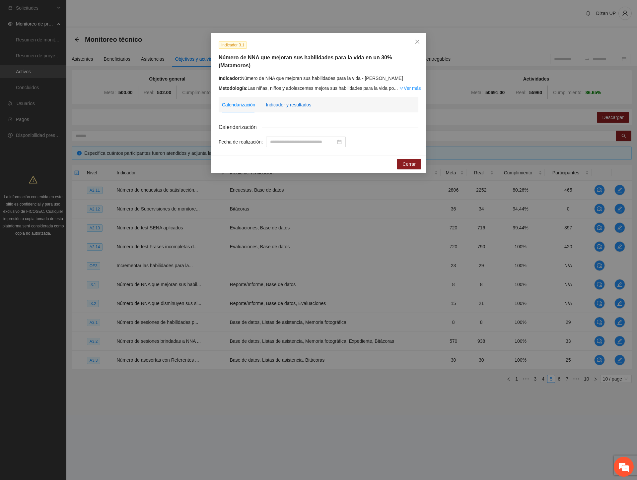
click at [279, 101] on div "Indicador y resultados" at bounding box center [288, 104] width 45 height 7
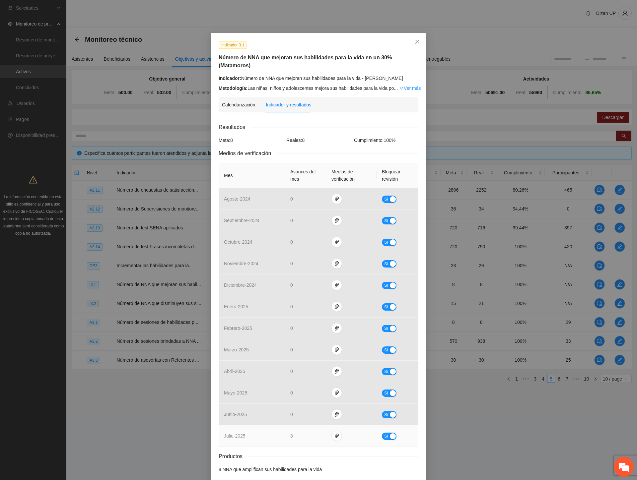
click at [390, 433] on div "button" at bounding box center [393, 436] width 6 height 6
drag, startPoint x: 277, startPoint y: 429, endPoint x: 271, endPoint y: 429, distance: 6.0
click at [271, 429] on tr "julio - 2025 * No" at bounding box center [319, 437] width 200 height 22
type input "*"
click at [387, 433] on button "No" at bounding box center [391, 436] width 16 height 7
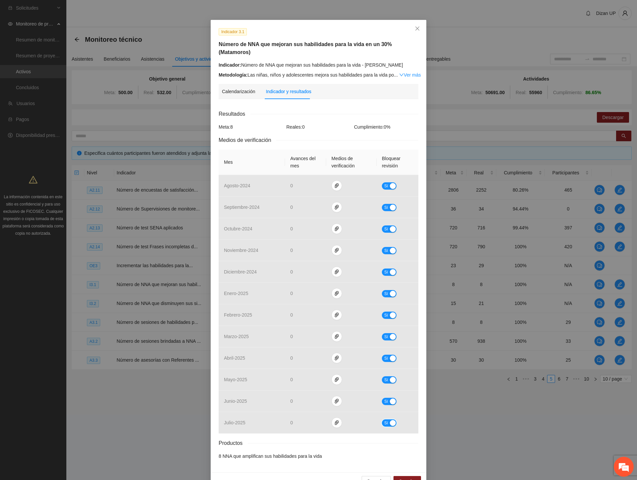
scroll to position [24, 0]
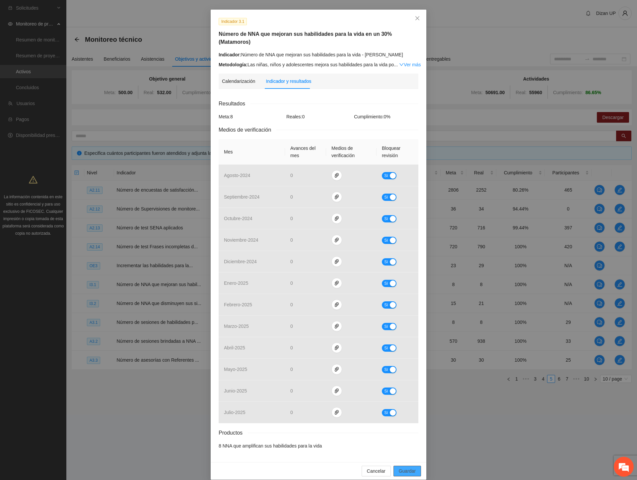
click at [403, 468] on span "Guardar" at bounding box center [407, 471] width 17 height 7
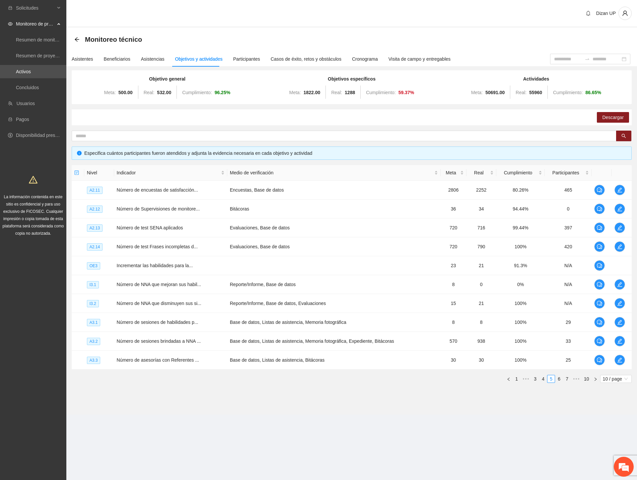
scroll to position [0, 0]
click at [231, 297] on td "Reporte/Informe, Base de datos, Evaluaciones" at bounding box center [333, 303] width 213 height 19
click at [621, 283] on icon "edit" at bounding box center [619, 284] width 5 height 5
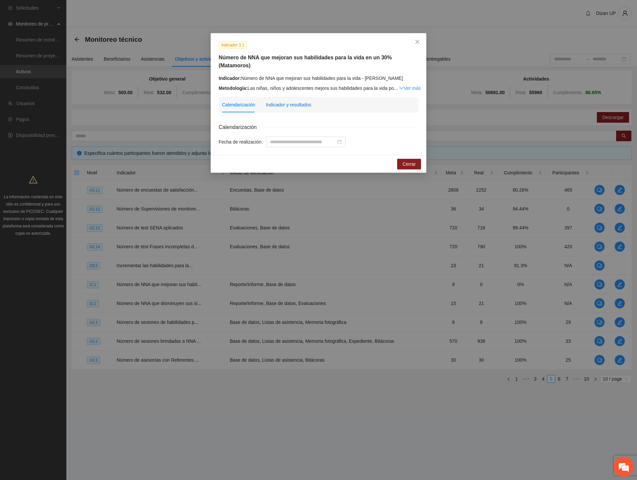
click at [302, 101] on div "Indicador y resultados" at bounding box center [288, 104] width 45 height 7
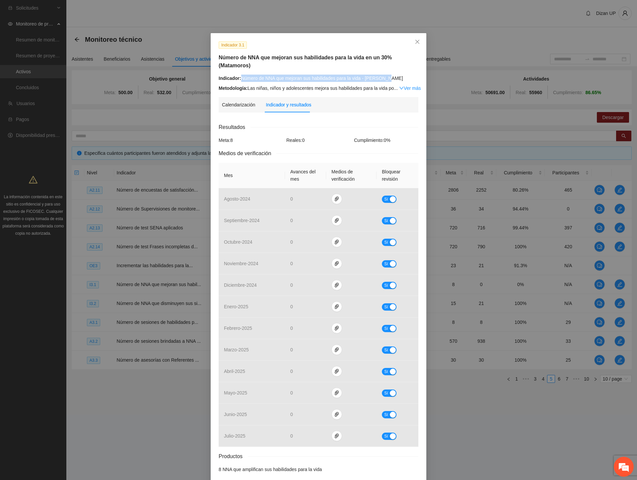
drag, startPoint x: 389, startPoint y: 72, endPoint x: 239, endPoint y: 69, distance: 150.3
click at [239, 75] on div "Indicador: Número de NNA que mejoran sus habilidades para la vida - Matamoros" at bounding box center [319, 78] width 200 height 7
copy div "Número de NNA que mejoran sus habilidades para la vida - Matamoros"
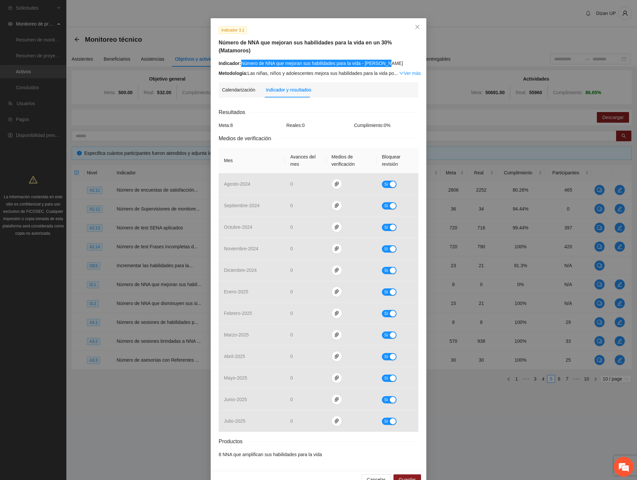
scroll to position [24, 0]
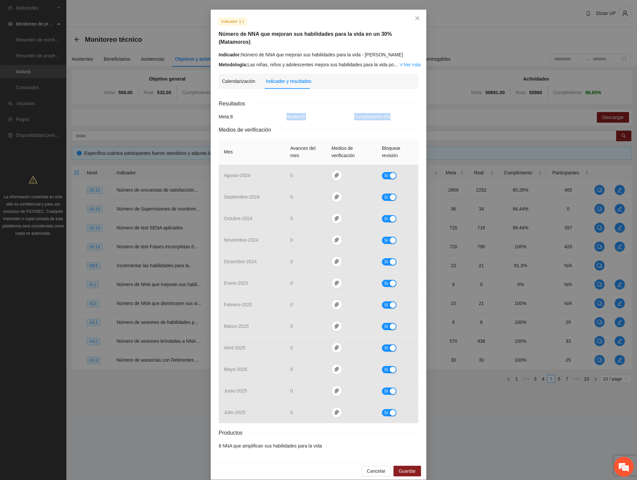
drag, startPoint x: 270, startPoint y: 111, endPoint x: 406, endPoint y: 104, distance: 135.8
click at [406, 104] on div "Resultados Meta: 8 Reales: 0 Cumplimiento: 0 % Medios de verificación Mes Avanc…" at bounding box center [319, 274] width 200 height 350
click at [400, 113] on div "Cumplimiento: 0 %" at bounding box center [386, 116] width 68 height 7
drag, startPoint x: 396, startPoint y: 107, endPoint x: 223, endPoint y: 108, distance: 173.1
click at [223, 113] on div "Meta: 8 Reales: 0 Cumplimiento: 0 %" at bounding box center [318, 116] width 203 height 7
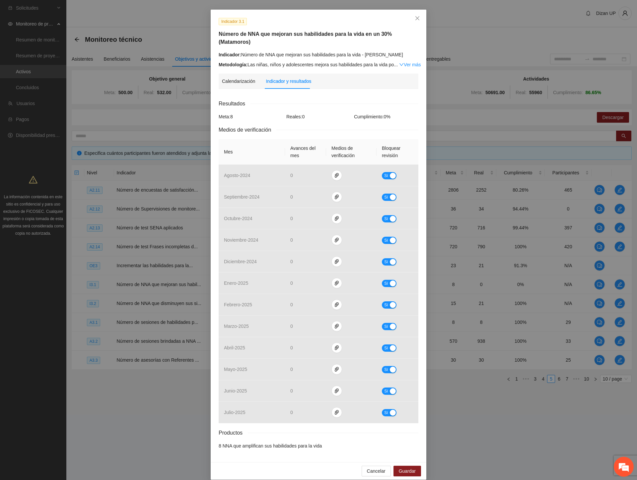
click at [374, 34] on h5 "Número de NNA que mejoran sus habilidades para la vida en un 30% (Matamoros)" at bounding box center [319, 38] width 200 height 16
click at [407, 468] on span "Guardar" at bounding box center [407, 471] width 17 height 7
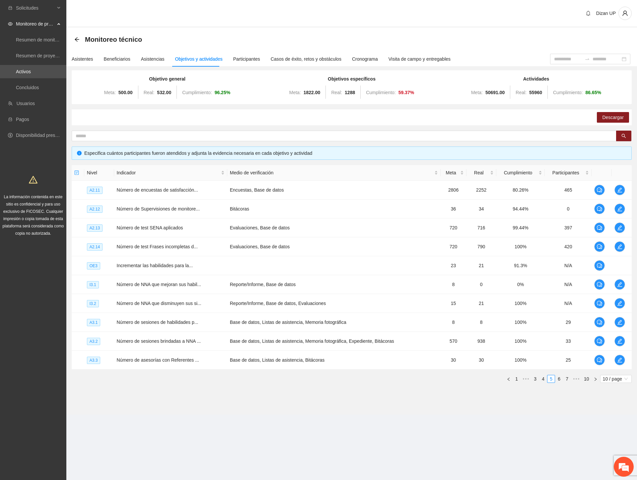
scroll to position [0, 0]
drag, startPoint x: 207, startPoint y: 296, endPoint x: 608, endPoint y: 299, distance: 401.0
click at [608, 299] on tr "I3.2 Número de NNA que disminuyen sus si... Reporte/Informe, Base de datos, Eva…" at bounding box center [352, 303] width 560 height 19
click at [619, 302] on icon "edit" at bounding box center [619, 303] width 5 height 5
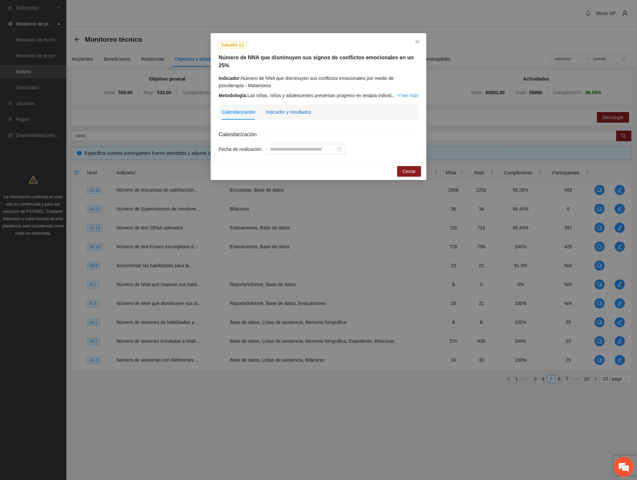
click at [274, 108] on div "Indicador y resultados" at bounding box center [288, 111] width 45 height 7
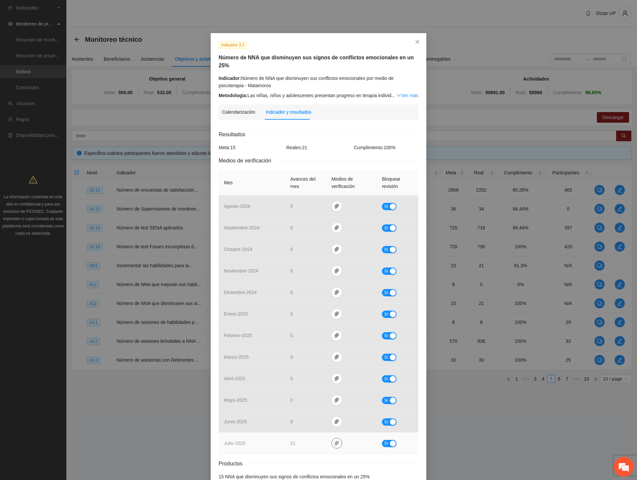
click at [334, 441] on icon "paper-clip" at bounding box center [336, 443] width 5 height 5
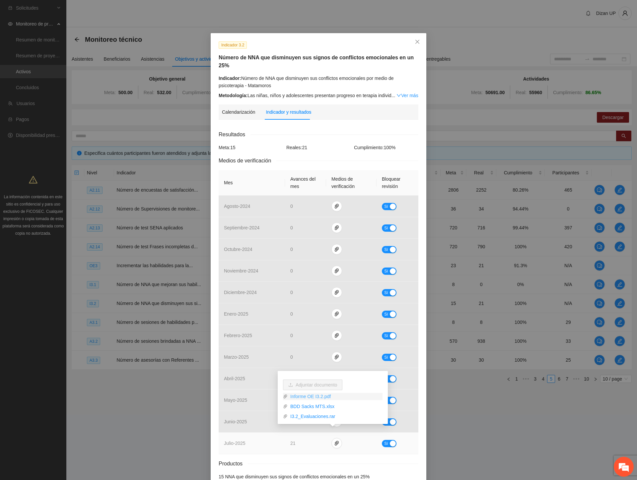
click at [303, 397] on link "Informe OE I3.2.pdf" at bounding box center [335, 396] width 95 height 7
click at [303, 409] on link "BDD Sacks MTS.xlsx" at bounding box center [335, 406] width 95 height 7
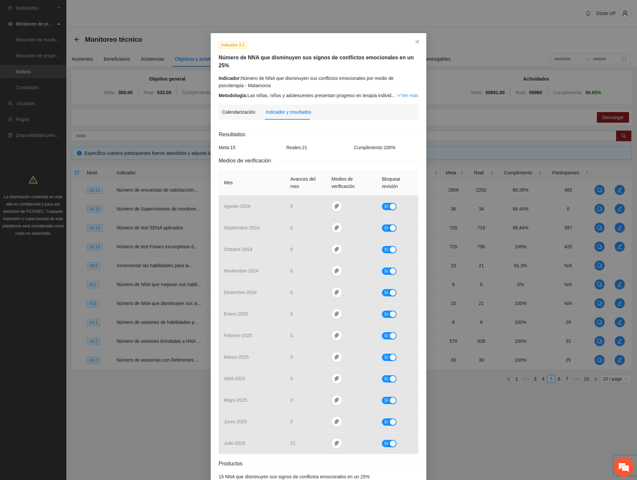
click at [350, 66] on div "Indicador 3.2 Número de NNA que disminuyen sus signos de conflictos emocionales…" at bounding box center [318, 70] width 205 height 58
drag, startPoint x: 278, startPoint y: 77, endPoint x: 246, endPoint y: 73, distance: 31.7
click at [246, 75] on div "Indicador: Número de NNA que disminuyen sus conflictos emocionales por medio de…" at bounding box center [319, 82] width 200 height 15
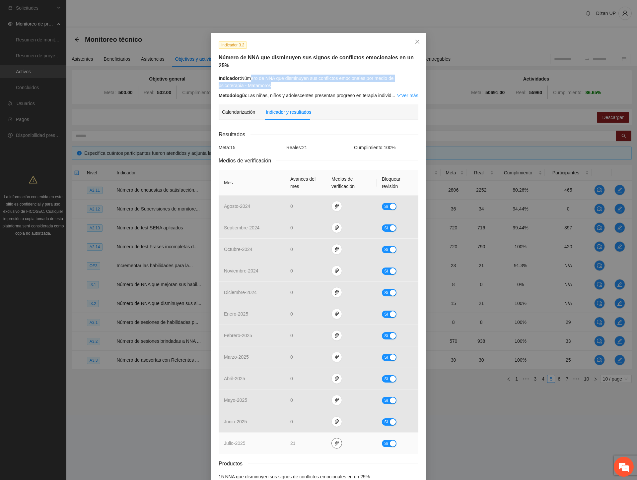
click at [332, 441] on span "paper-clip" at bounding box center [337, 443] width 10 height 5
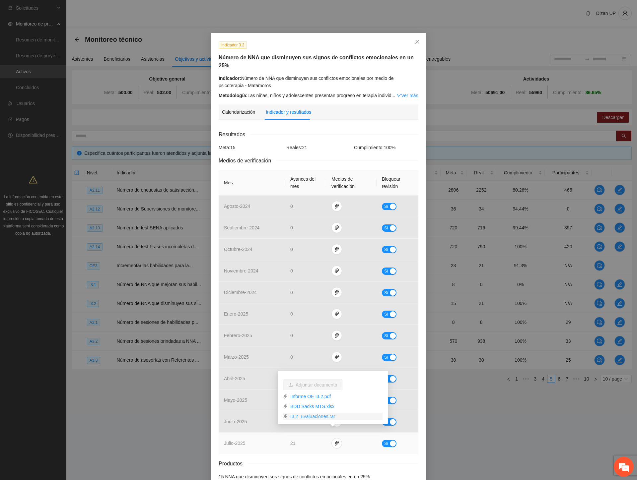
click at [311, 416] on link "I3.2_Evaluaciones.rar" at bounding box center [335, 416] width 95 height 7
click at [332, 112] on div "Calendarización Indicador y resultados Calendarización Fecha de realización Res…" at bounding box center [319, 294] width 200 height 381
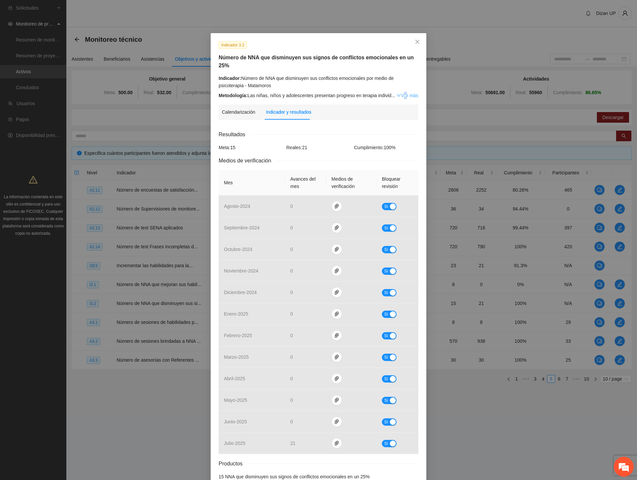
click at [398, 93] on link "Ver más" at bounding box center [407, 95] width 22 height 5
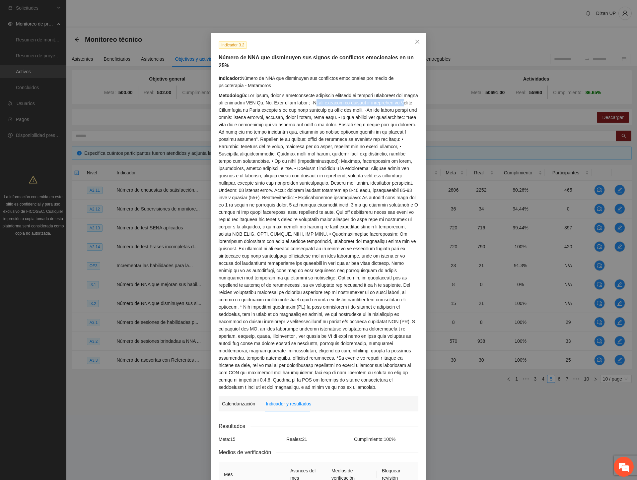
drag, startPoint x: 310, startPoint y: 98, endPoint x: 400, endPoint y: 96, distance: 89.2
click at [400, 95] on div "Metodología:" at bounding box center [319, 241] width 200 height 299
drag, startPoint x: 221, startPoint y: 103, endPoint x: 395, endPoint y: 108, distance: 173.5
click at [395, 108] on div "Metodología:" at bounding box center [319, 241] width 200 height 299
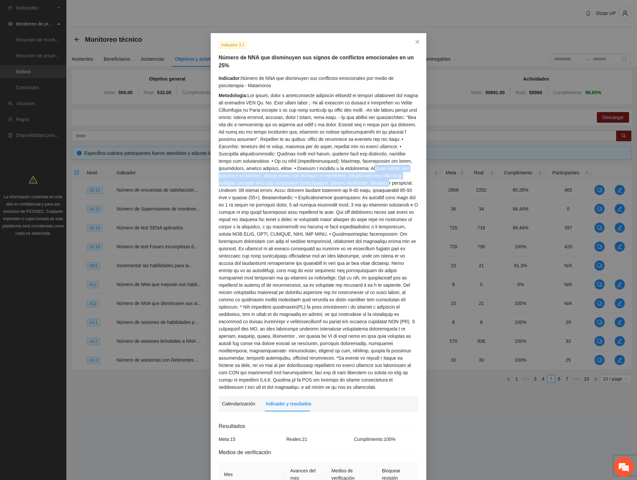
click at [344, 173] on div "Metodología:" at bounding box center [319, 241] width 200 height 299
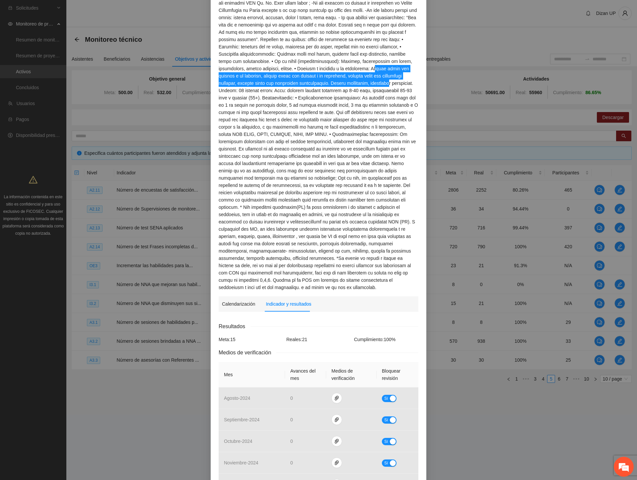
scroll to position [20, 0]
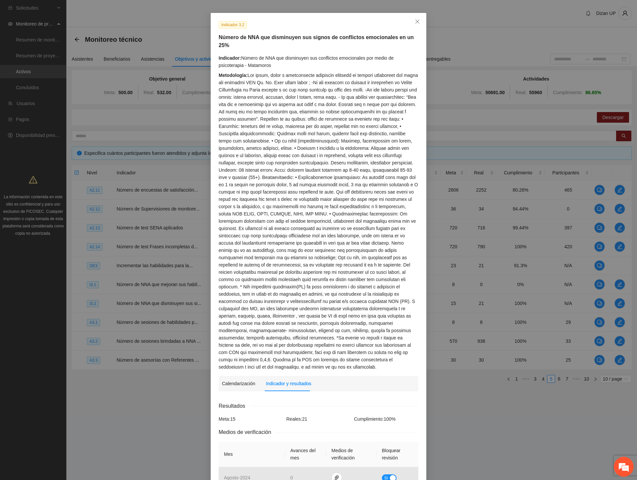
click at [297, 276] on div "Metodología:" at bounding box center [319, 221] width 200 height 299
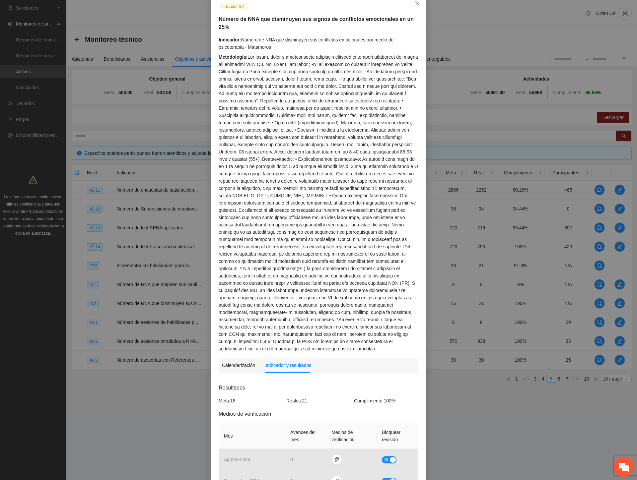
scroll to position [0, 0]
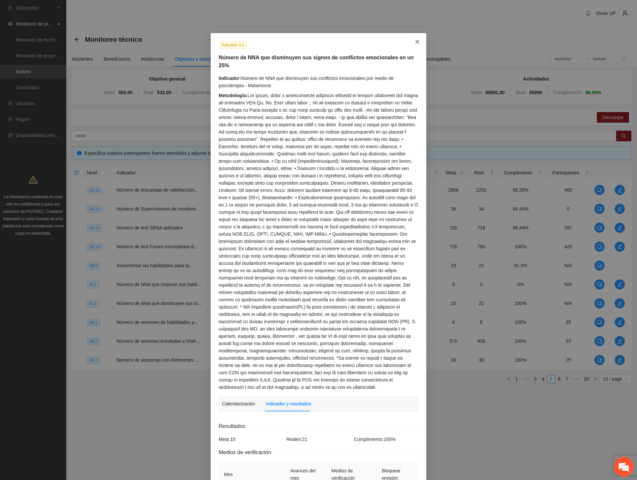
drag, startPoint x: 412, startPoint y: 43, endPoint x: 466, endPoint y: 65, distance: 58.5
click at [415, 43] on icon "close" at bounding box center [417, 41] width 5 height 5
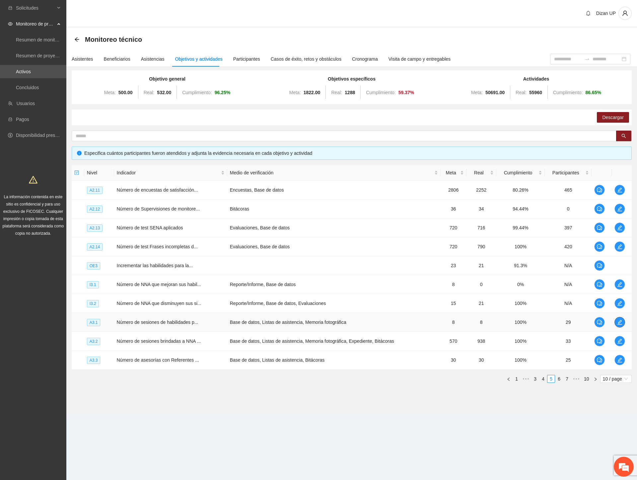
click at [618, 319] on button "button" at bounding box center [619, 322] width 11 height 11
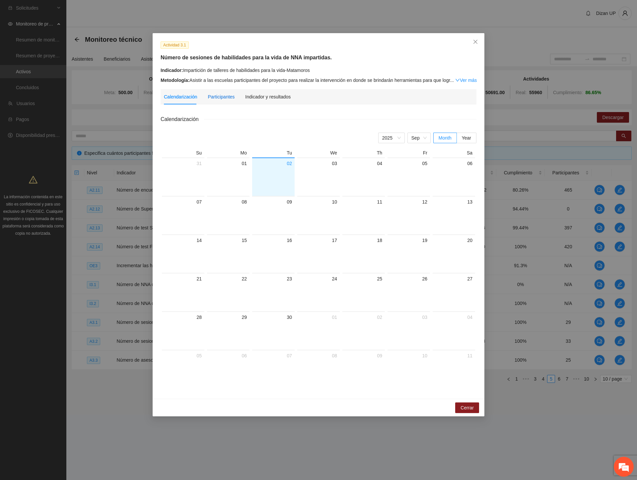
click at [224, 99] on div "Participantes" at bounding box center [221, 96] width 27 height 7
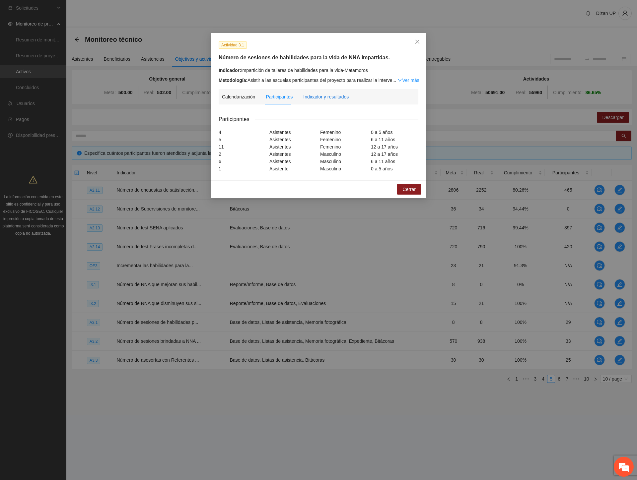
click at [322, 100] on div "Indicador y resultados" at bounding box center [325, 96] width 45 height 7
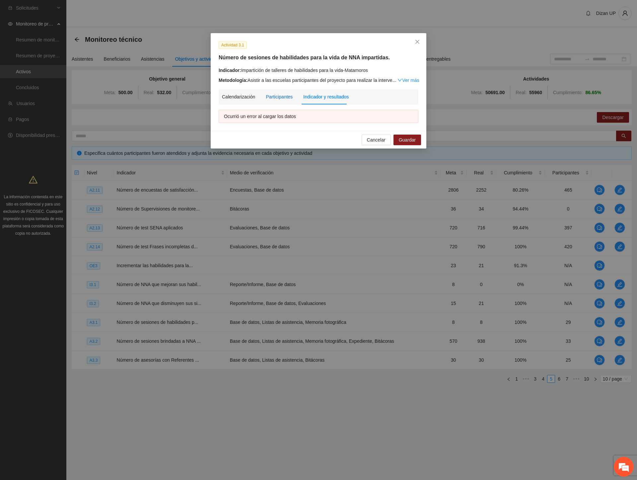
click at [269, 97] on div "Participantes" at bounding box center [279, 96] width 27 height 7
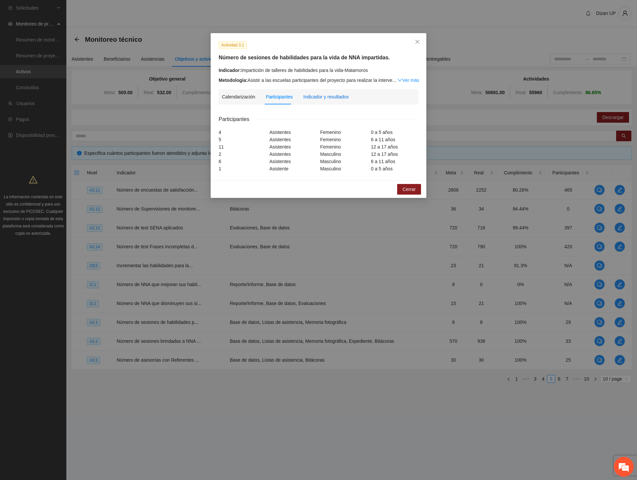
click at [317, 96] on div "Indicador y resultados" at bounding box center [325, 96] width 45 height 7
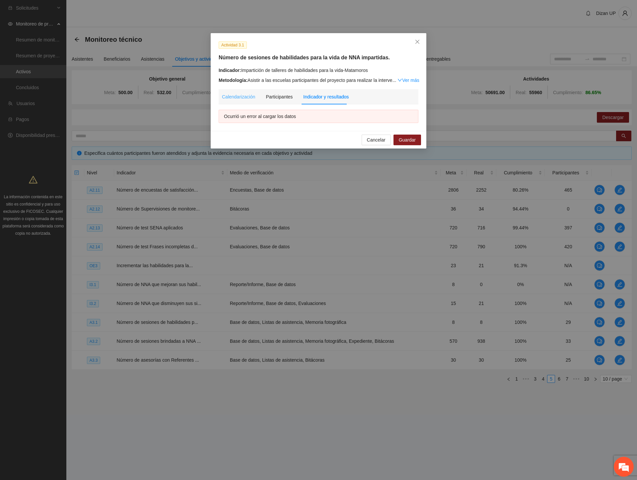
click at [234, 92] on div "Calendarización" at bounding box center [238, 96] width 33 height 15
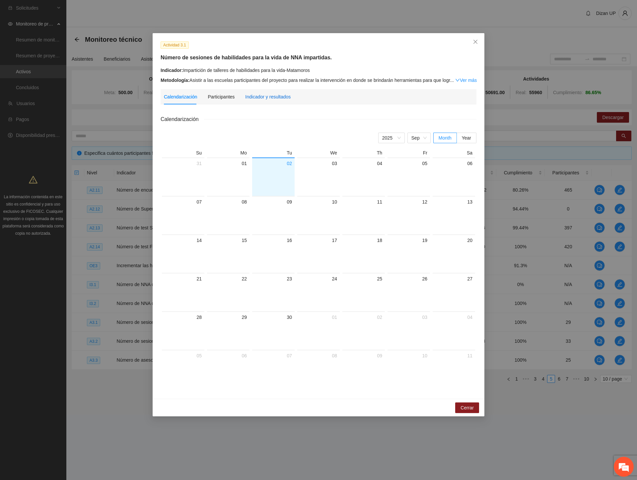
click at [264, 95] on div "Indicador y resultados" at bounding box center [267, 96] width 45 height 7
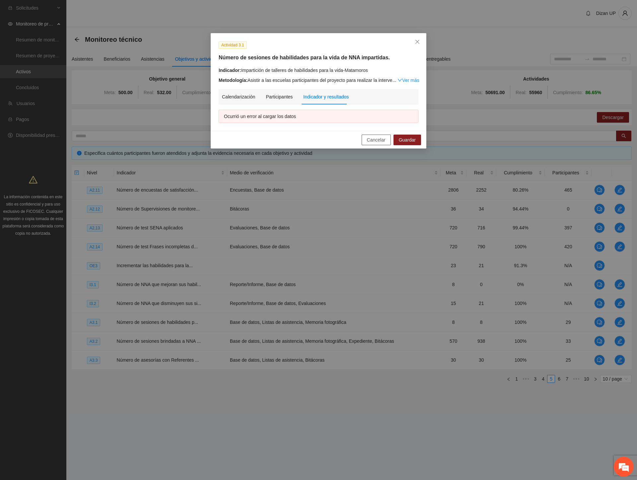
click at [375, 141] on span "Cancelar" at bounding box center [376, 139] width 19 height 7
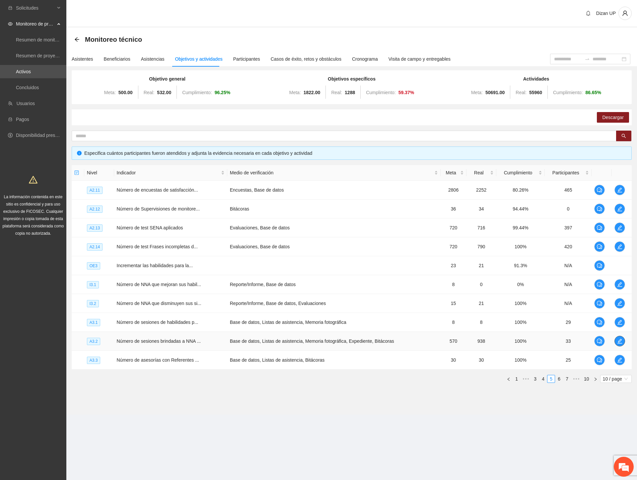
click at [622, 342] on icon "edit" at bounding box center [619, 341] width 5 height 5
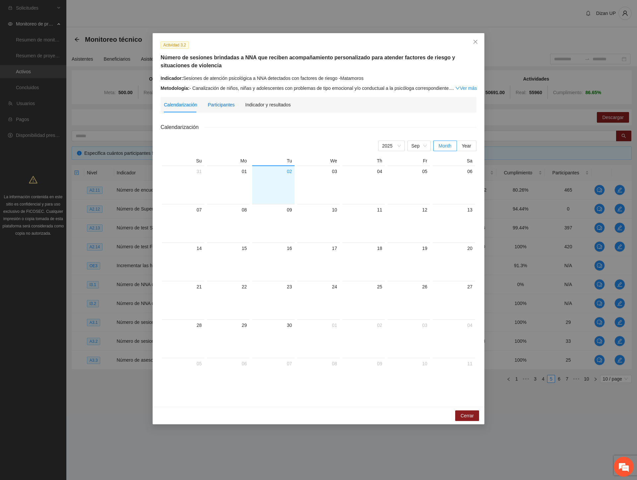
click at [220, 106] on div "Participantes" at bounding box center [221, 104] width 27 height 7
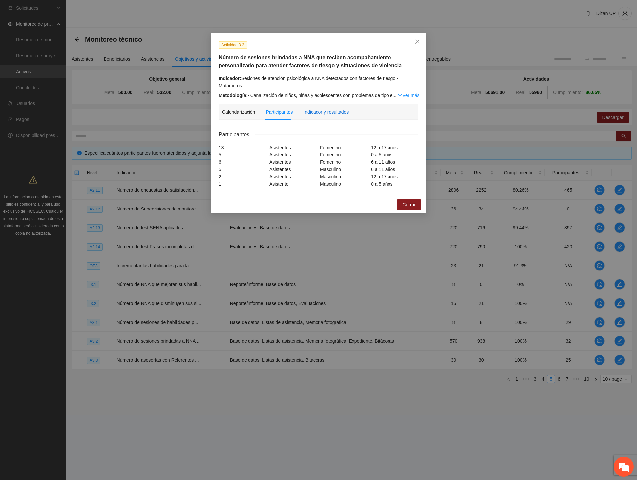
click at [320, 110] on div "Indicador y resultados" at bounding box center [325, 111] width 45 height 7
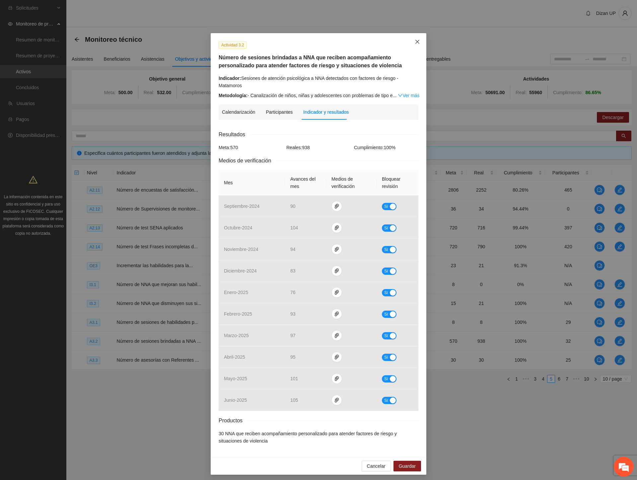
click at [415, 40] on icon "close" at bounding box center [417, 41] width 5 height 5
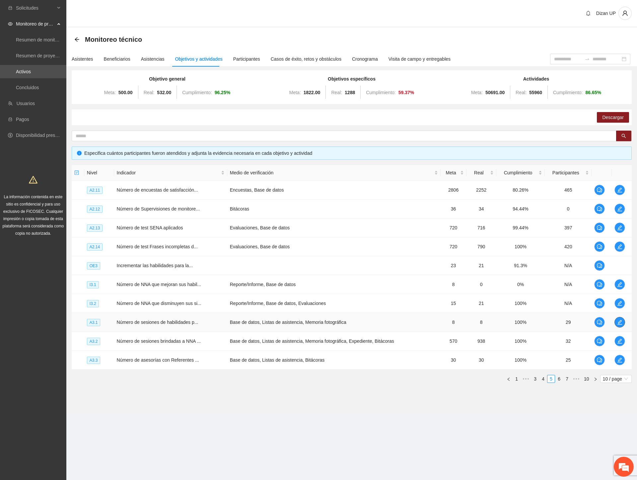
click at [621, 322] on icon "edit" at bounding box center [619, 322] width 5 height 5
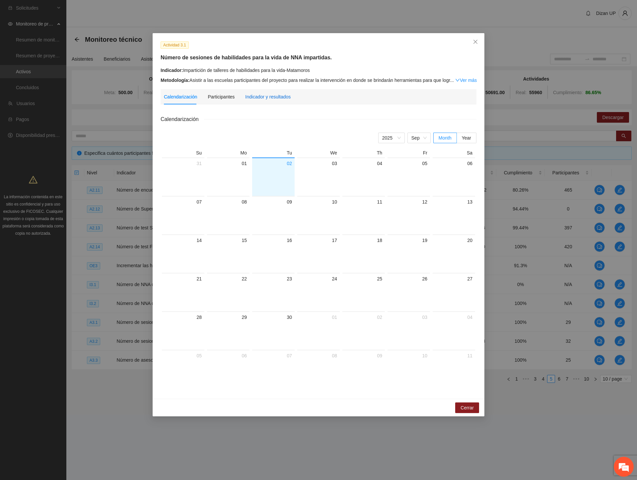
click at [270, 99] on div "Indicador y resultados" at bounding box center [267, 96] width 45 height 7
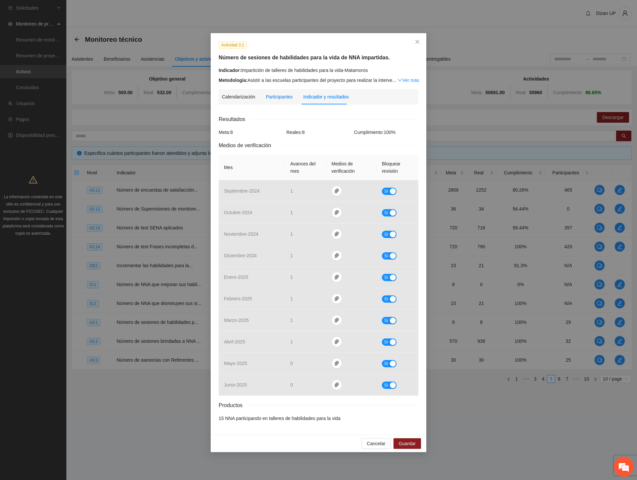
click at [284, 97] on div "Participantes" at bounding box center [279, 96] width 27 height 7
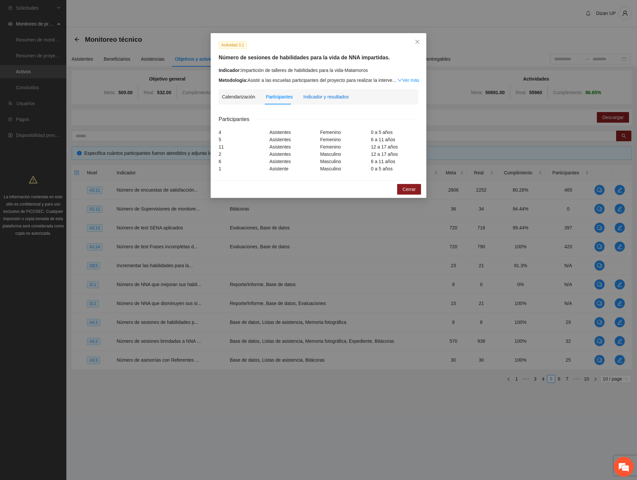
click at [320, 97] on div "Indicador y resultados" at bounding box center [325, 96] width 45 height 7
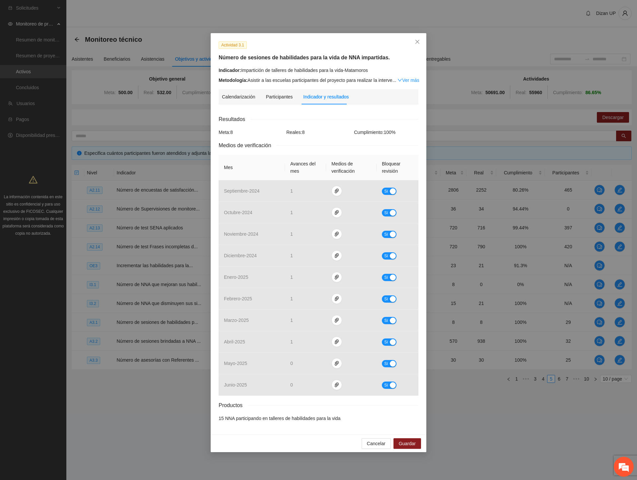
click at [298, 154] on div "Resultados Meta: 8 Reales: 8 Cumplimiento: 100 % Medios de verificación Mes Ava…" at bounding box center [319, 268] width 200 height 307
click at [337, 366] on icon "paper-clip" at bounding box center [336, 363] width 5 height 5
click at [332, 382] on button "button" at bounding box center [336, 385] width 11 height 11
click at [368, 445] on button "Cancelar" at bounding box center [376, 443] width 29 height 11
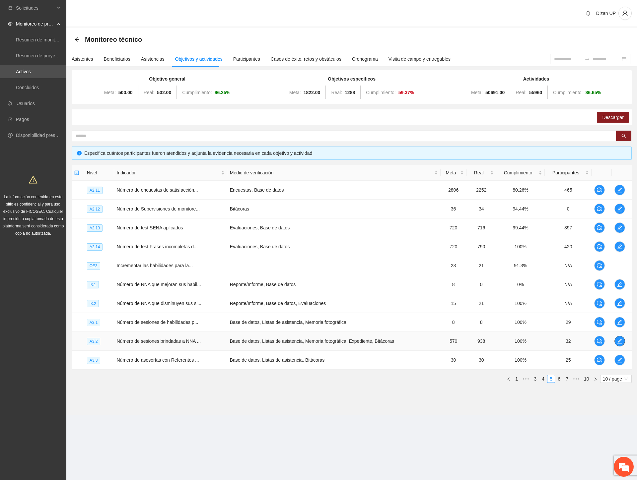
click at [618, 342] on icon "edit" at bounding box center [619, 341] width 5 height 5
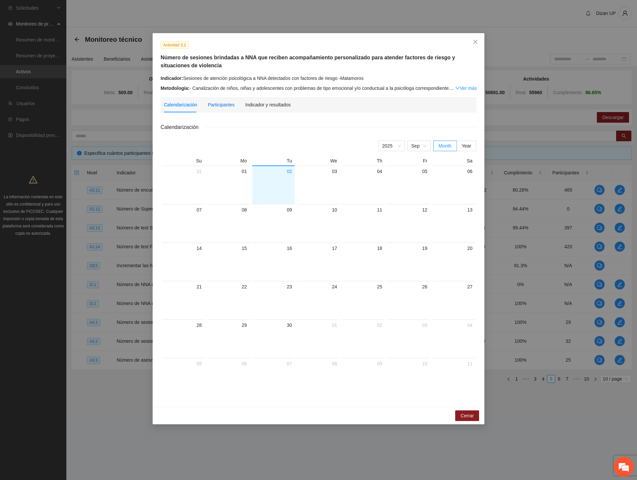
click at [217, 103] on div "Participantes" at bounding box center [221, 104] width 27 height 7
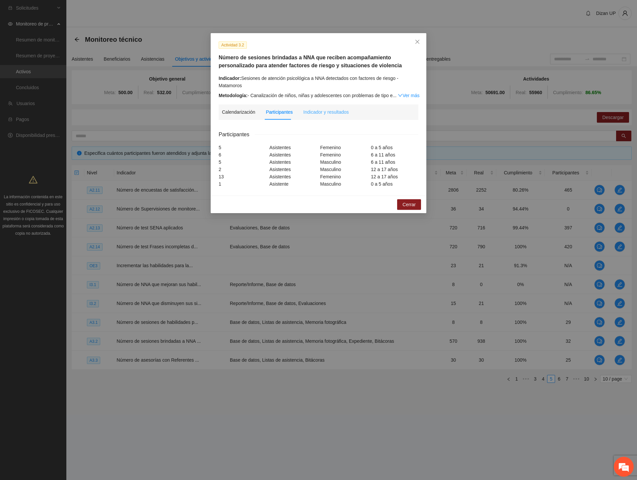
click at [316, 117] on div "Indicador y resultados" at bounding box center [325, 111] width 45 height 15
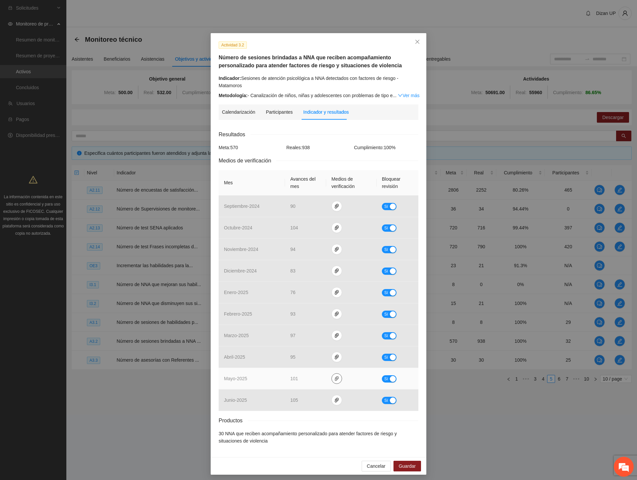
click at [334, 378] on icon "paper-clip" at bounding box center [336, 378] width 5 height 5
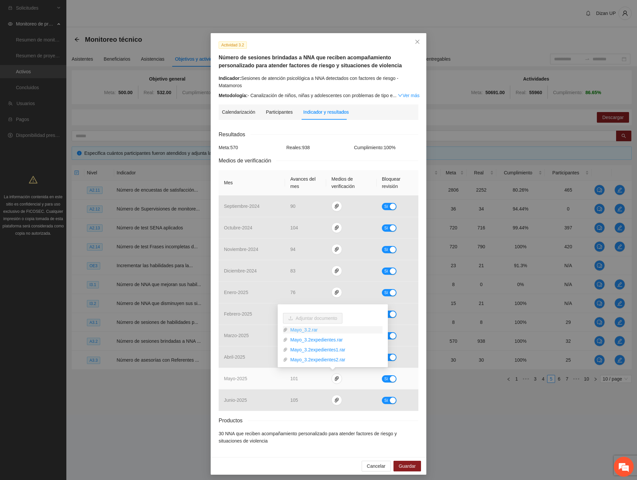
click at [303, 329] on link "Mayo_3.2.rar" at bounding box center [335, 329] width 95 height 7
click at [307, 339] on link "Mayo_3.2expedientes.rar" at bounding box center [335, 339] width 95 height 7
click at [309, 350] on link "Mayo_3.2expedientes1.rar" at bounding box center [335, 349] width 95 height 7
click at [312, 359] on link "Mayo_3.2expedientes2.rar" at bounding box center [335, 359] width 95 height 7
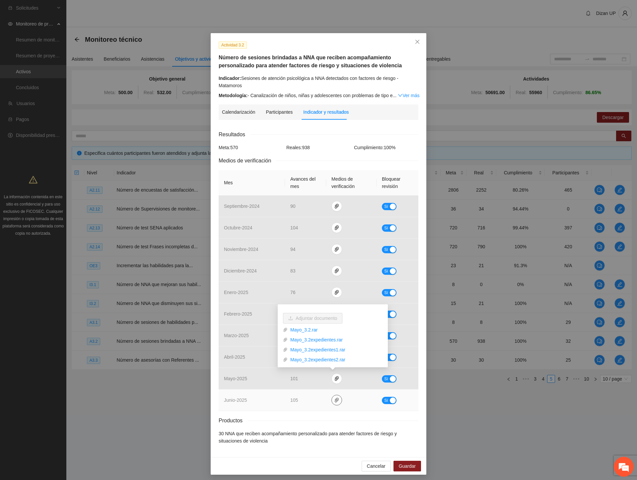
click at [335, 399] on icon "paper-clip" at bounding box center [337, 400] width 4 height 5
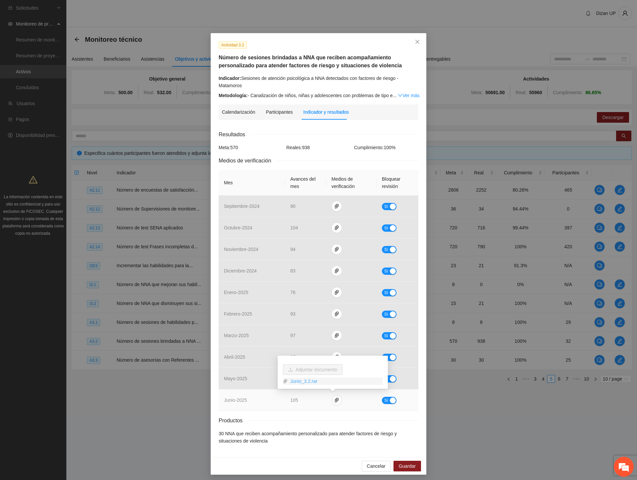
click at [290, 380] on link "Junio_3.2.rar" at bounding box center [335, 381] width 95 height 7
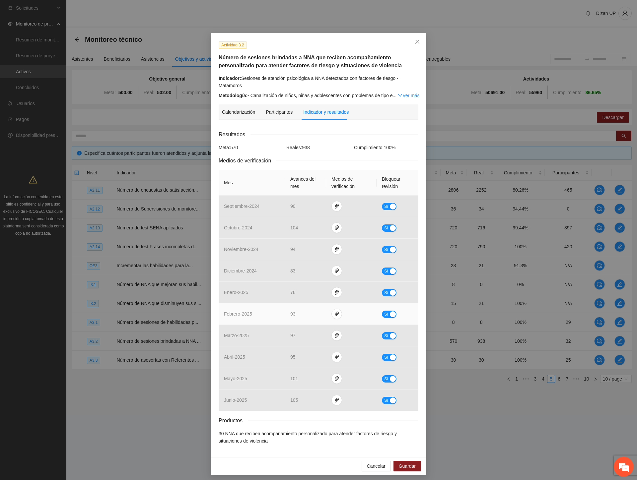
click at [260, 321] on td "febrero - 2025" at bounding box center [252, 314] width 66 height 22
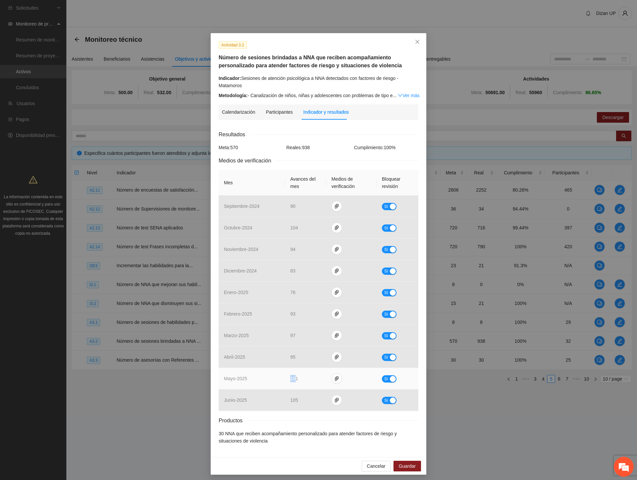
drag, startPoint x: 290, startPoint y: 379, endPoint x: 296, endPoint y: 378, distance: 6.7
click at [293, 379] on tr "mayo - 2025 101 Sí" at bounding box center [319, 379] width 200 height 22
click at [340, 424] on div "Productos" at bounding box center [319, 421] width 200 height 8
click at [398, 97] on link "Ver más" at bounding box center [409, 95] width 22 height 5
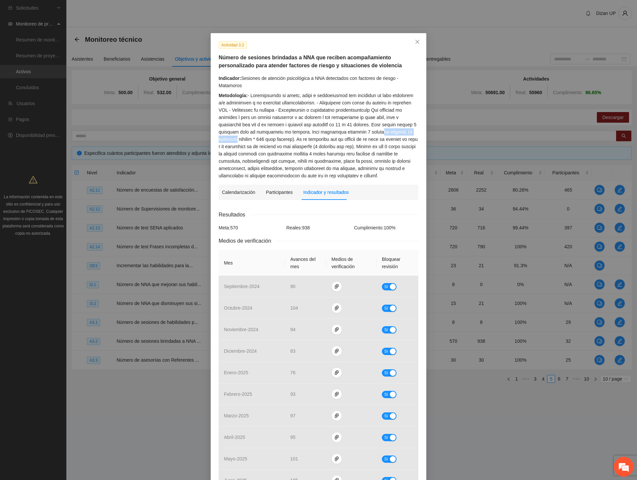
drag, startPoint x: 351, startPoint y: 131, endPoint x: 385, endPoint y: 128, distance: 34.9
click at [383, 128] on div "Metodología:" at bounding box center [319, 136] width 200 height 88
drag, startPoint x: 344, startPoint y: 223, endPoint x: 362, endPoint y: 176, distance: 50.4
click at [344, 223] on div "Resultados Meta: 570 Reales: 938 Cumplimiento: 100 % Medios de verificación Mes…" at bounding box center [319, 368] width 200 height 314
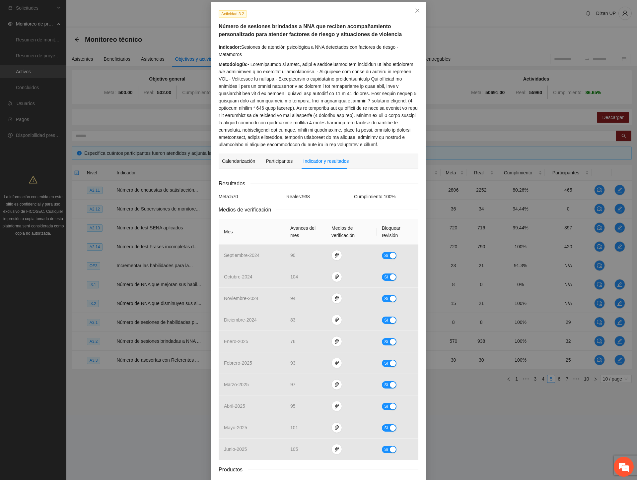
scroll to position [83, 0]
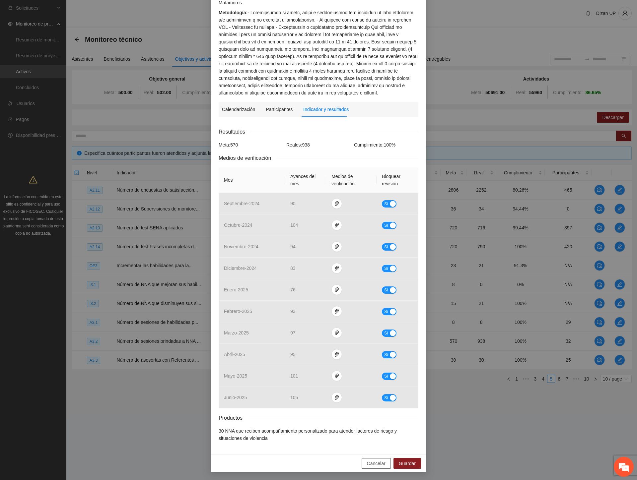
click at [377, 464] on span "Cancelar" at bounding box center [376, 463] width 19 height 7
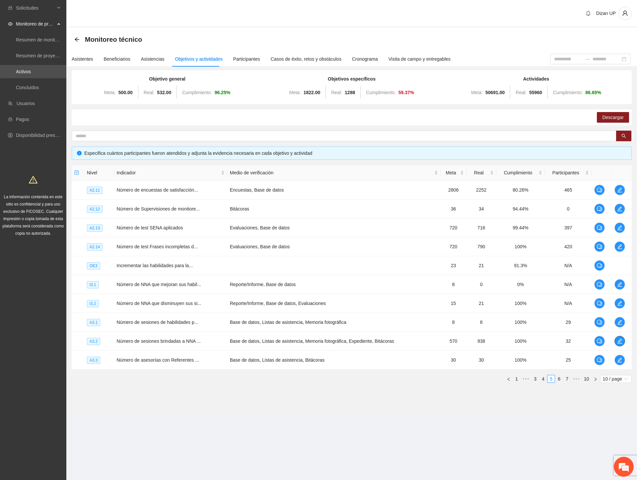
scroll to position [0, 0]
click at [621, 360] on icon "edit" at bounding box center [619, 360] width 5 height 5
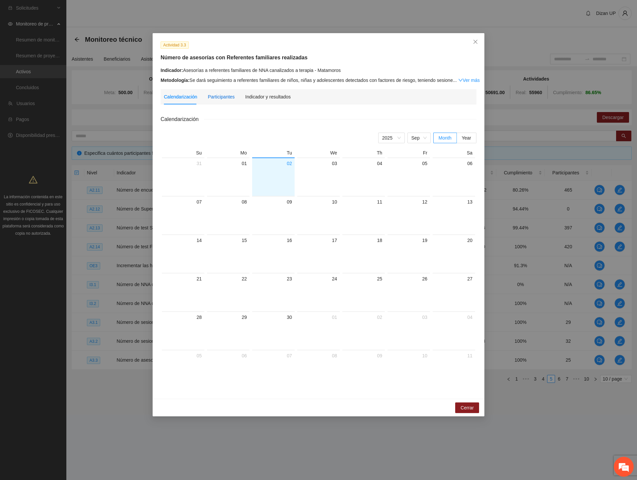
click at [219, 95] on div "Participantes" at bounding box center [221, 96] width 27 height 7
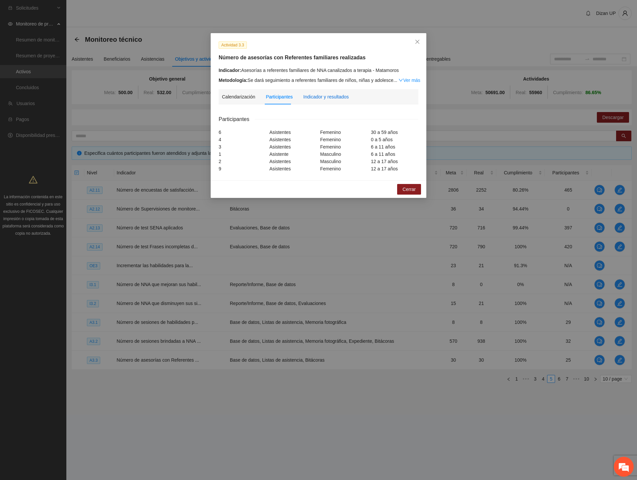
click at [319, 98] on div "Indicador y resultados" at bounding box center [325, 96] width 45 height 7
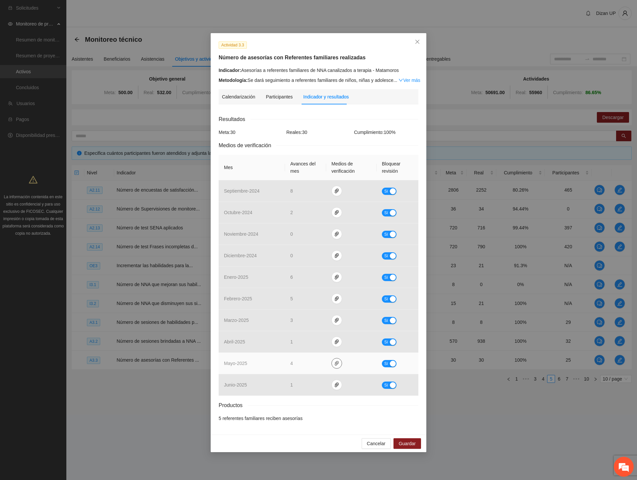
click at [334, 366] on icon "paper-clip" at bounding box center [336, 363] width 5 height 5
click at [310, 346] on link "Mayo_3.3.rar.rar" at bounding box center [338, 344] width 95 height 7
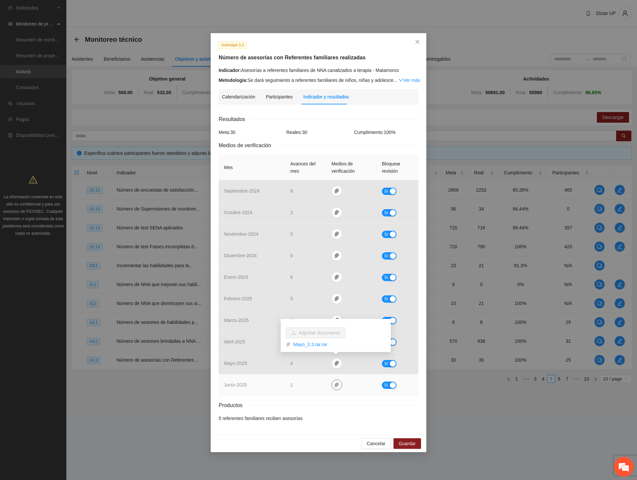
click at [334, 383] on icon "paper-clip" at bounding box center [336, 384] width 5 height 5
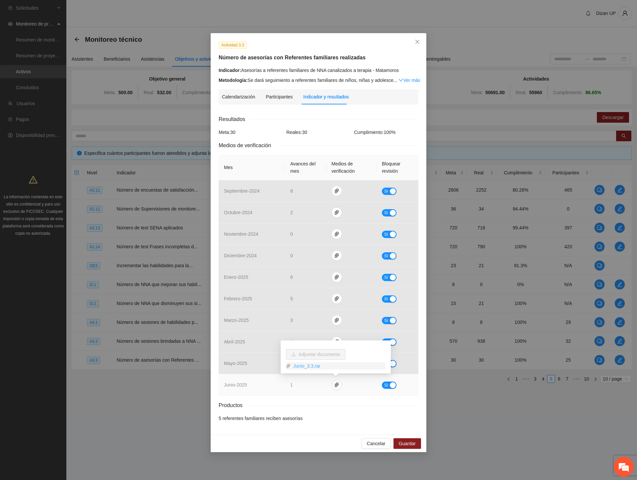
click at [297, 364] on link "Junio_3.3.rar" at bounding box center [338, 365] width 95 height 7
click at [229, 393] on td "junio - 2025" at bounding box center [252, 385] width 66 height 22
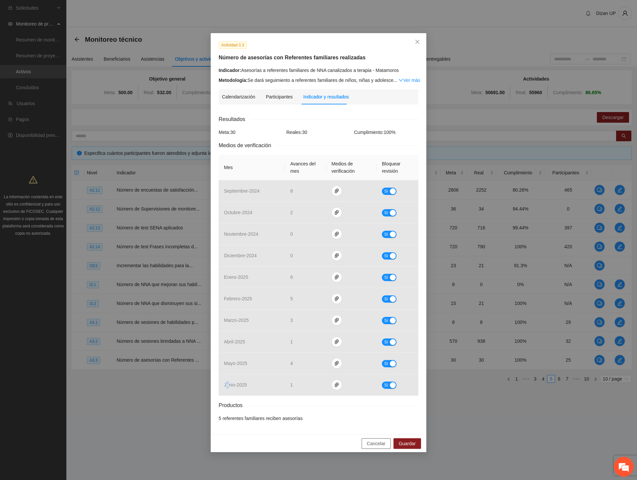
click at [372, 442] on span "Cancelar" at bounding box center [376, 443] width 19 height 7
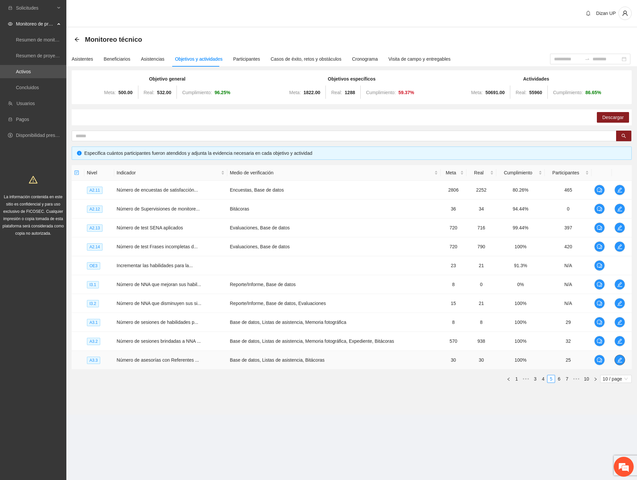
click at [622, 359] on span "edit" at bounding box center [620, 360] width 10 height 5
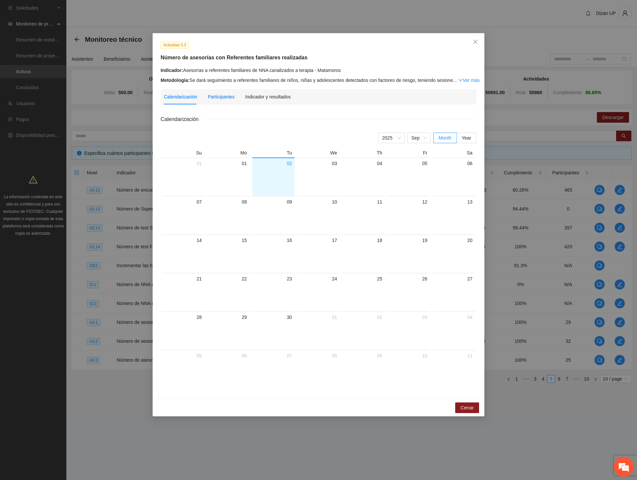
click at [212, 95] on div "Participantes" at bounding box center [221, 96] width 27 height 7
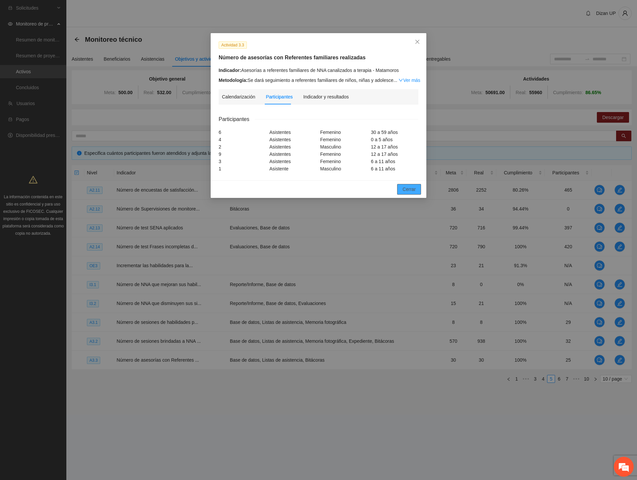
click at [409, 190] on span "Cerrar" at bounding box center [408, 189] width 13 height 7
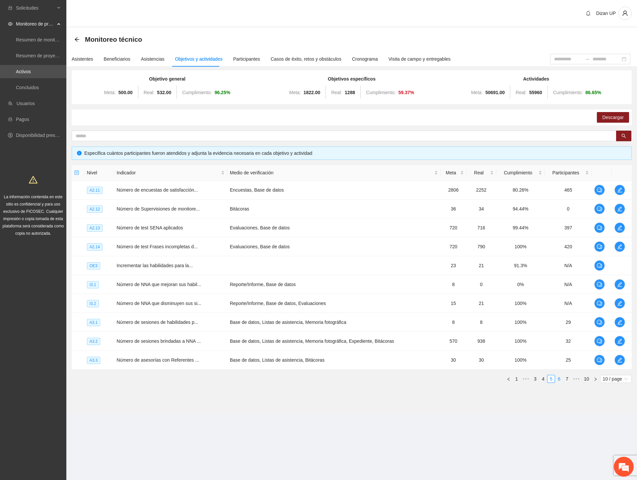
click at [558, 380] on link "6" at bounding box center [558, 378] width 7 height 7
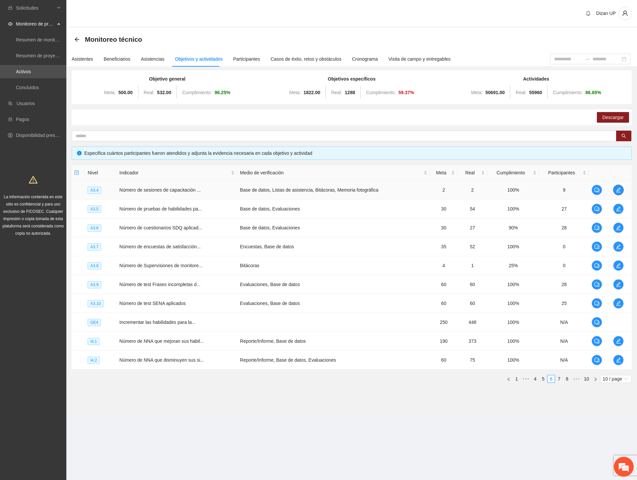
click at [616, 185] on button "button" at bounding box center [618, 190] width 11 height 11
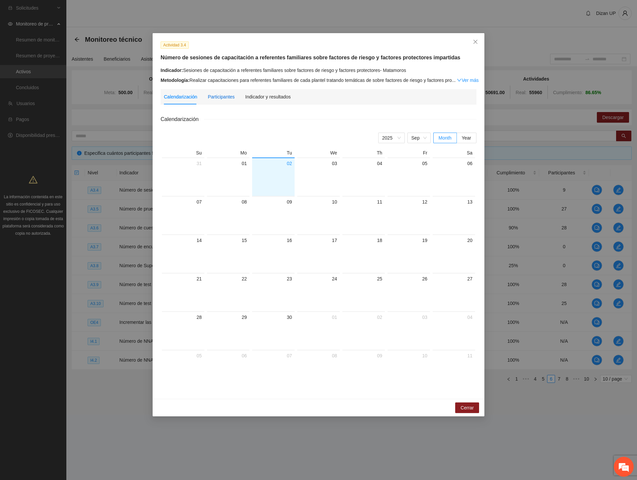
click at [219, 99] on div "Participantes" at bounding box center [221, 96] width 27 height 7
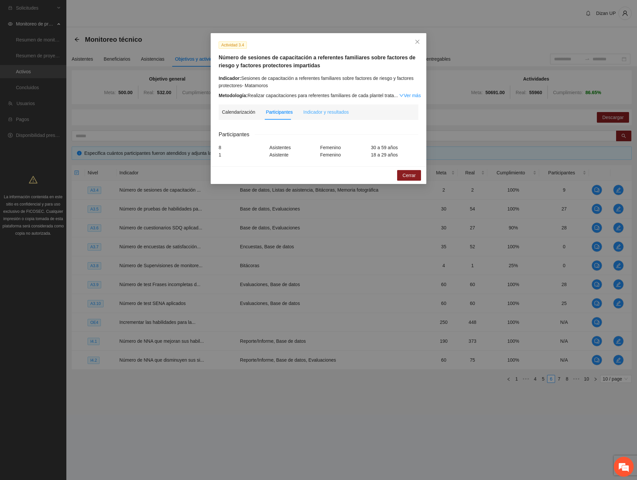
click at [312, 116] on div "Indicador y resultados" at bounding box center [325, 111] width 45 height 15
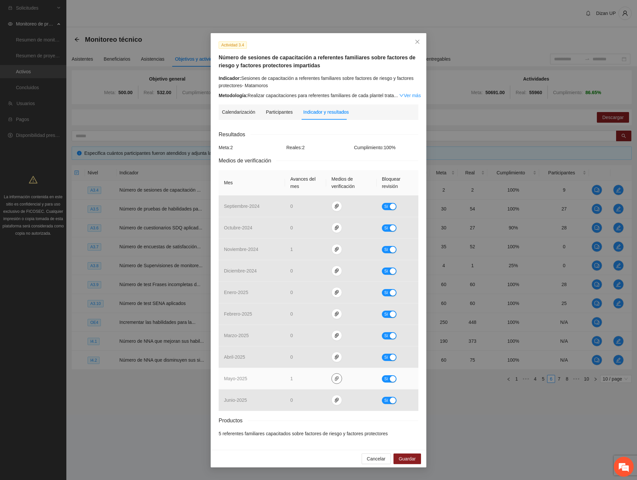
click at [334, 376] on icon "paper-clip" at bounding box center [336, 378] width 5 height 5
click at [305, 360] on link "Mayo_3.4.rar" at bounding box center [338, 359] width 95 height 7
click at [287, 162] on div "Medios de verificación" at bounding box center [319, 161] width 200 height 8
click at [414, 40] on span "Close" at bounding box center [417, 42] width 18 height 18
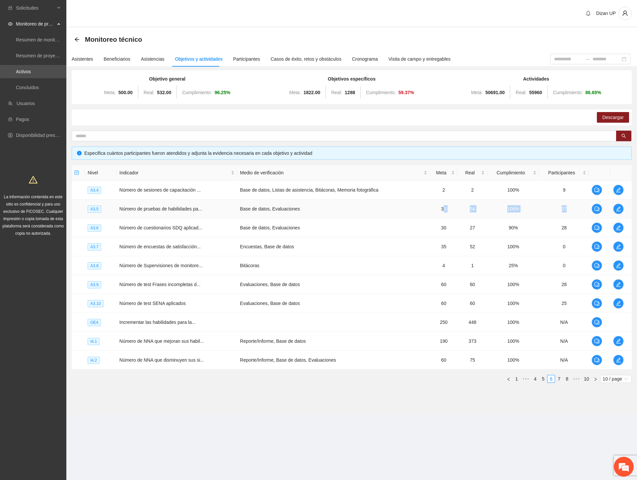
drag, startPoint x: 442, startPoint y: 209, endPoint x: 612, endPoint y: 201, distance: 169.7
click at [612, 201] on tr "A3.5 Número de pruebas de habilidades pa... Base de datos, Evaluaciones 30 54 1…" at bounding box center [352, 209] width 560 height 19
click at [616, 208] on icon "edit" at bounding box center [618, 208] width 5 height 5
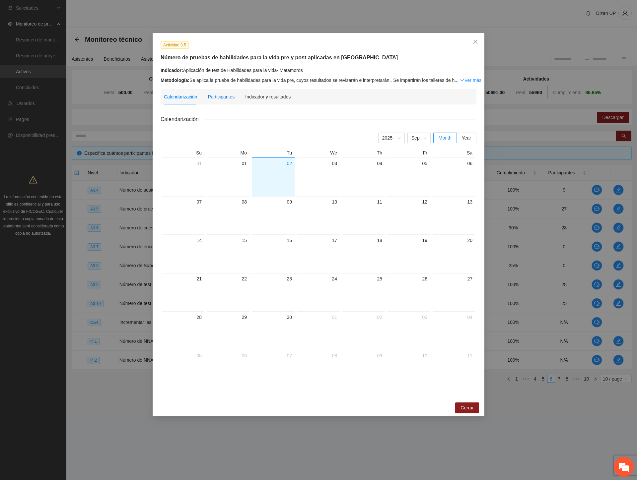
click at [211, 97] on div "Participantes" at bounding box center [221, 96] width 27 height 7
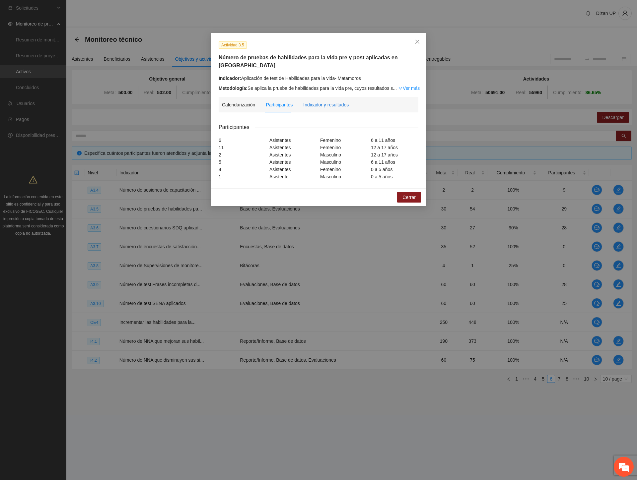
click at [310, 101] on div "Indicador y resultados" at bounding box center [325, 104] width 45 height 7
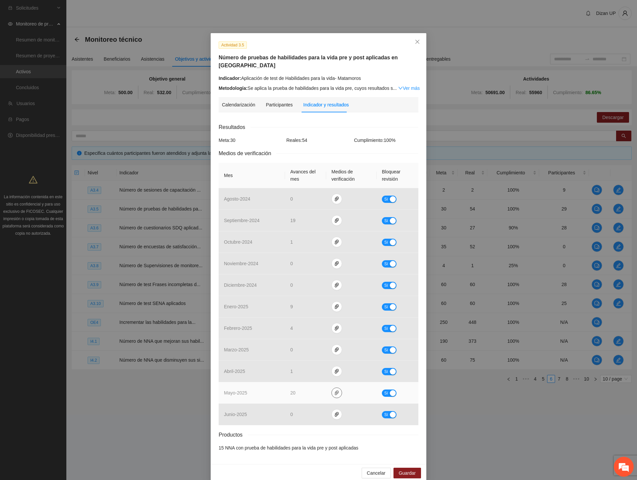
click at [332, 390] on span "paper-clip" at bounding box center [337, 392] width 10 height 5
click at [303, 362] on link "Mayo_3.5.rar" at bounding box center [335, 365] width 95 height 7
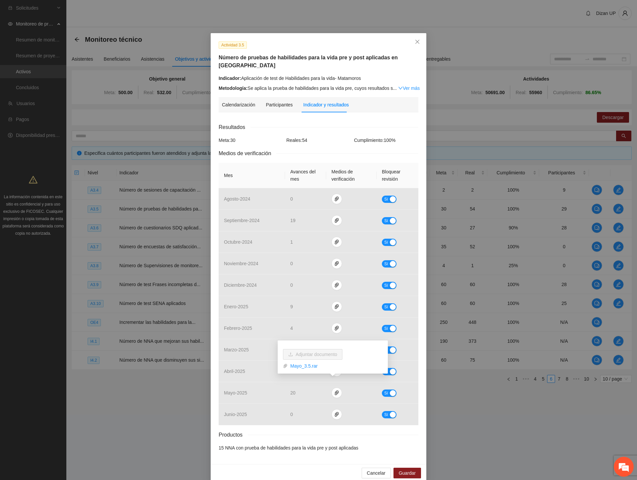
click at [317, 75] on div "Indicador: Aplicación de test de Habilidades para la vida- Matamoros" at bounding box center [319, 78] width 200 height 7
click at [415, 41] on icon "close" at bounding box center [417, 41] width 5 height 5
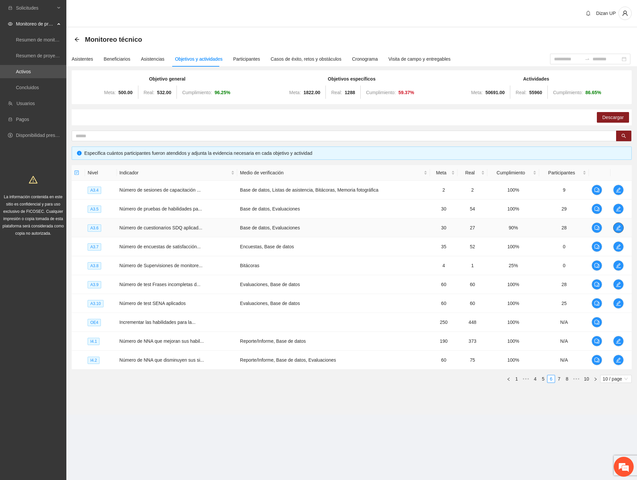
click at [616, 227] on icon "edit" at bounding box center [618, 227] width 5 height 5
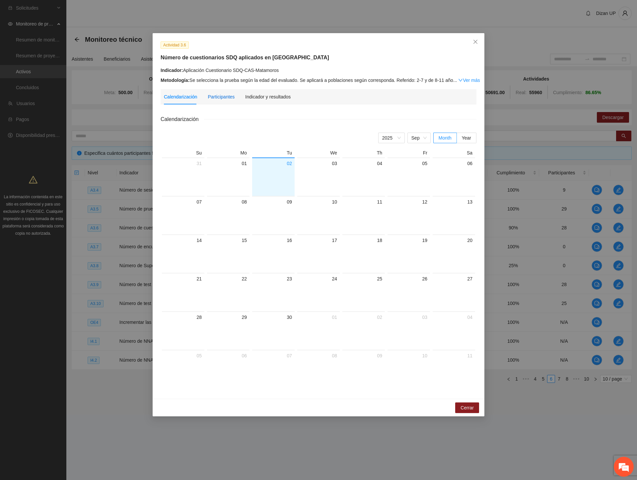
drag, startPoint x: 208, startPoint y: 99, endPoint x: 309, endPoint y: 87, distance: 101.9
click at [210, 99] on div "Participantes" at bounding box center [221, 96] width 27 height 7
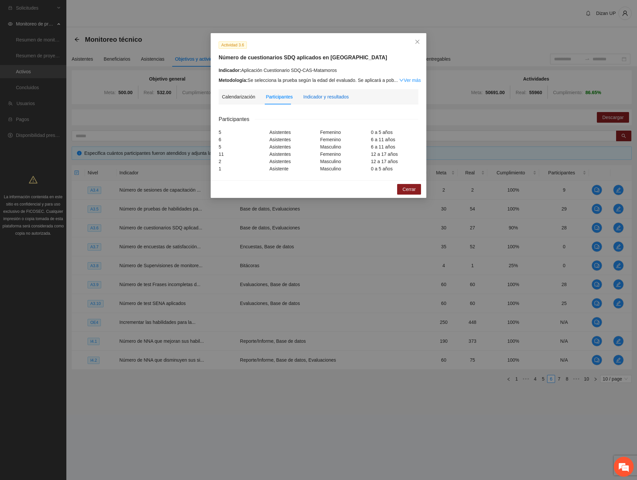
click at [324, 96] on div "Indicador y resultados" at bounding box center [325, 96] width 45 height 7
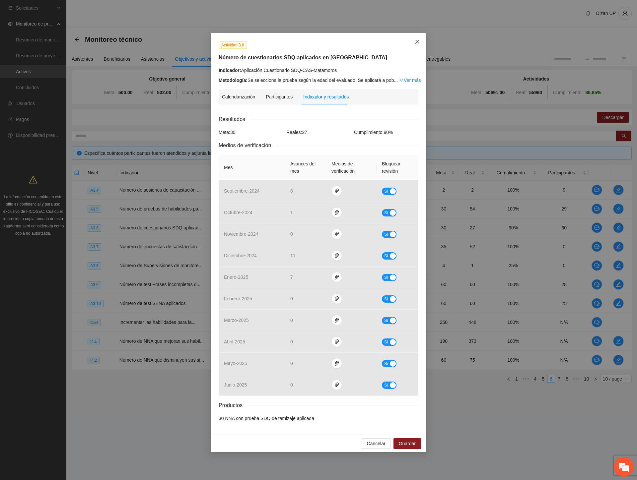
click at [414, 43] on span "Close" at bounding box center [417, 42] width 18 height 18
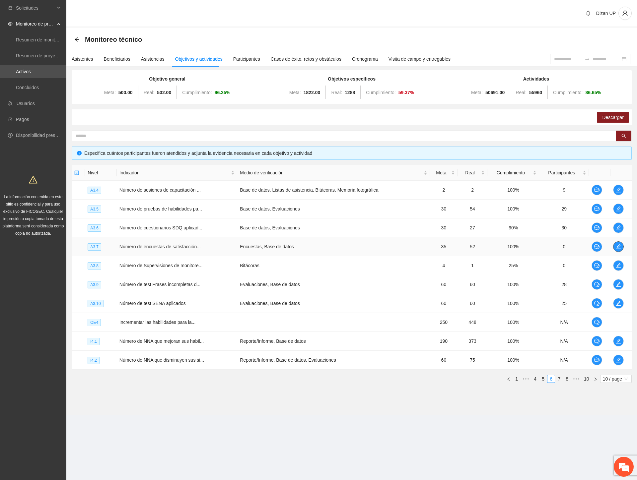
click at [618, 246] on icon "edit" at bounding box center [618, 246] width 5 height 5
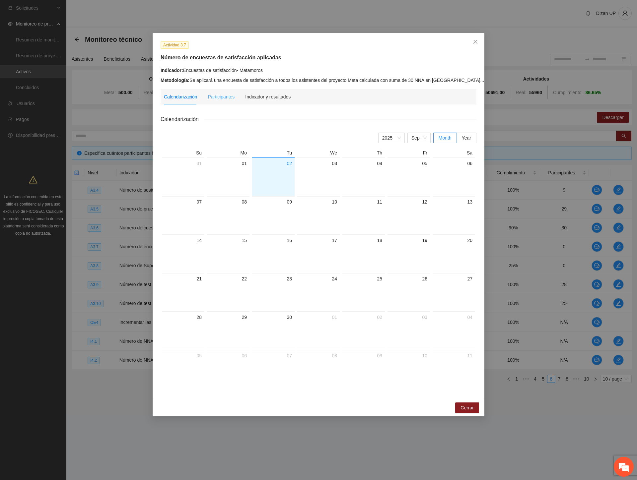
click at [212, 102] on div "Participantes" at bounding box center [221, 96] width 27 height 15
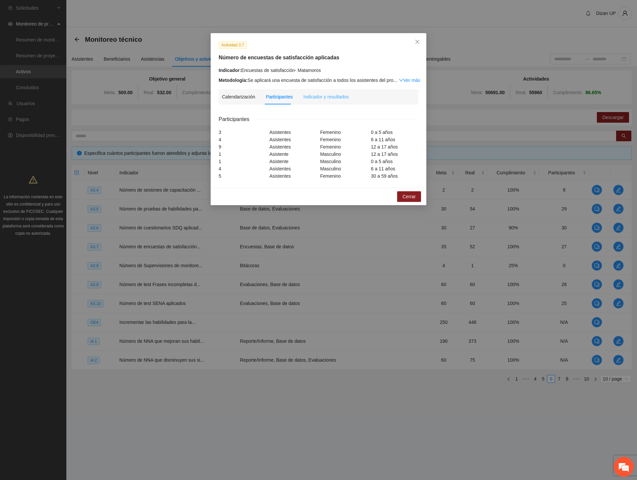
click at [311, 101] on div "Indicador y resultados" at bounding box center [325, 96] width 45 height 15
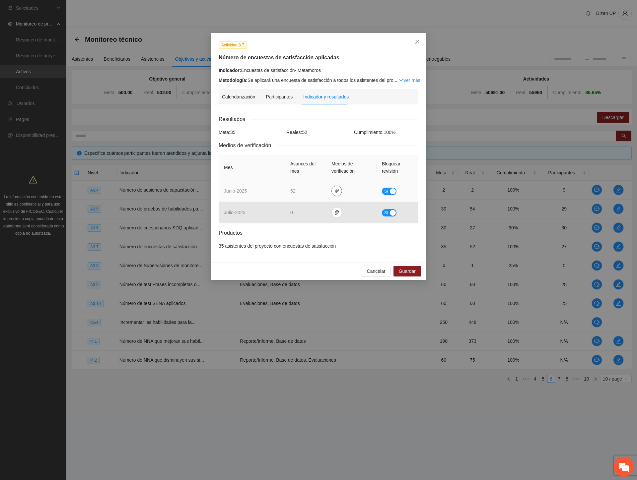
click at [336, 191] on icon "paper-clip" at bounding box center [337, 191] width 4 height 5
click at [304, 172] on link "Junio_3.7.rar" at bounding box center [338, 171] width 95 height 7
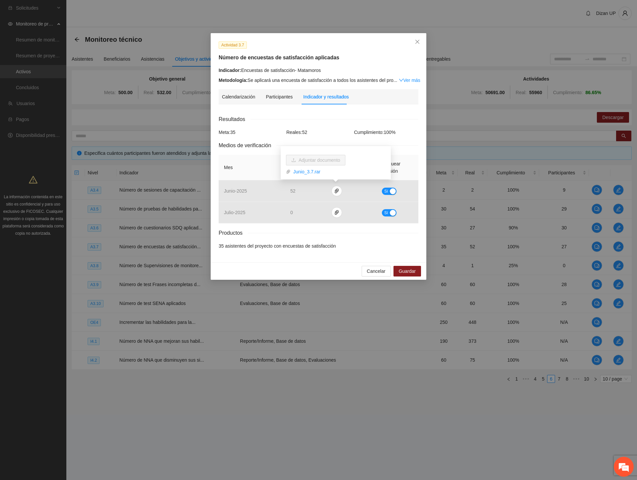
drag, startPoint x: 337, startPoint y: 65, endPoint x: 442, endPoint y: 64, distance: 105.1
click at [338, 65] on div "Actividad 3.7 Número de encuestas de satisfacción aplicadas Indicador: Encuesta…" at bounding box center [318, 62] width 205 height 43
drag, startPoint x: 450, startPoint y: 13, endPoint x: 470, endPoint y: 9, distance: 20.3
click at [450, 13] on div "Actividad 3.7 Número de encuestas de satisfacción aplicadas Indicador: Encuesta…" at bounding box center [318, 240] width 637 height 480
drag, startPoint x: 505, startPoint y: 0, endPoint x: 436, endPoint y: 8, distance: 68.7
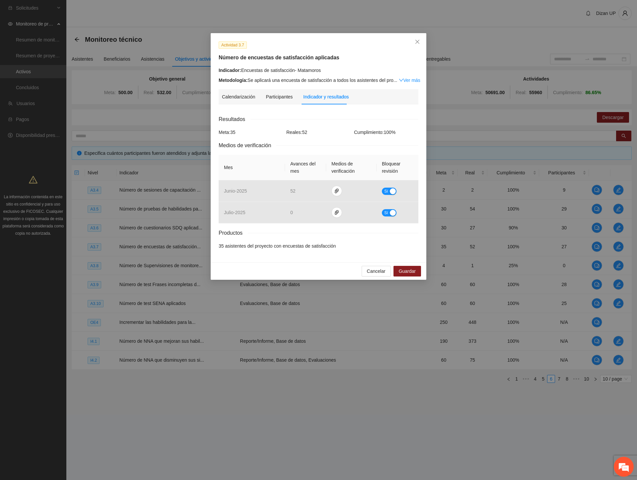
click at [424, 11] on div "Actividad 3.7 Número de encuestas de satisfacción aplicadas Indicador: Encuesta…" at bounding box center [318, 240] width 637 height 480
